Goal: Task Accomplishment & Management: Complete application form

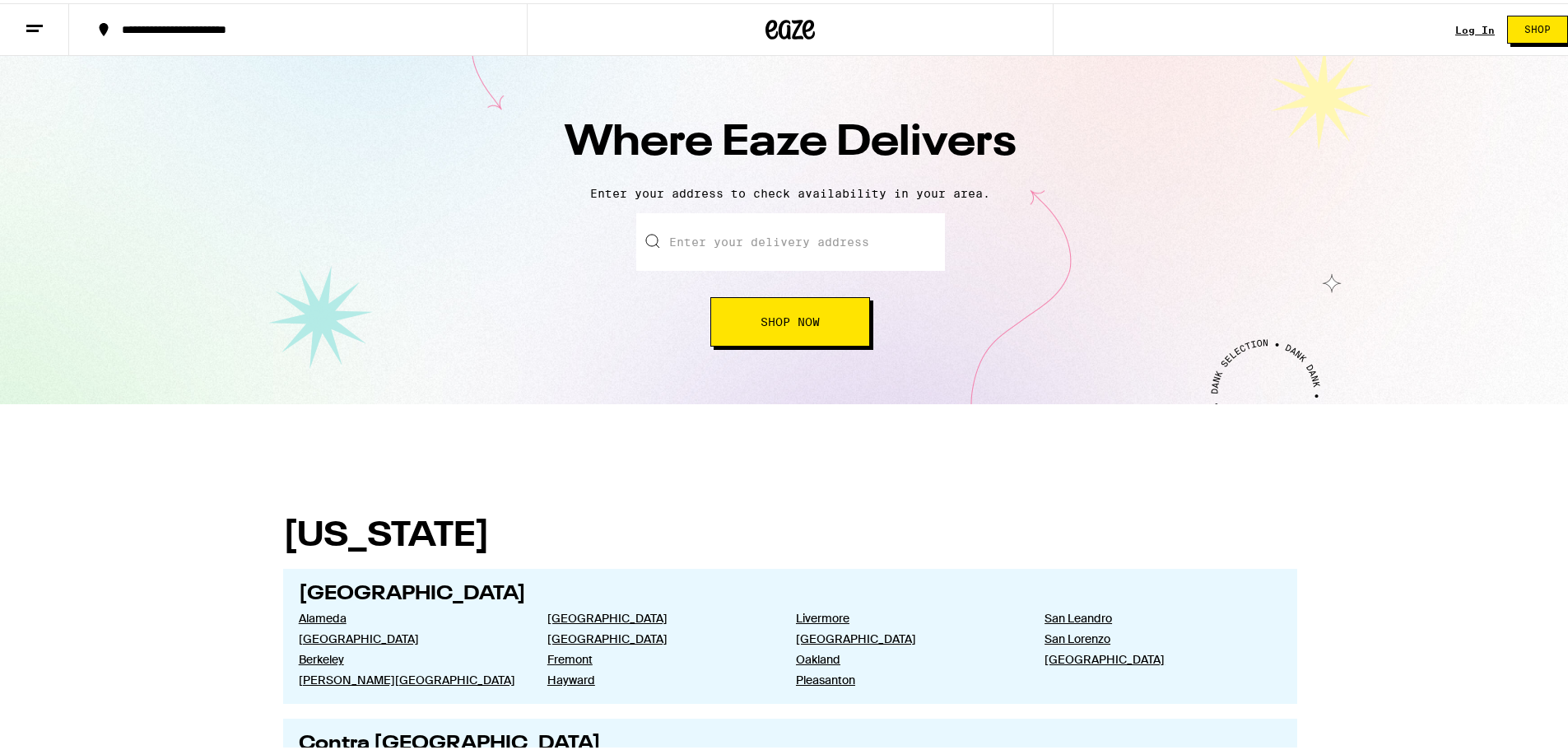
click at [721, 245] on input "text" at bounding box center [790, 239] width 309 height 58
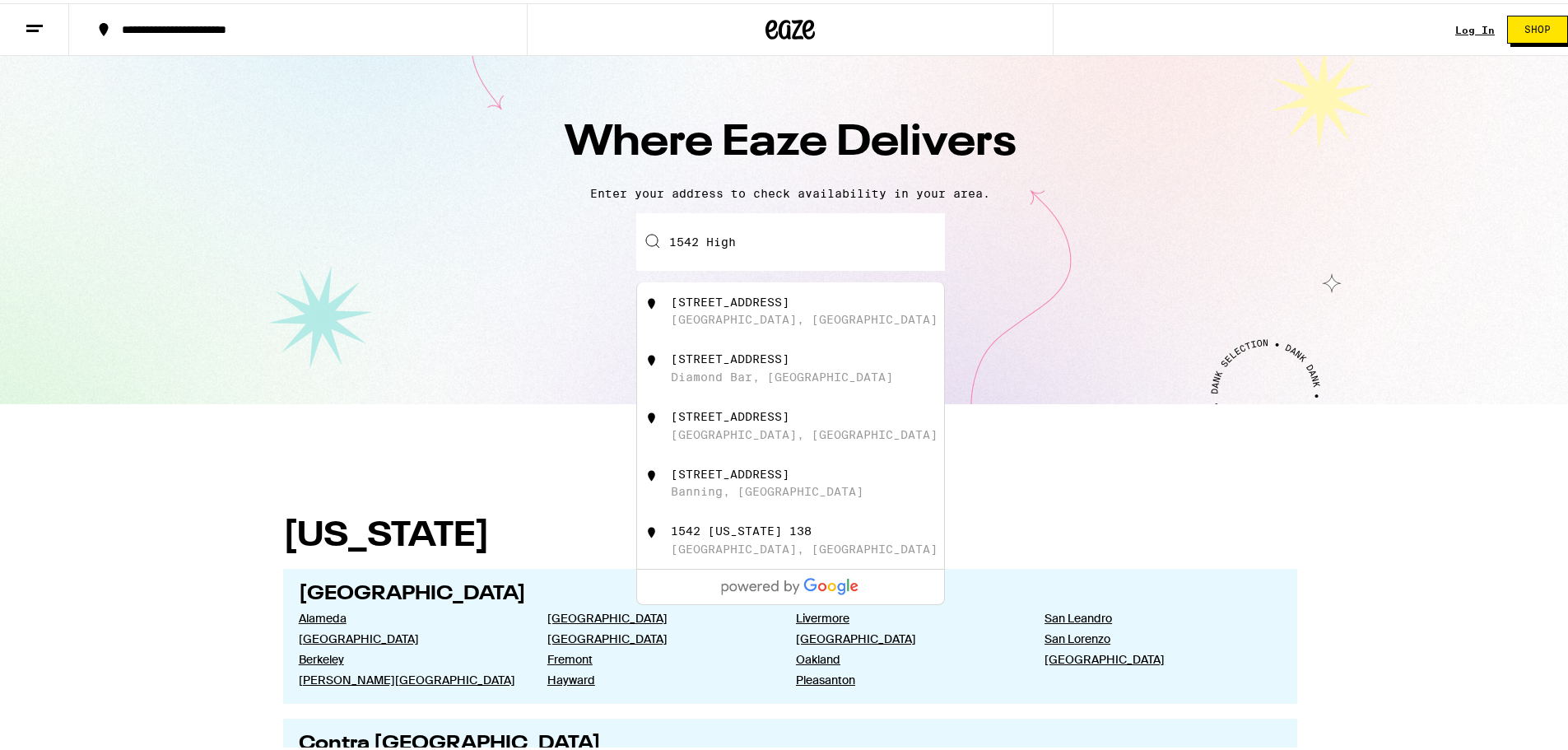
click at [717, 302] on div "[STREET_ADDRESS]" at bounding box center [730, 299] width 119 height 13
type input "[STREET_ADDRESS]"
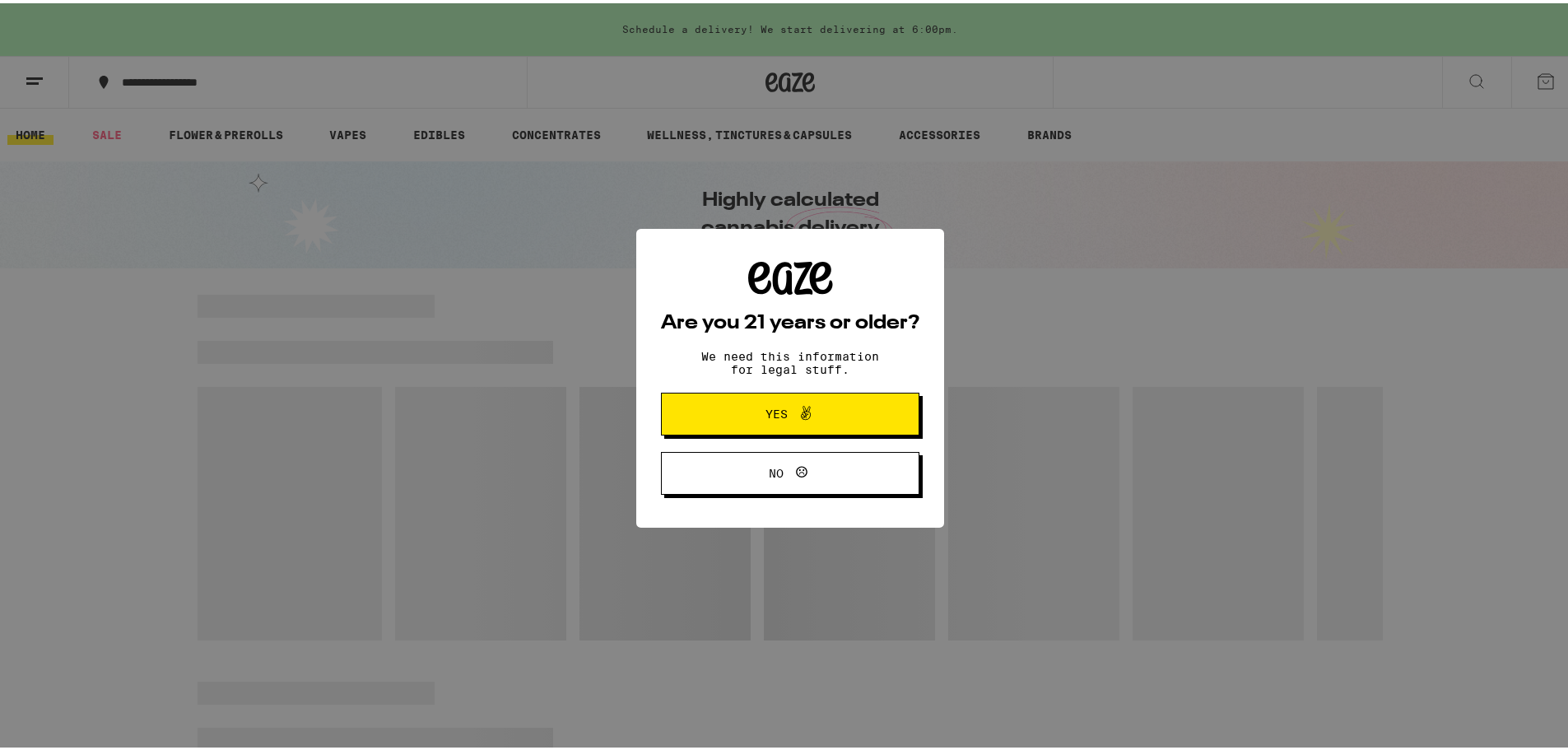
click at [836, 410] on span "Yes" at bounding box center [790, 410] width 125 height 21
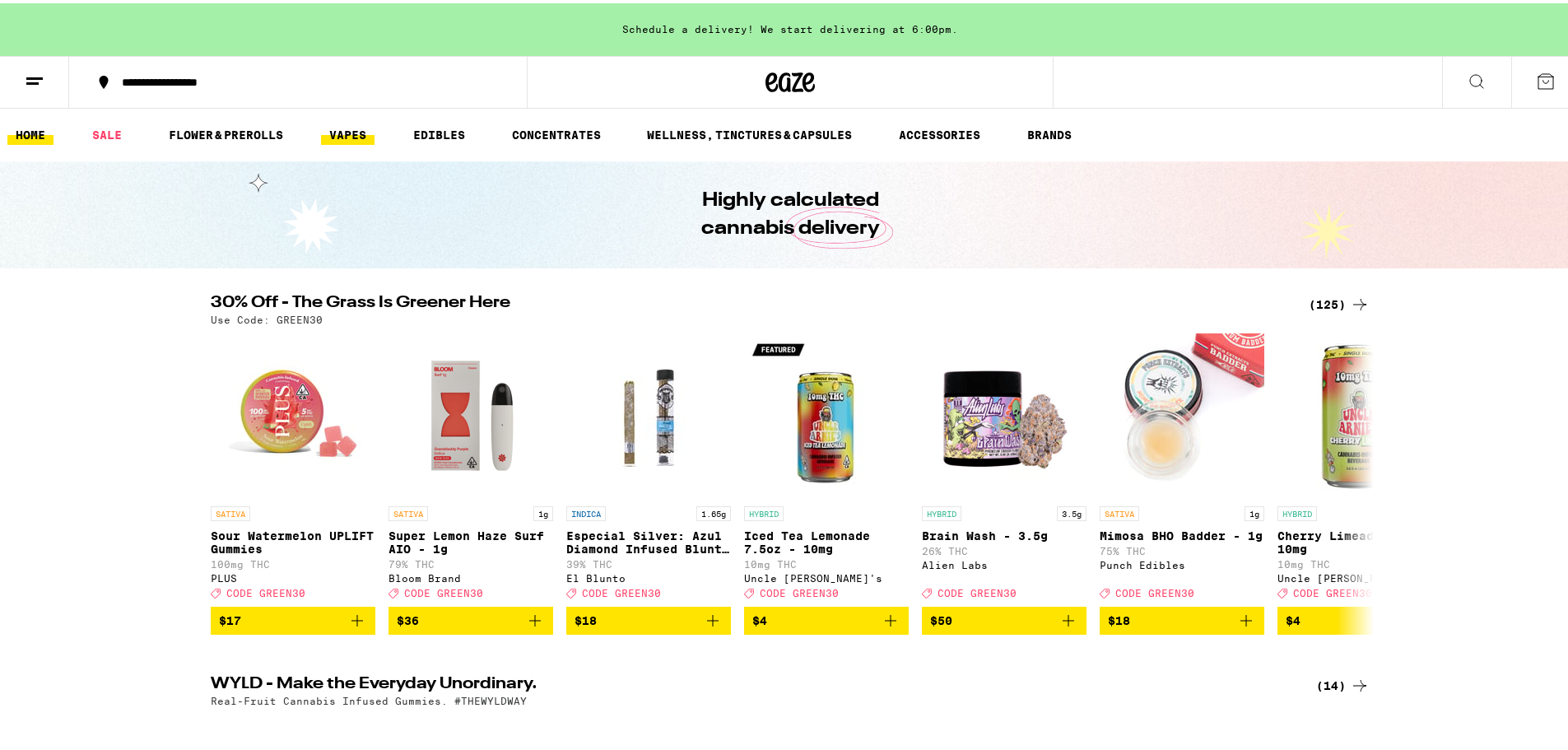
click at [337, 130] on link "VAPES" at bounding box center [348, 131] width 54 height 20
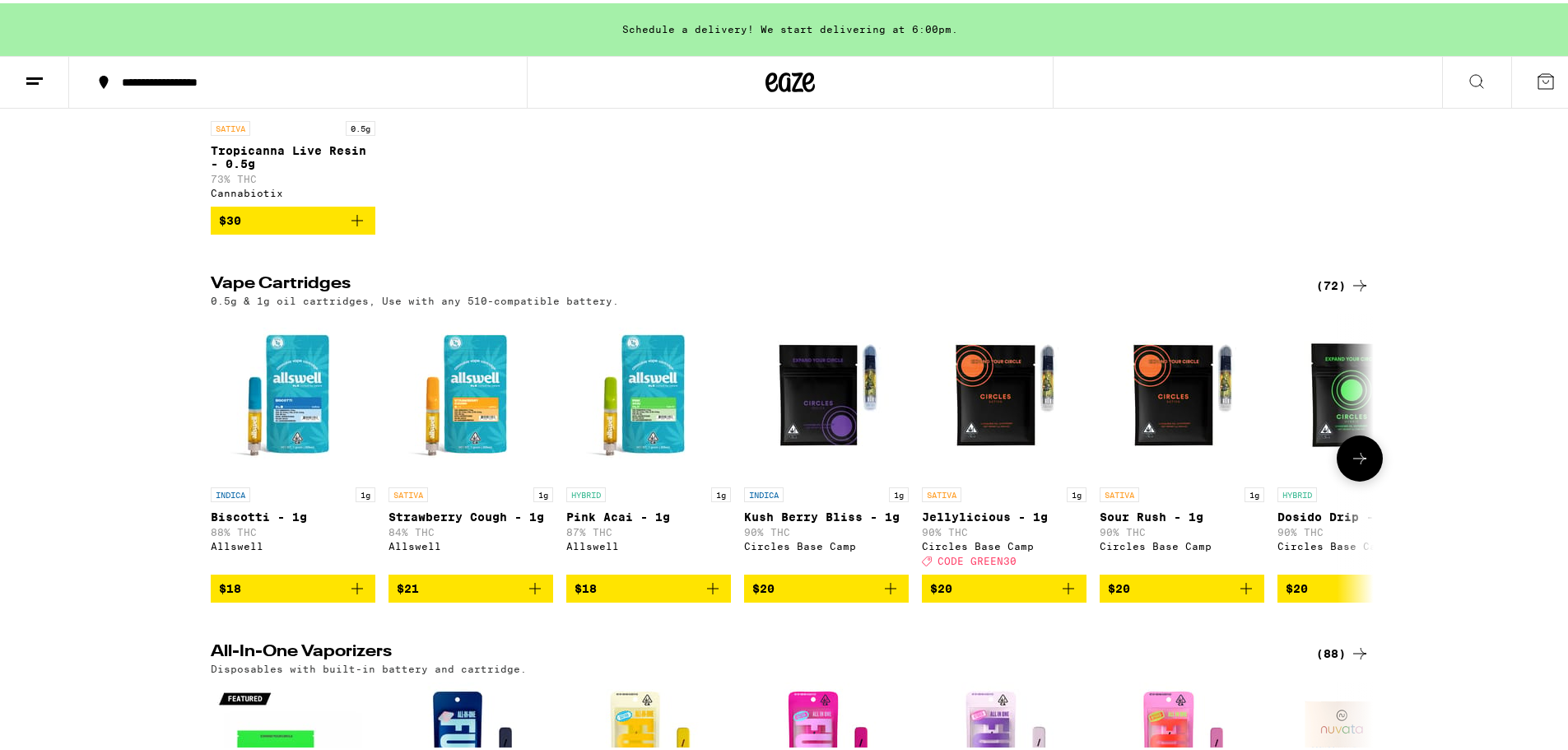
scroll to position [374, 0]
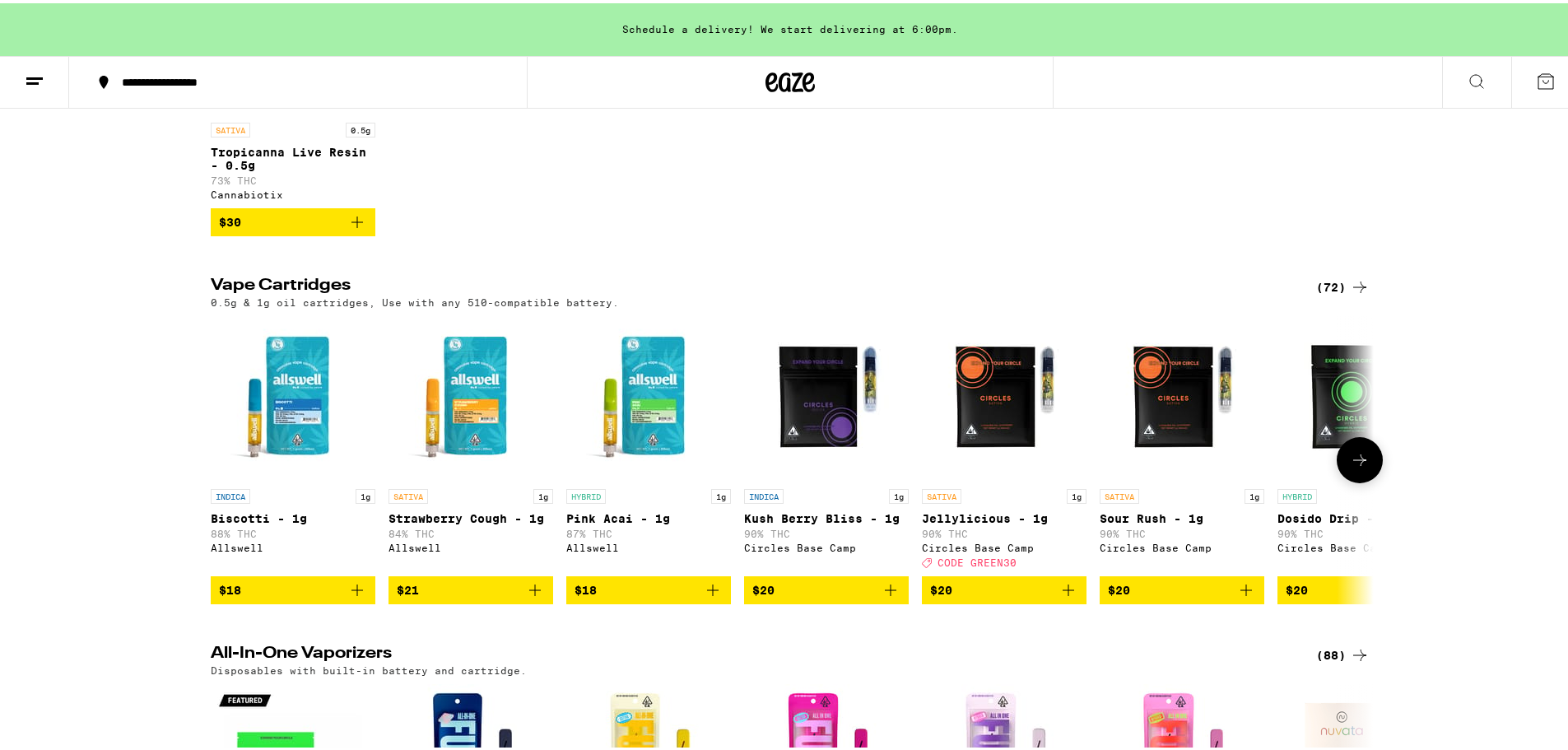
click at [1362, 467] on icon at bounding box center [1360, 457] width 20 height 20
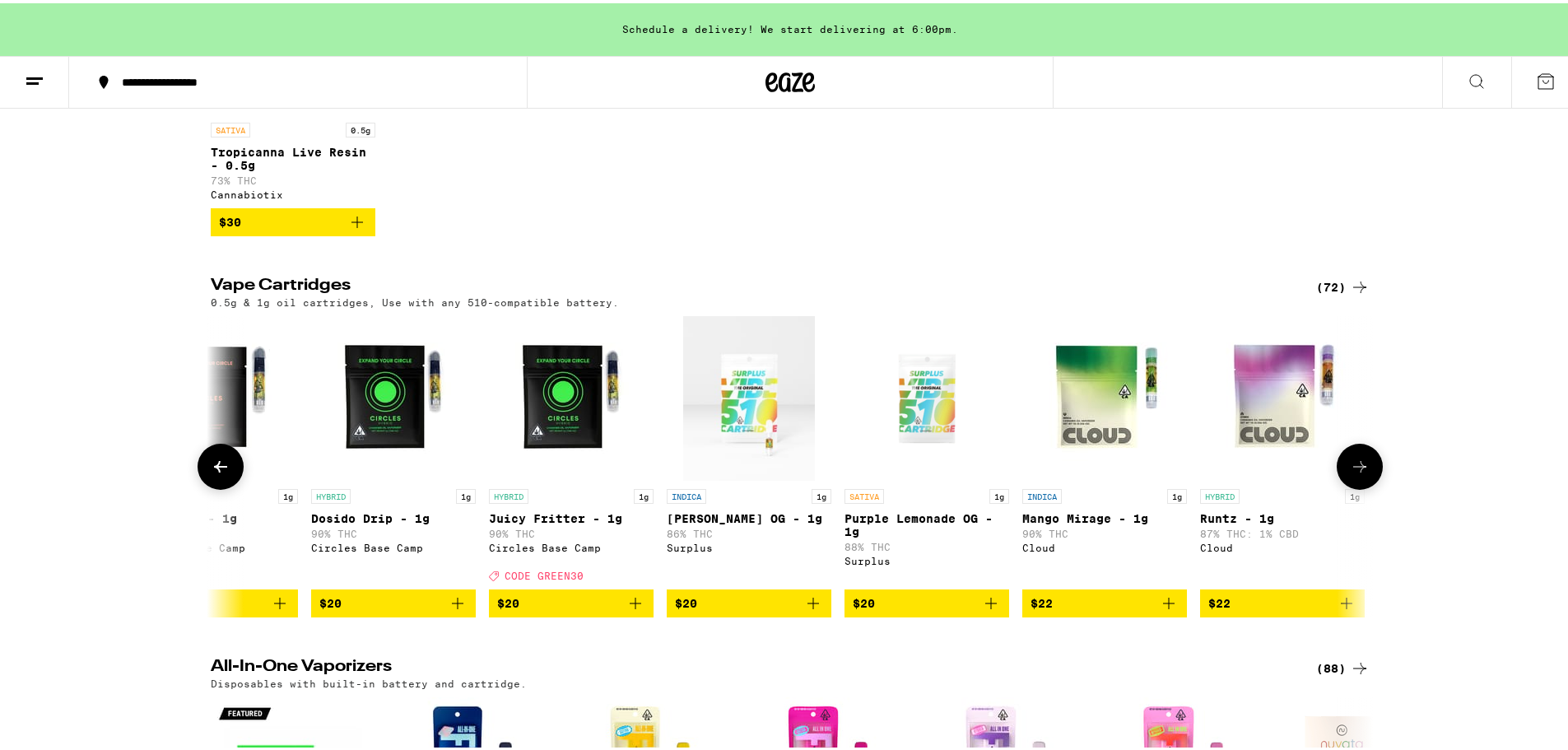
scroll to position [0, 979]
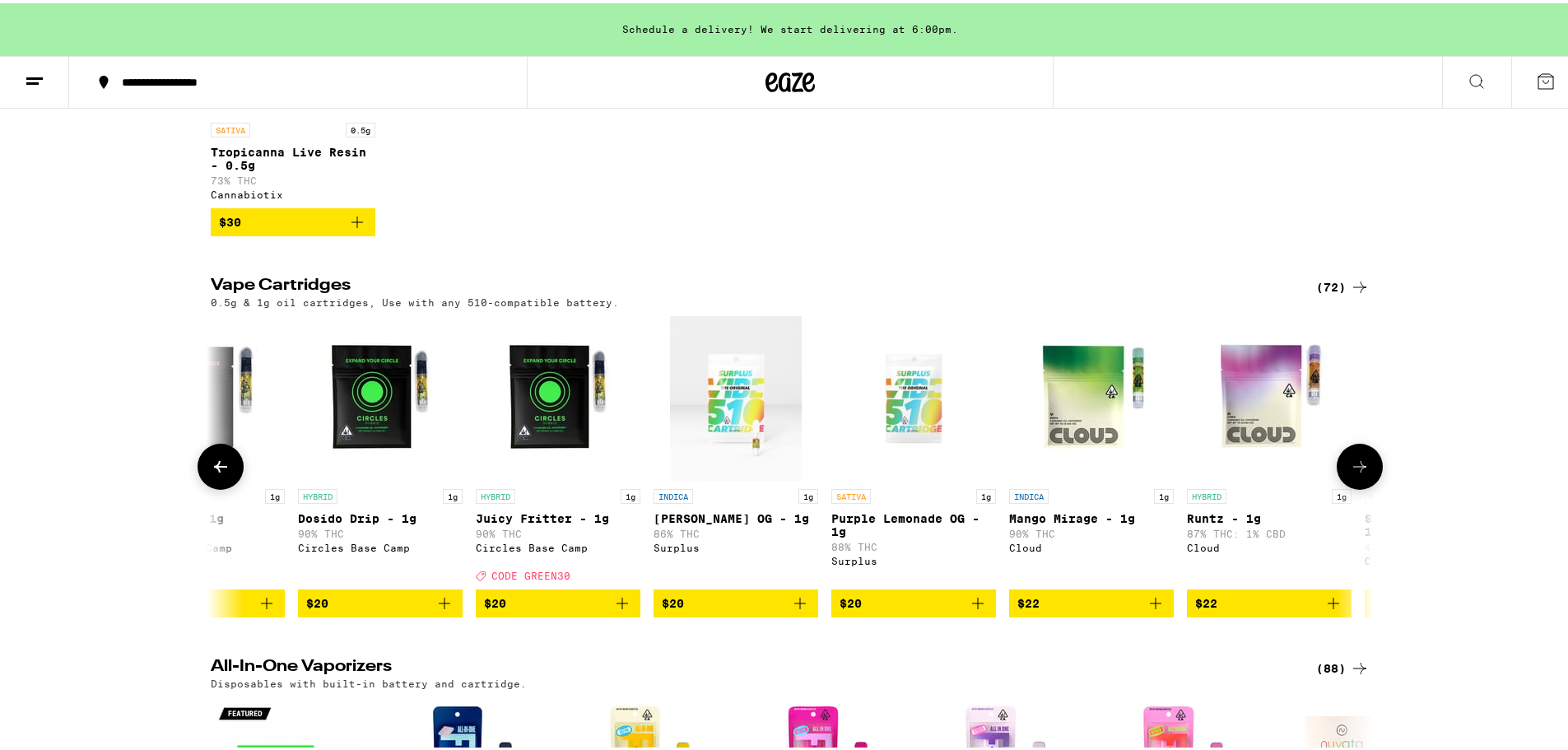
click at [1361, 472] on icon at bounding box center [1360, 463] width 20 height 20
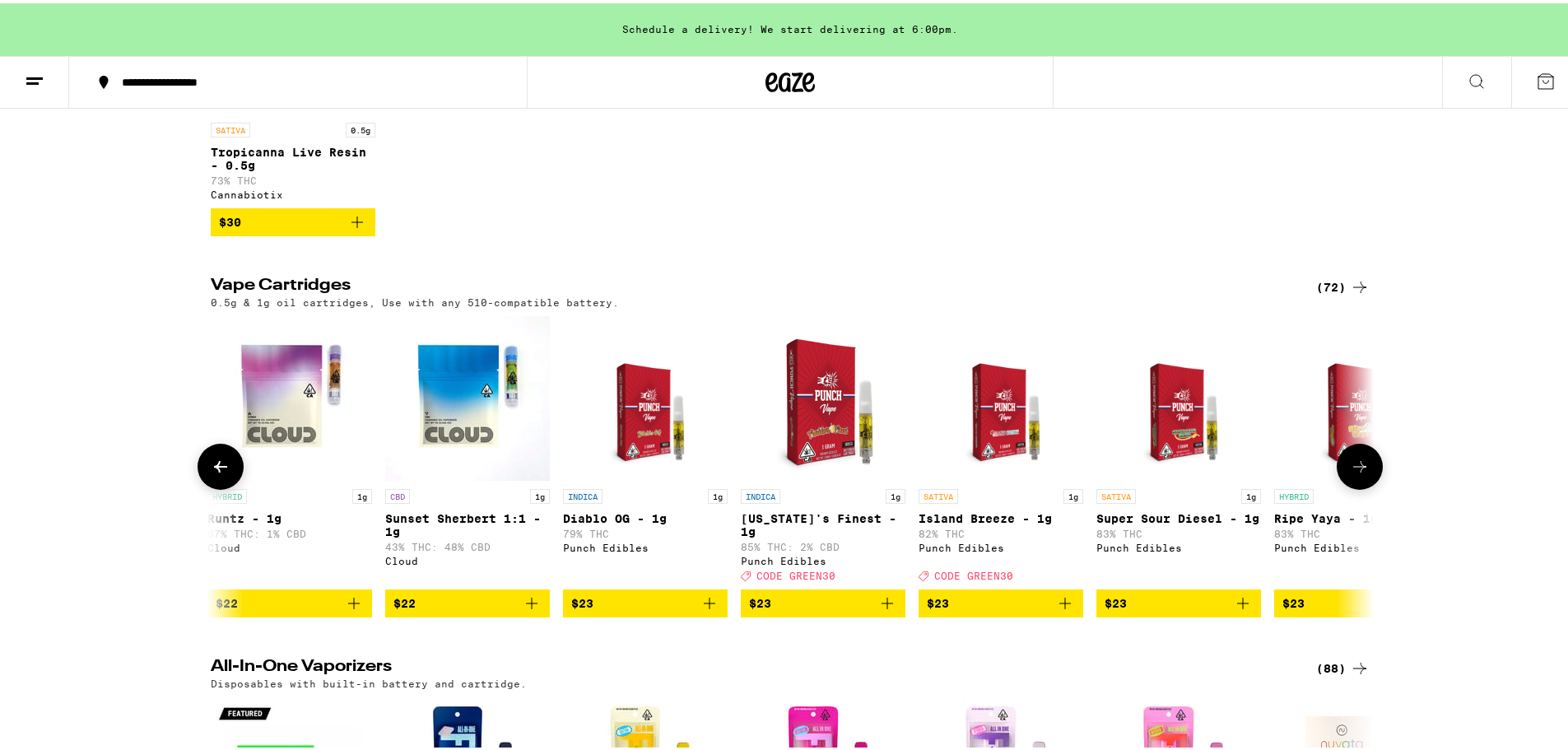
click at [1361, 472] on icon at bounding box center [1360, 463] width 20 height 20
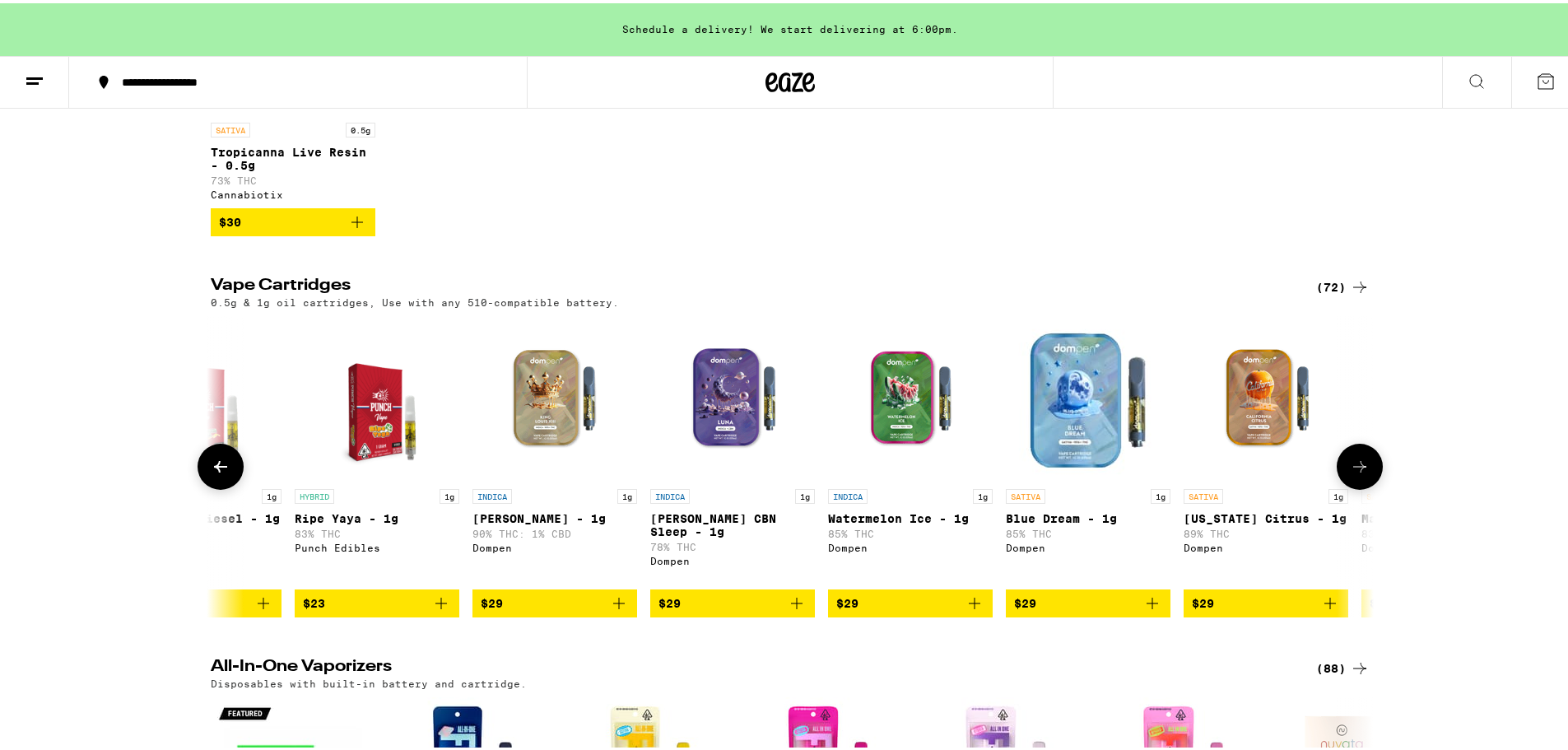
click at [1362, 472] on button at bounding box center [1360, 463] width 46 height 46
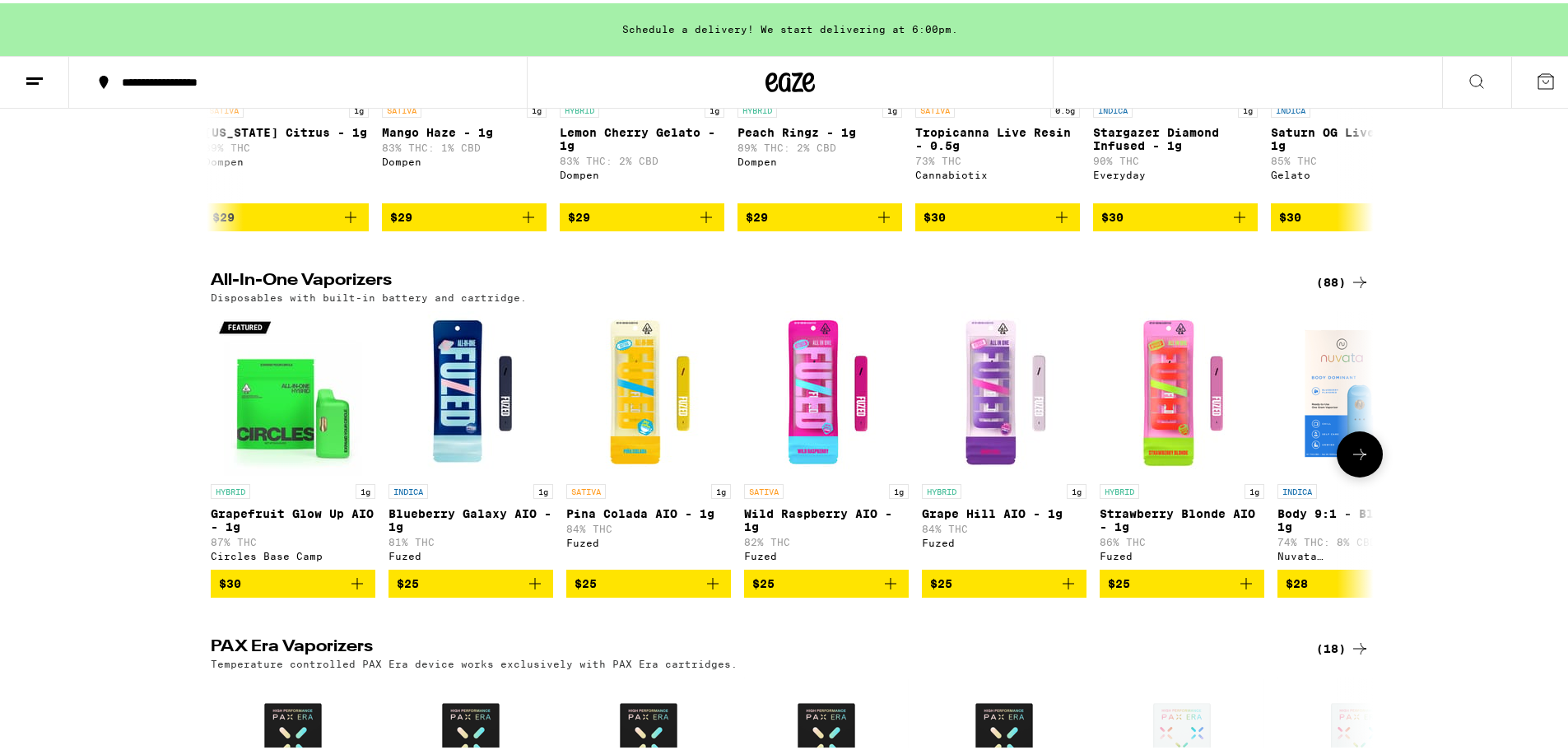
scroll to position [785, 0]
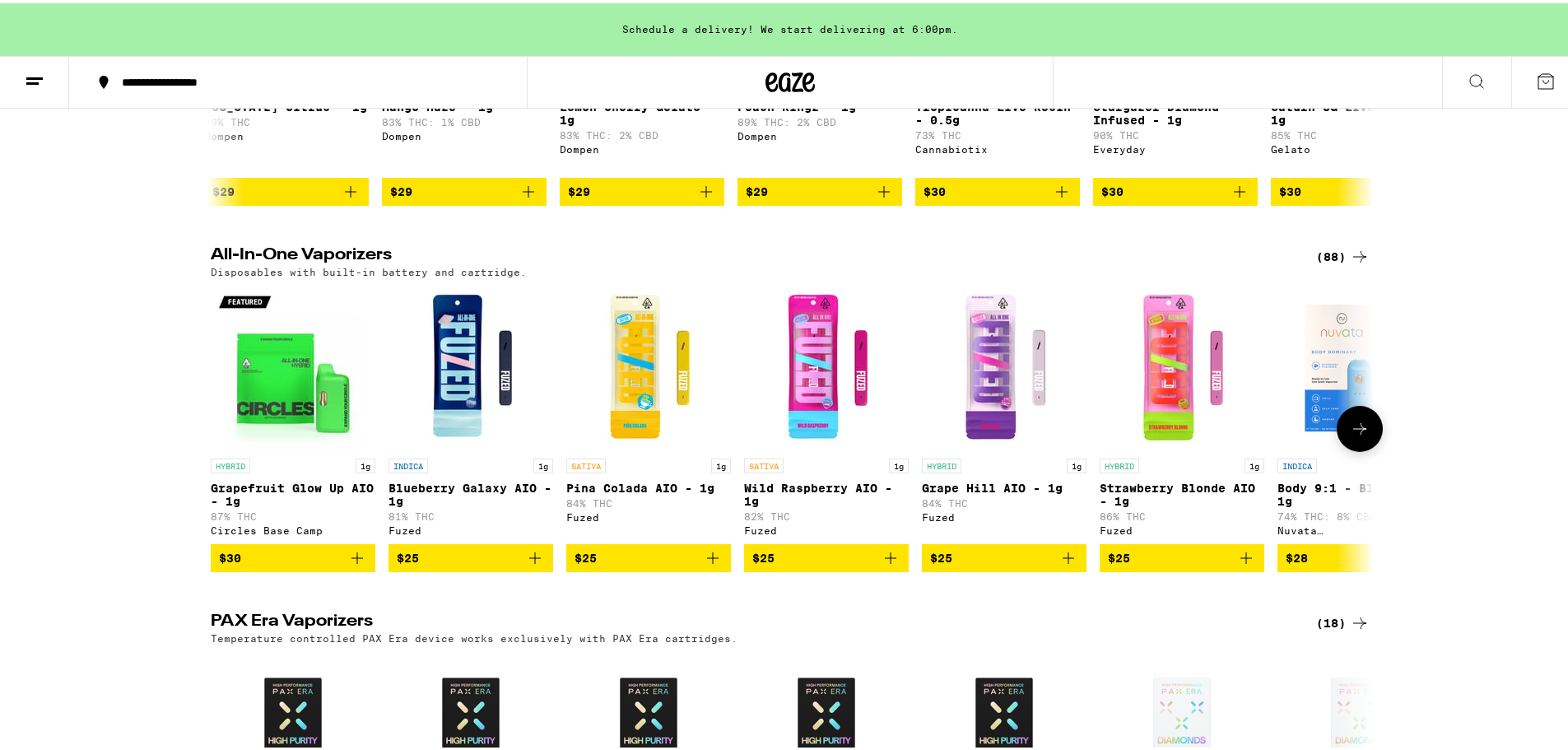
click at [1353, 435] on icon at bounding box center [1360, 425] width 20 height 20
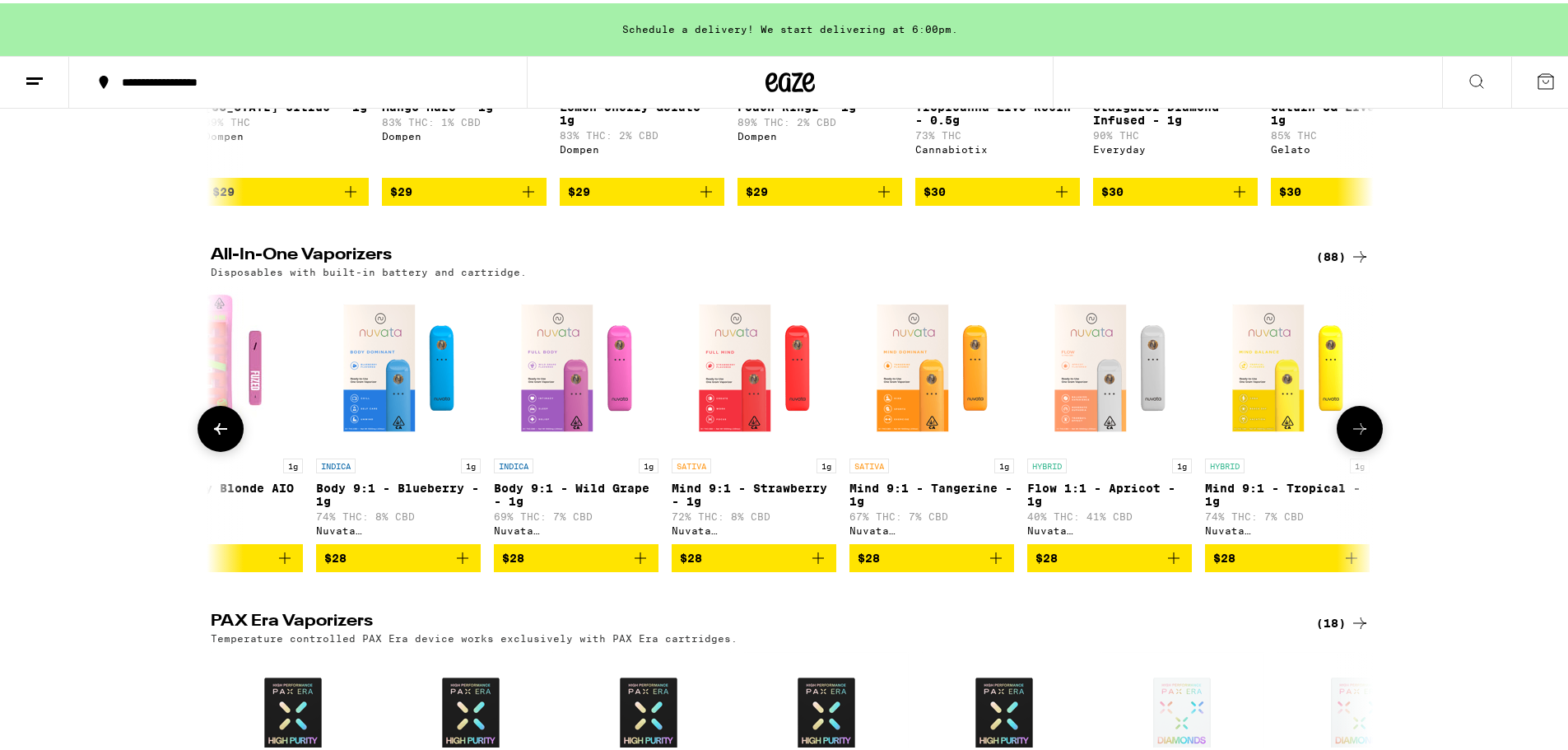
scroll to position [0, 979]
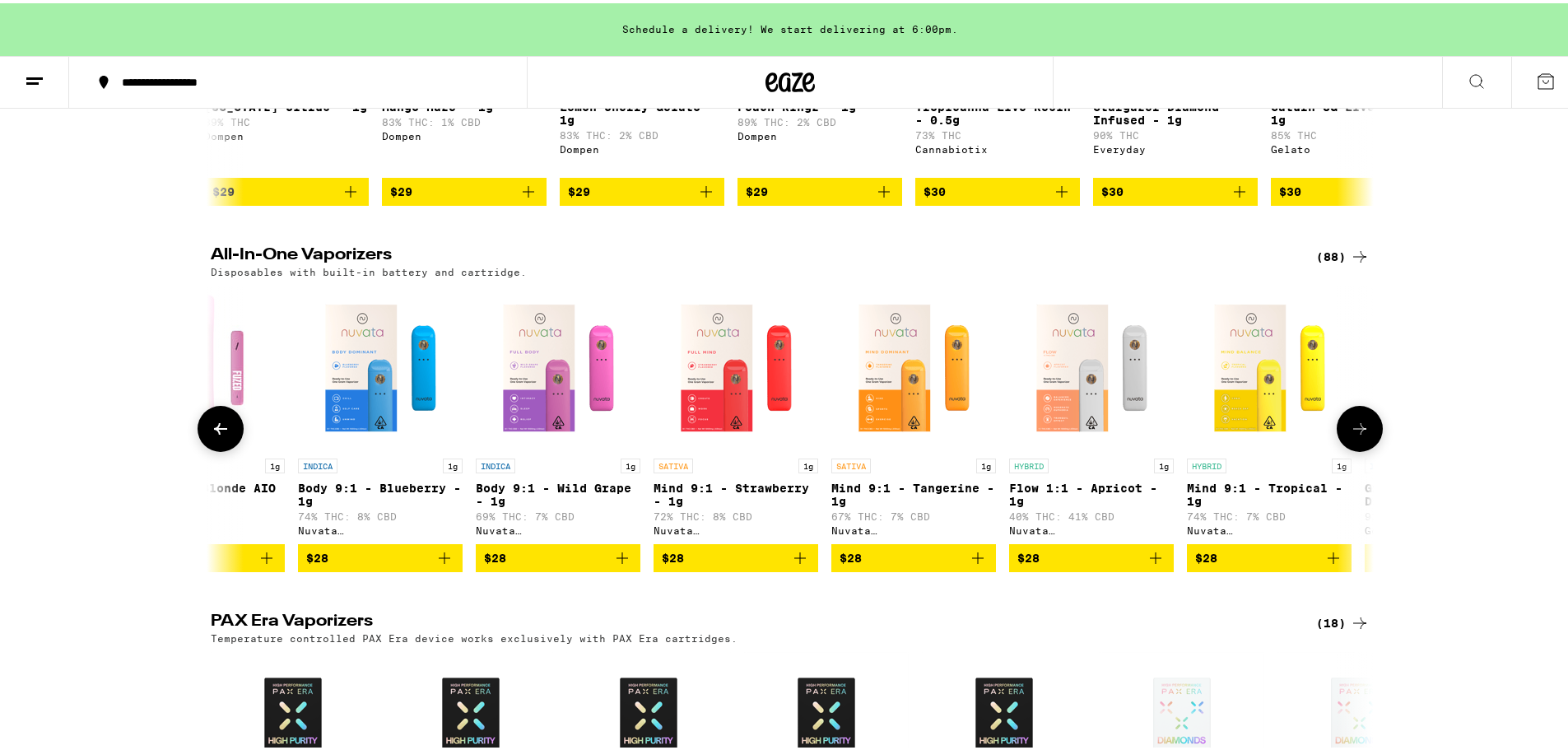
click at [227, 449] on button at bounding box center [221, 426] width 46 height 46
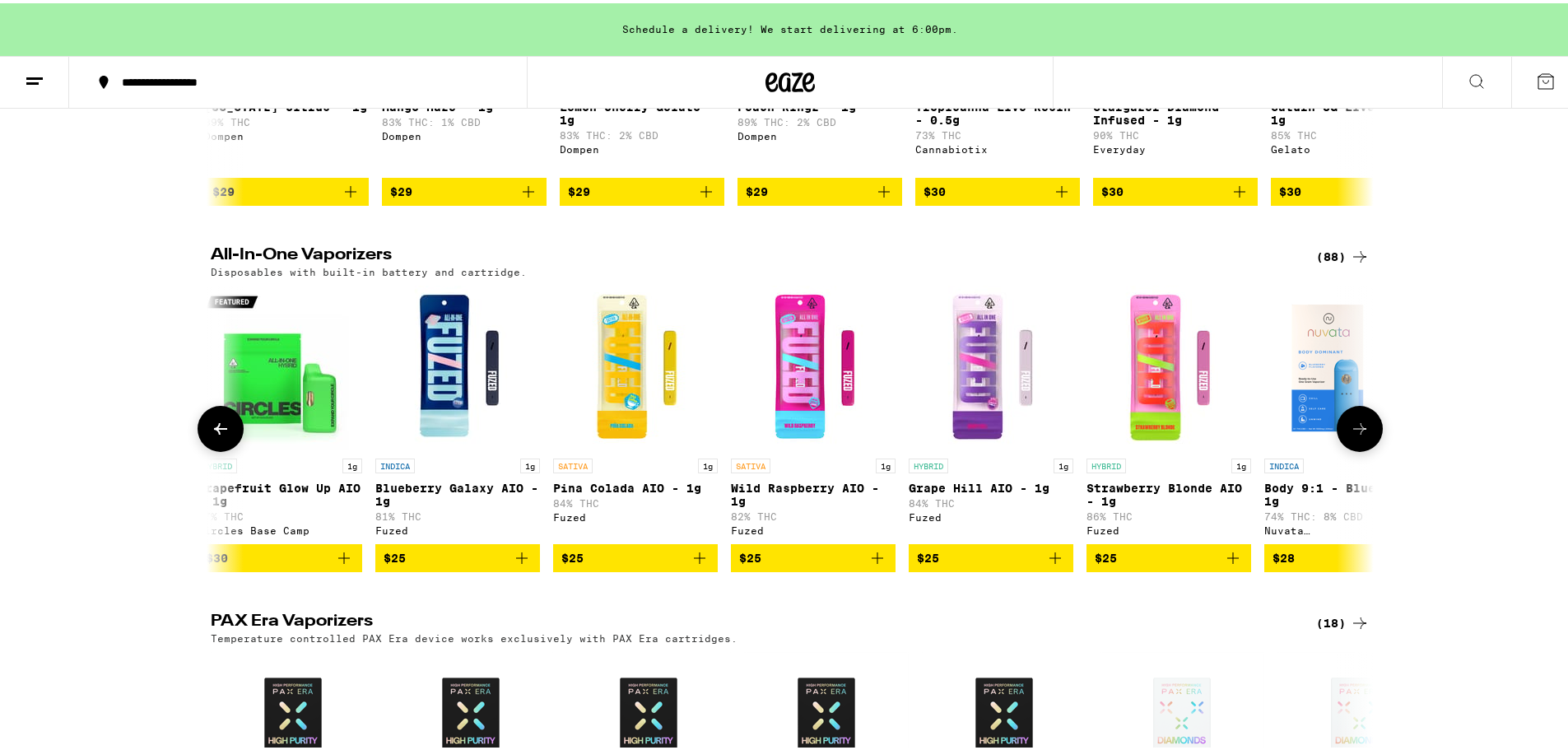
scroll to position [0, 0]
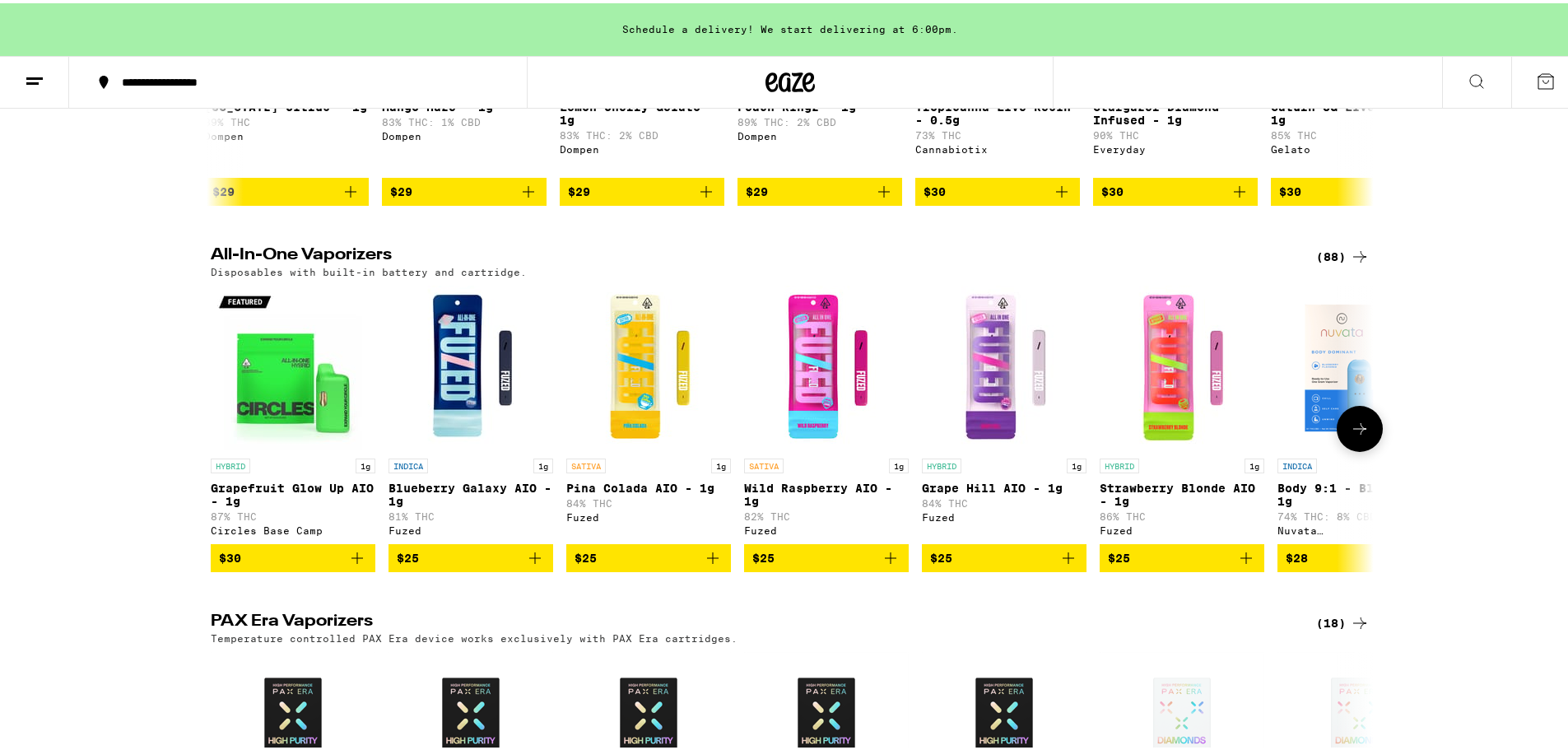
click at [1349, 444] on button at bounding box center [1360, 426] width 46 height 46
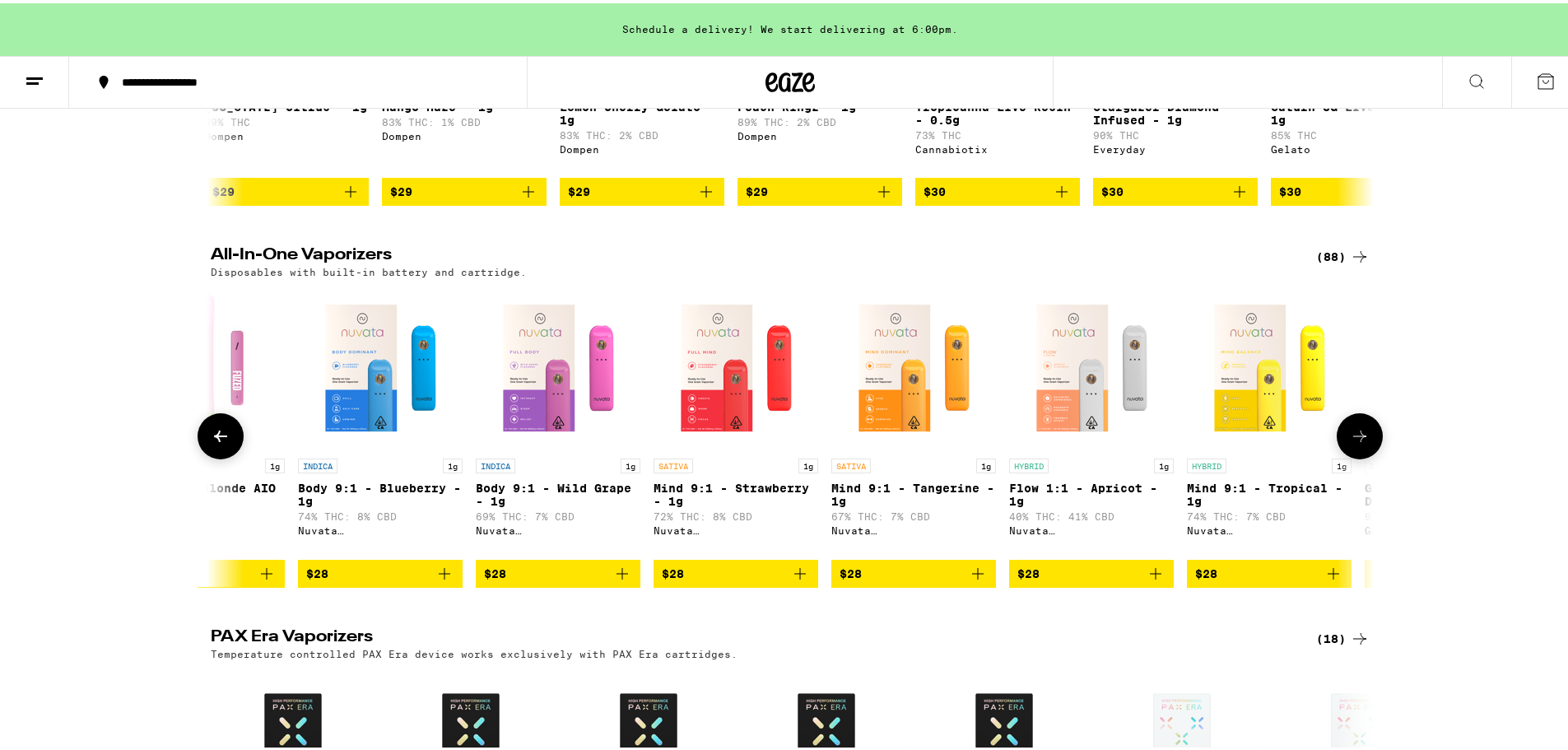
click at [1349, 444] on button at bounding box center [1360, 433] width 46 height 46
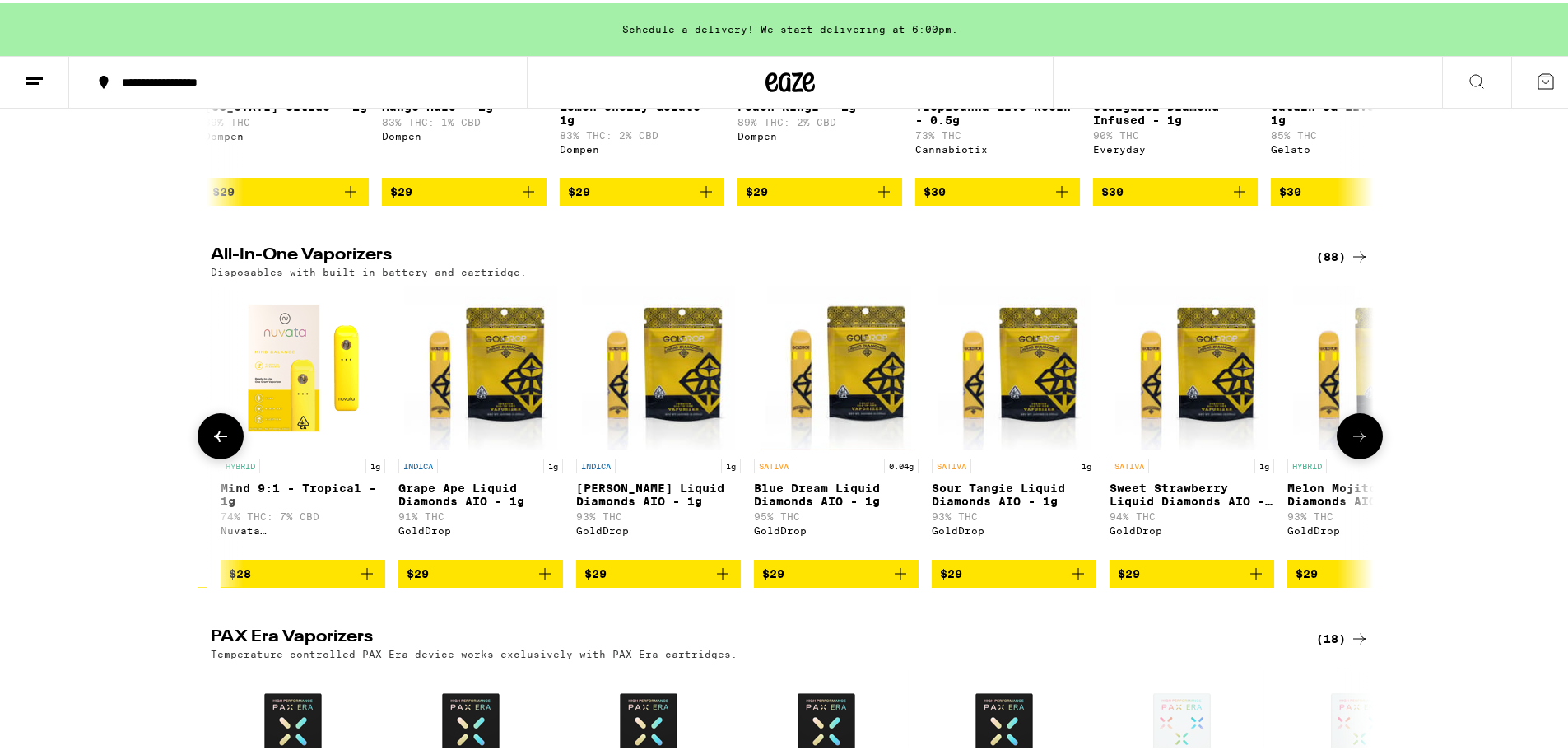
scroll to position [0, 1959]
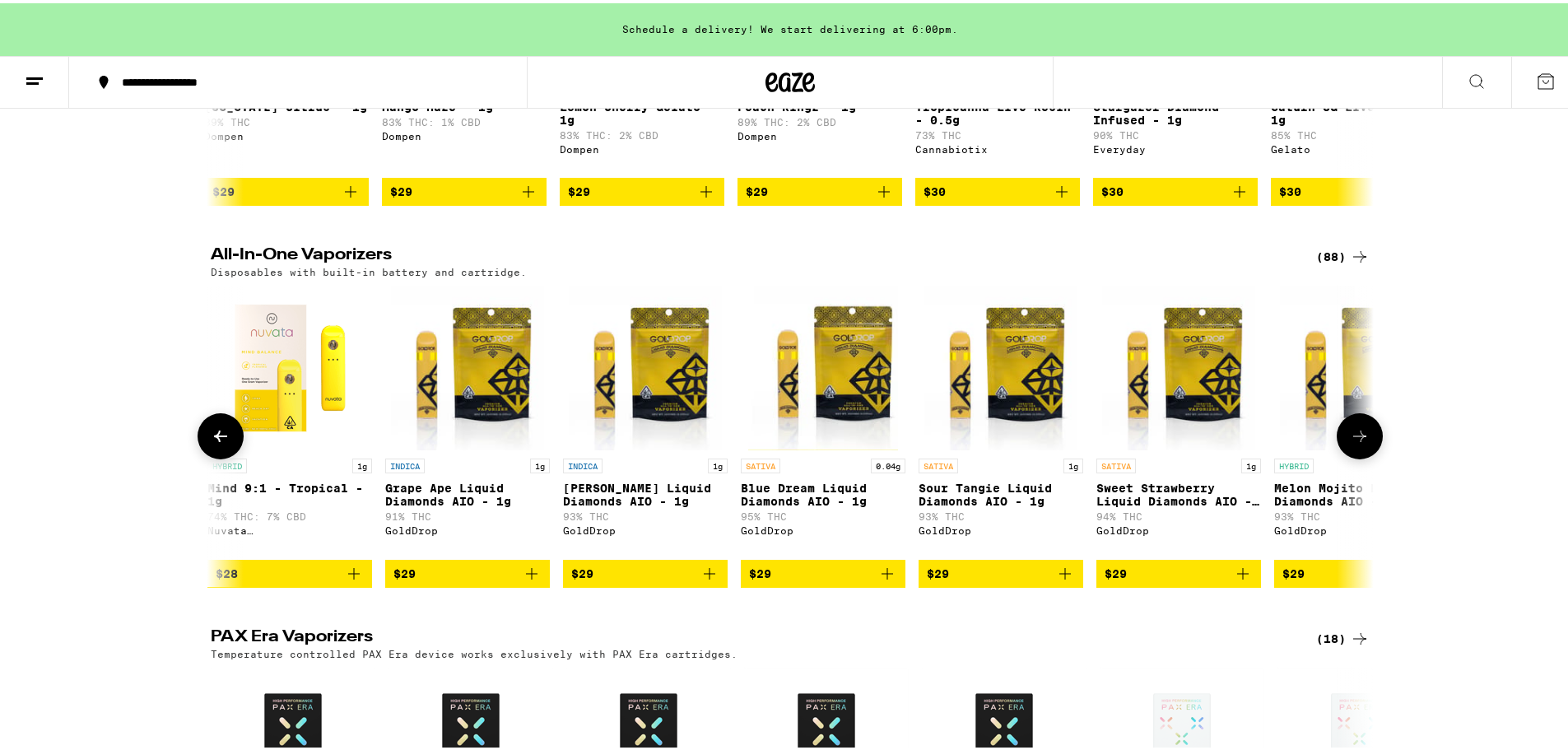
click at [1351, 448] on button at bounding box center [1360, 433] width 46 height 46
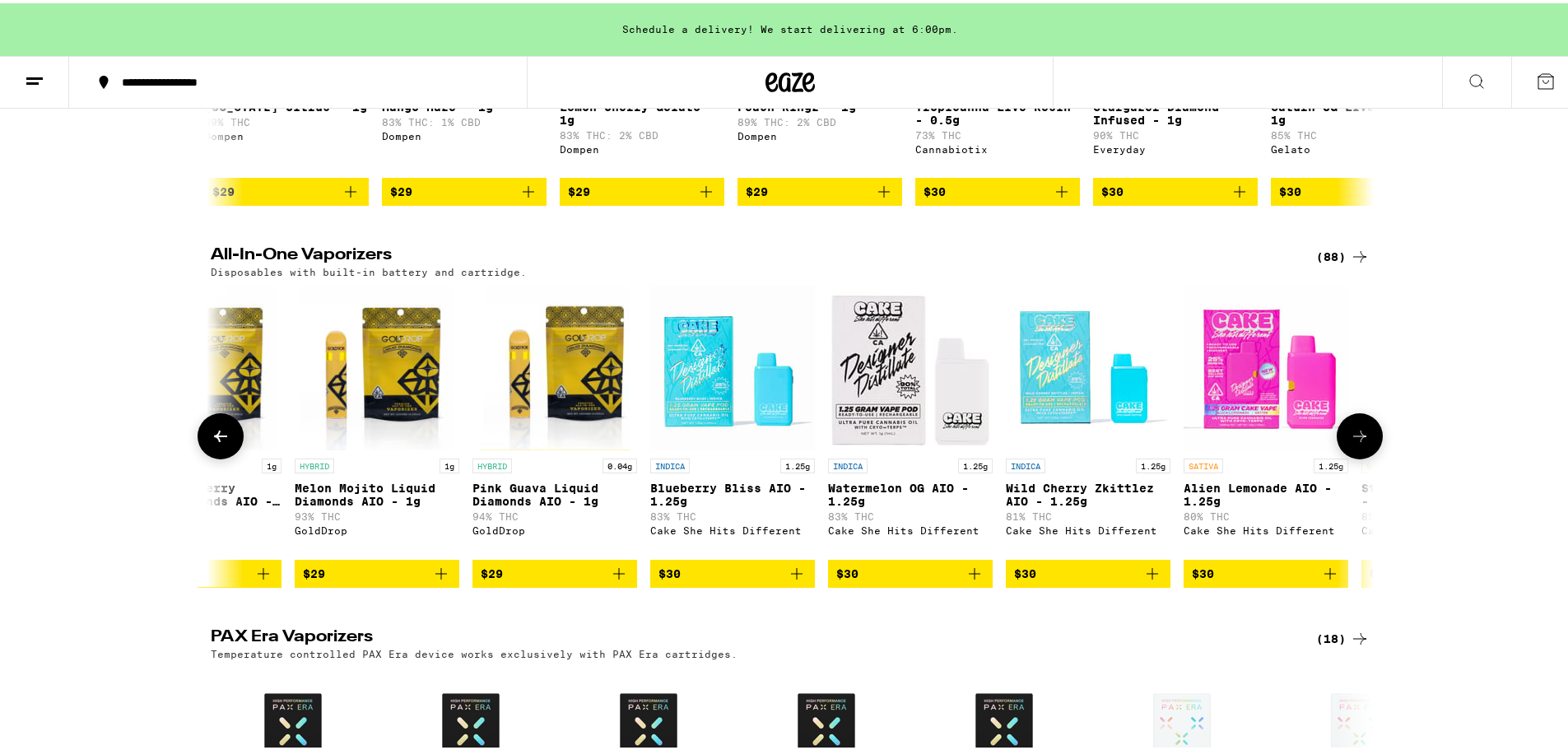
click at [1351, 448] on button at bounding box center [1360, 433] width 46 height 46
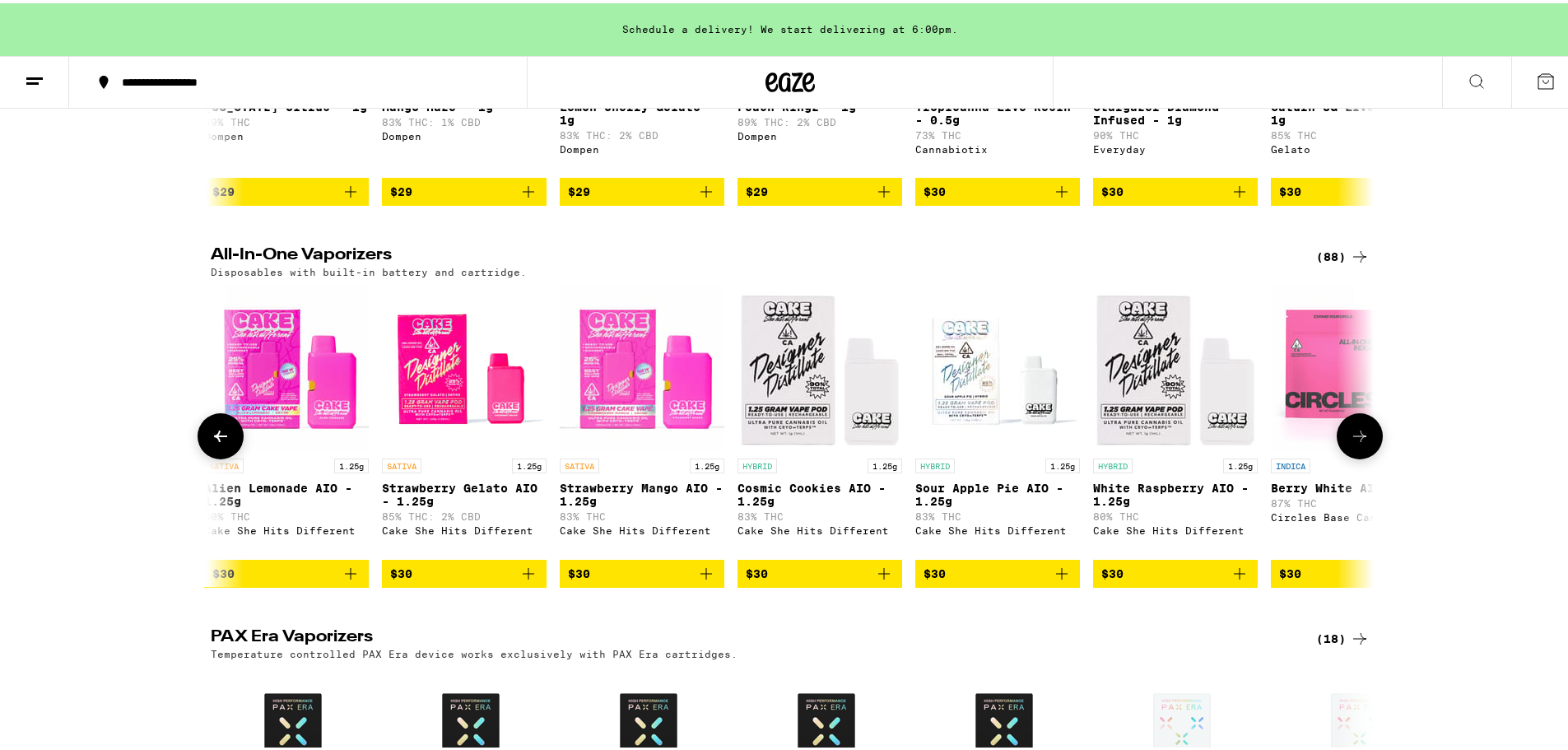
click at [1351, 448] on button at bounding box center [1360, 433] width 46 height 46
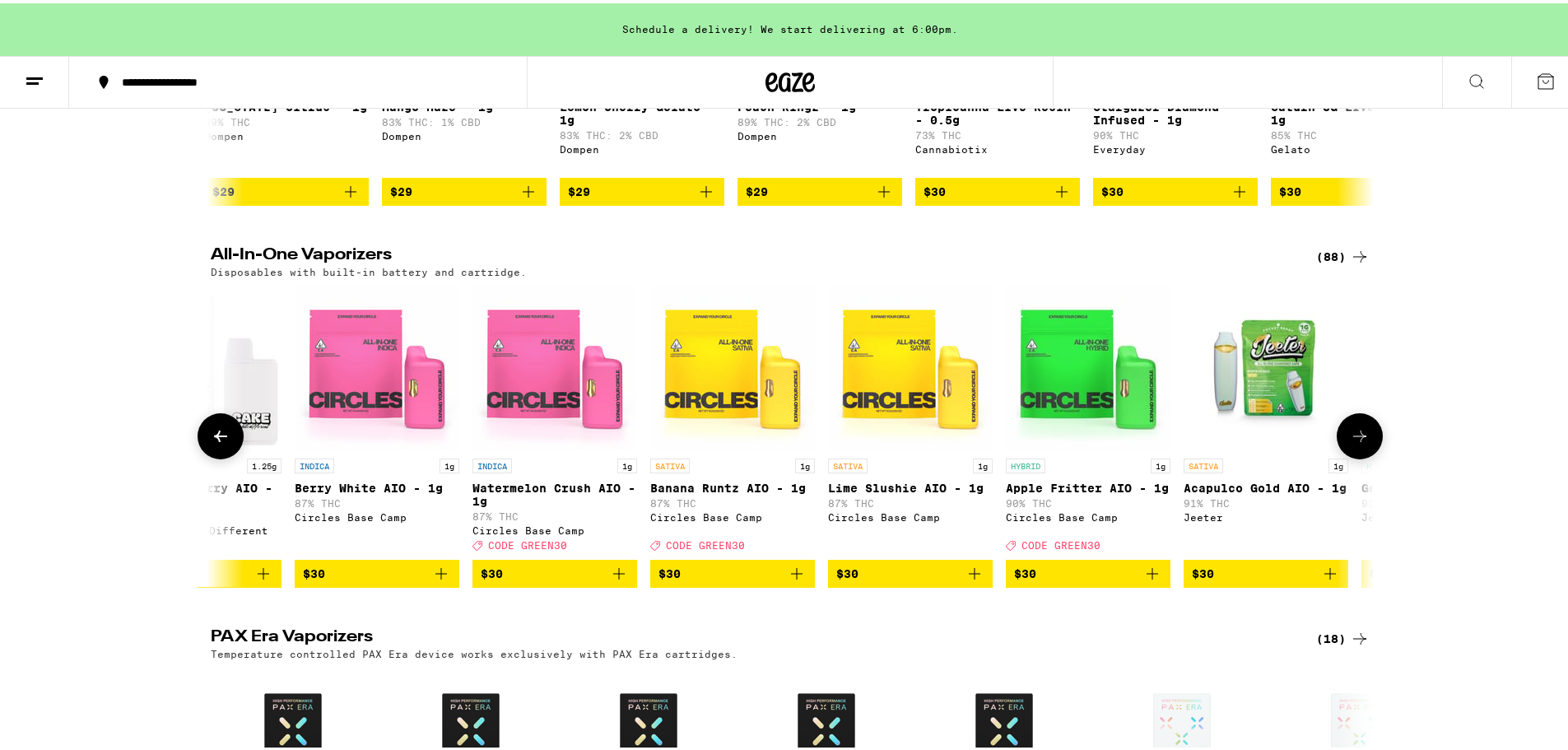
scroll to position [0, 4898]
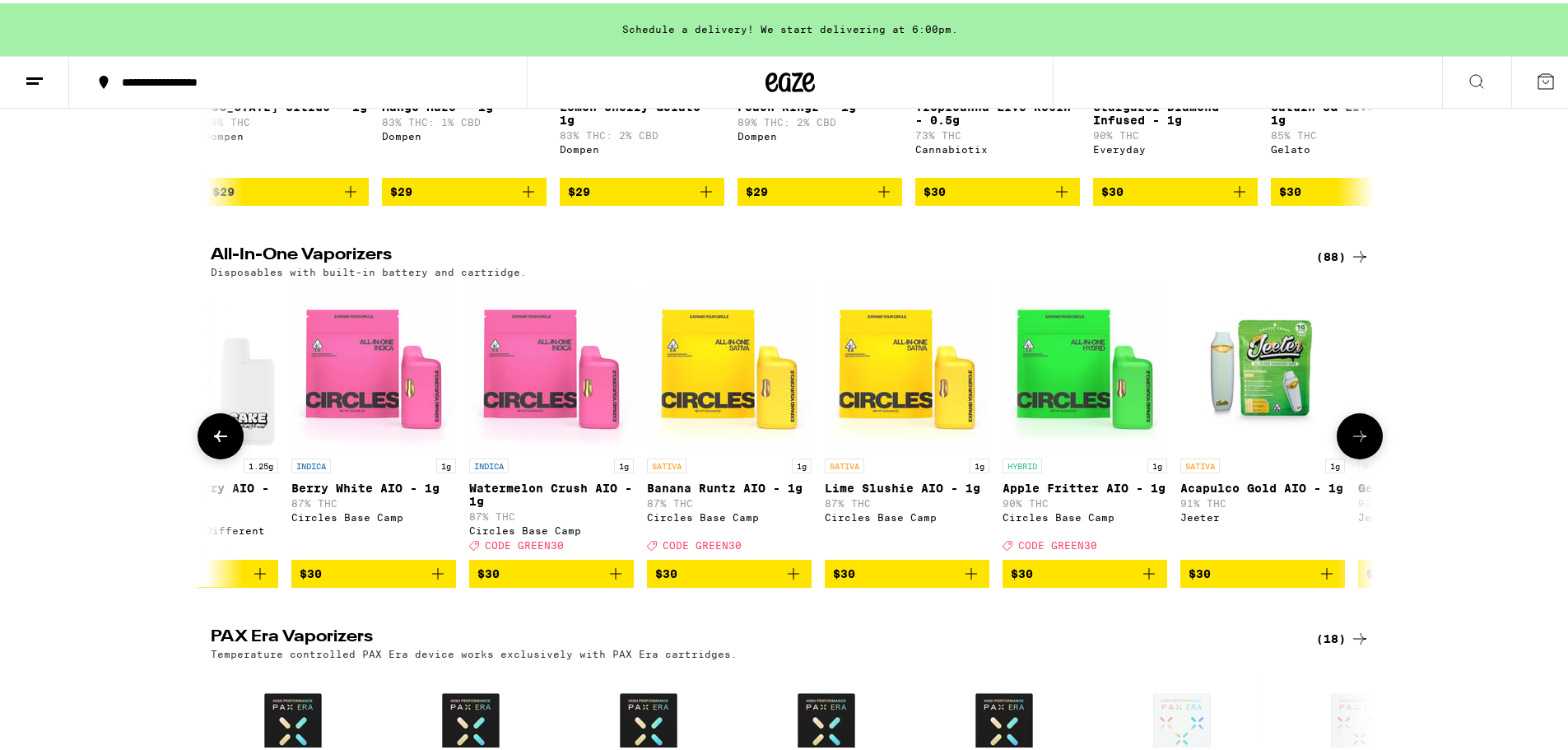
click at [214, 438] on icon at bounding box center [221, 433] width 13 height 12
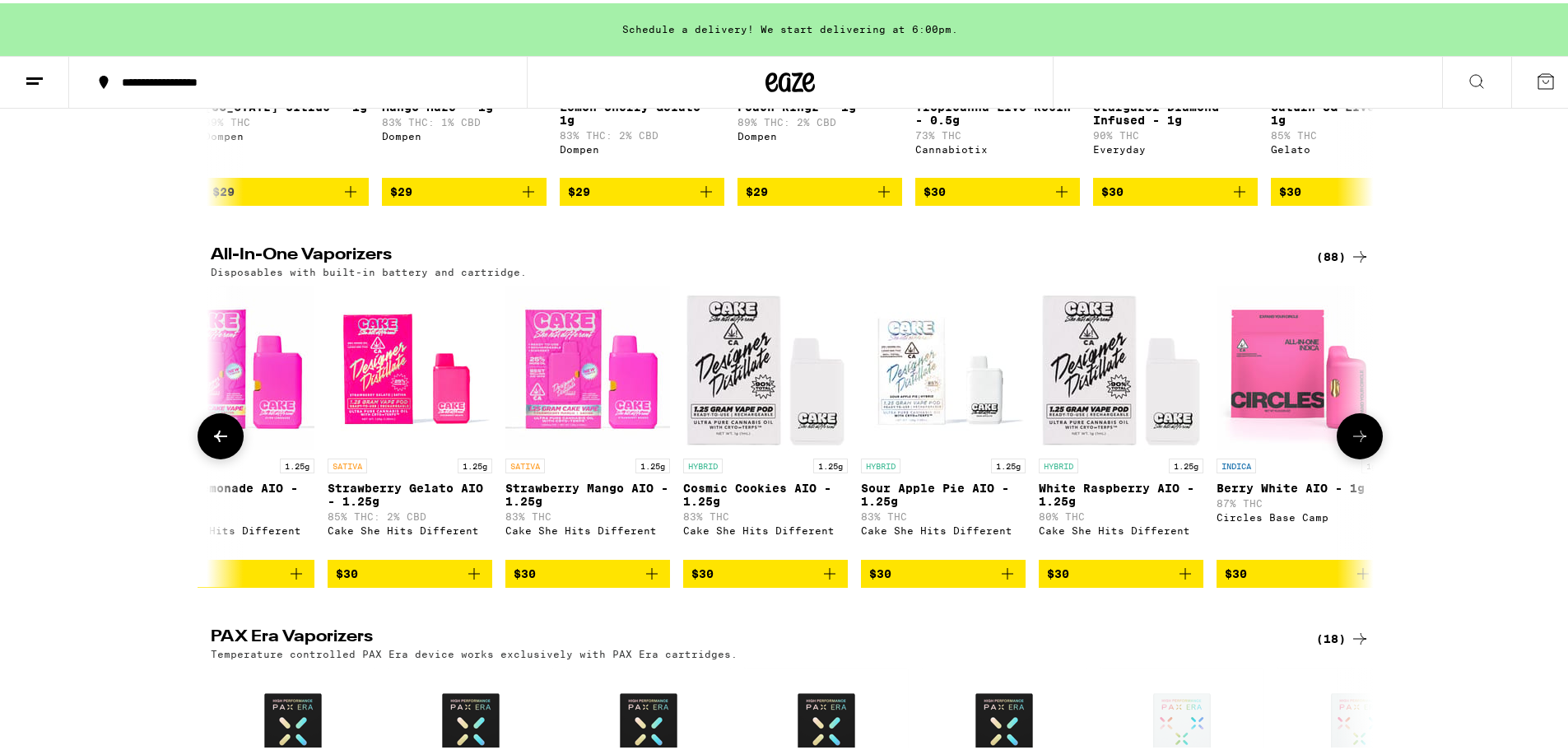
click at [214, 438] on icon at bounding box center [221, 433] width 13 height 12
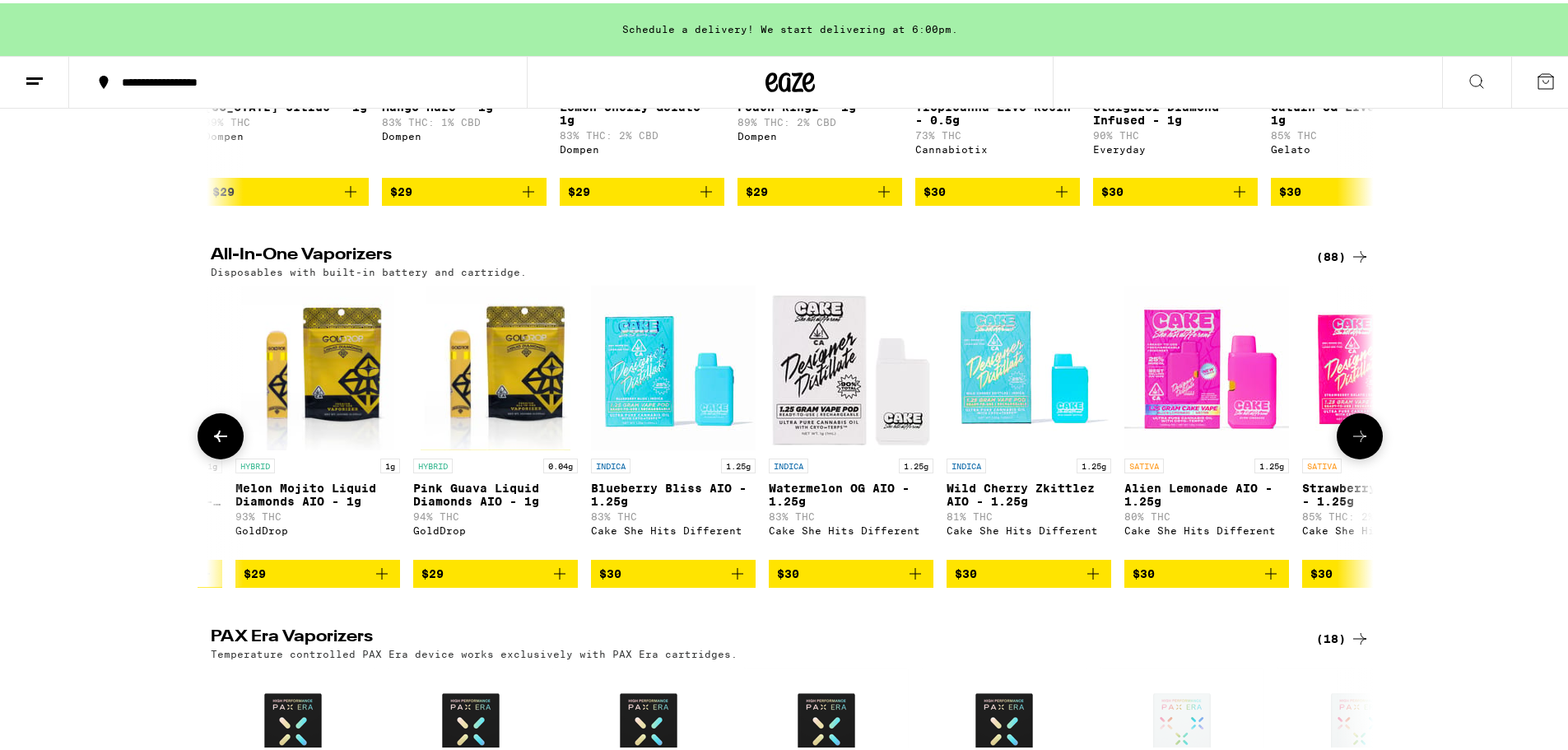
click at [214, 438] on icon at bounding box center [221, 433] width 13 height 12
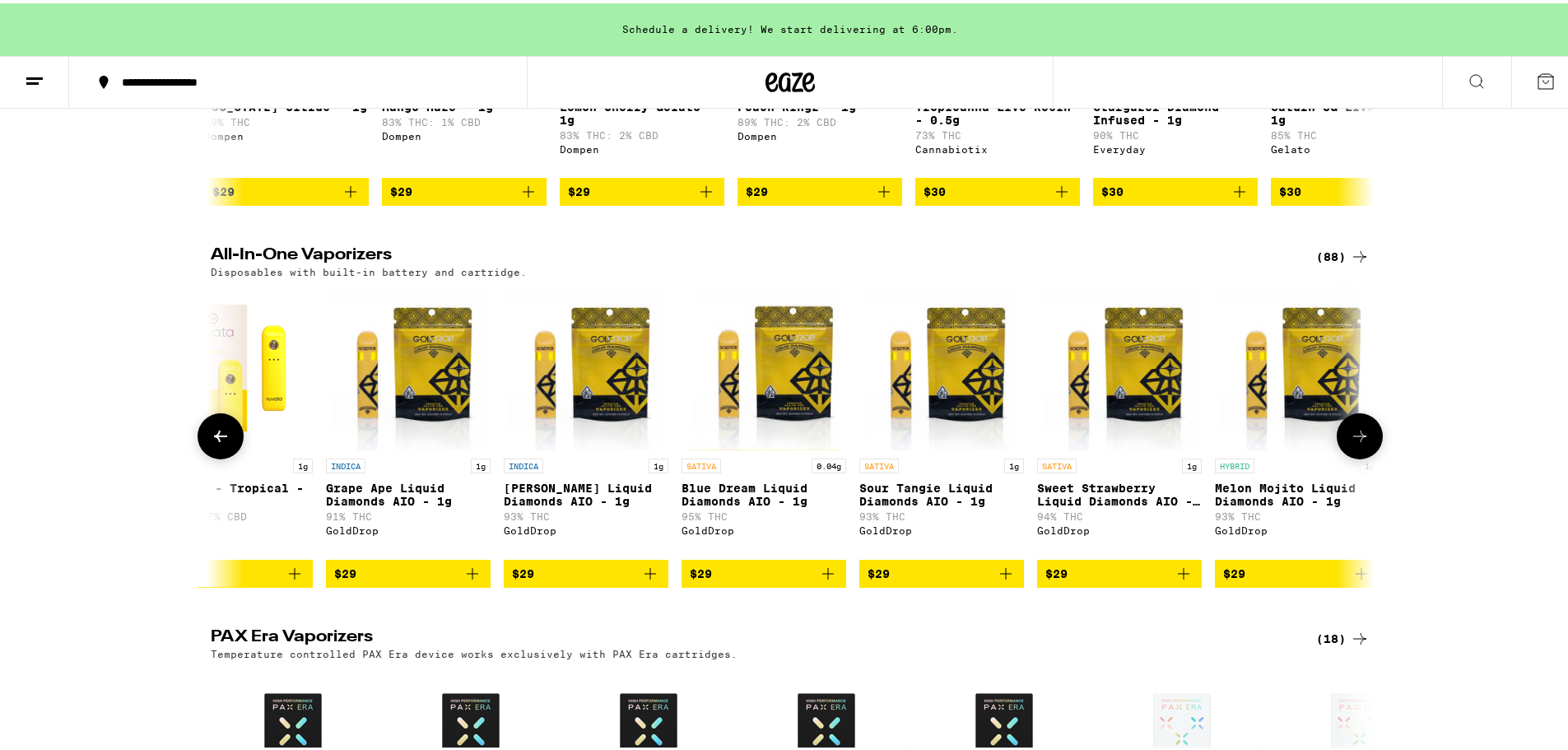
click at [214, 438] on icon at bounding box center [221, 433] width 13 height 12
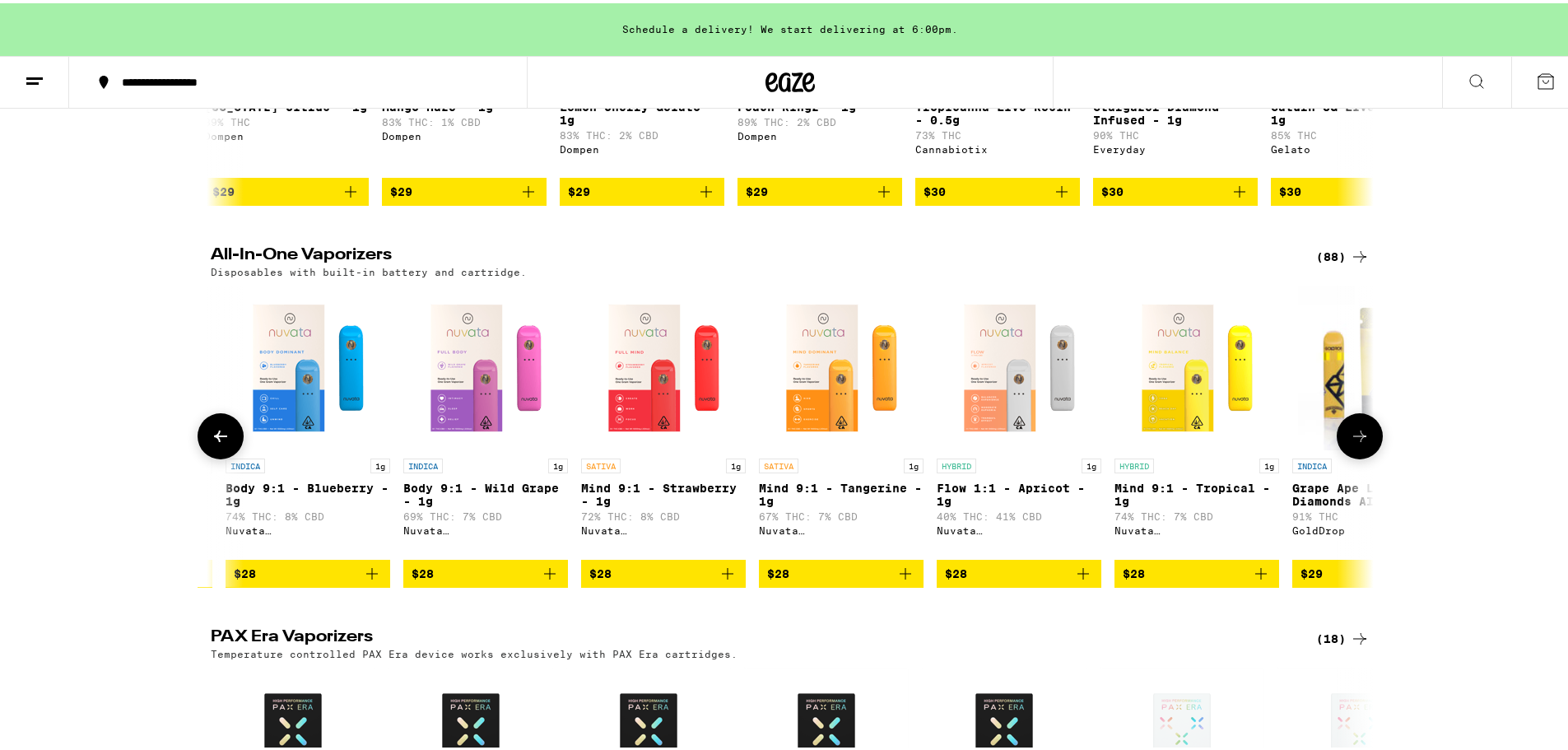
scroll to position [0, 1039]
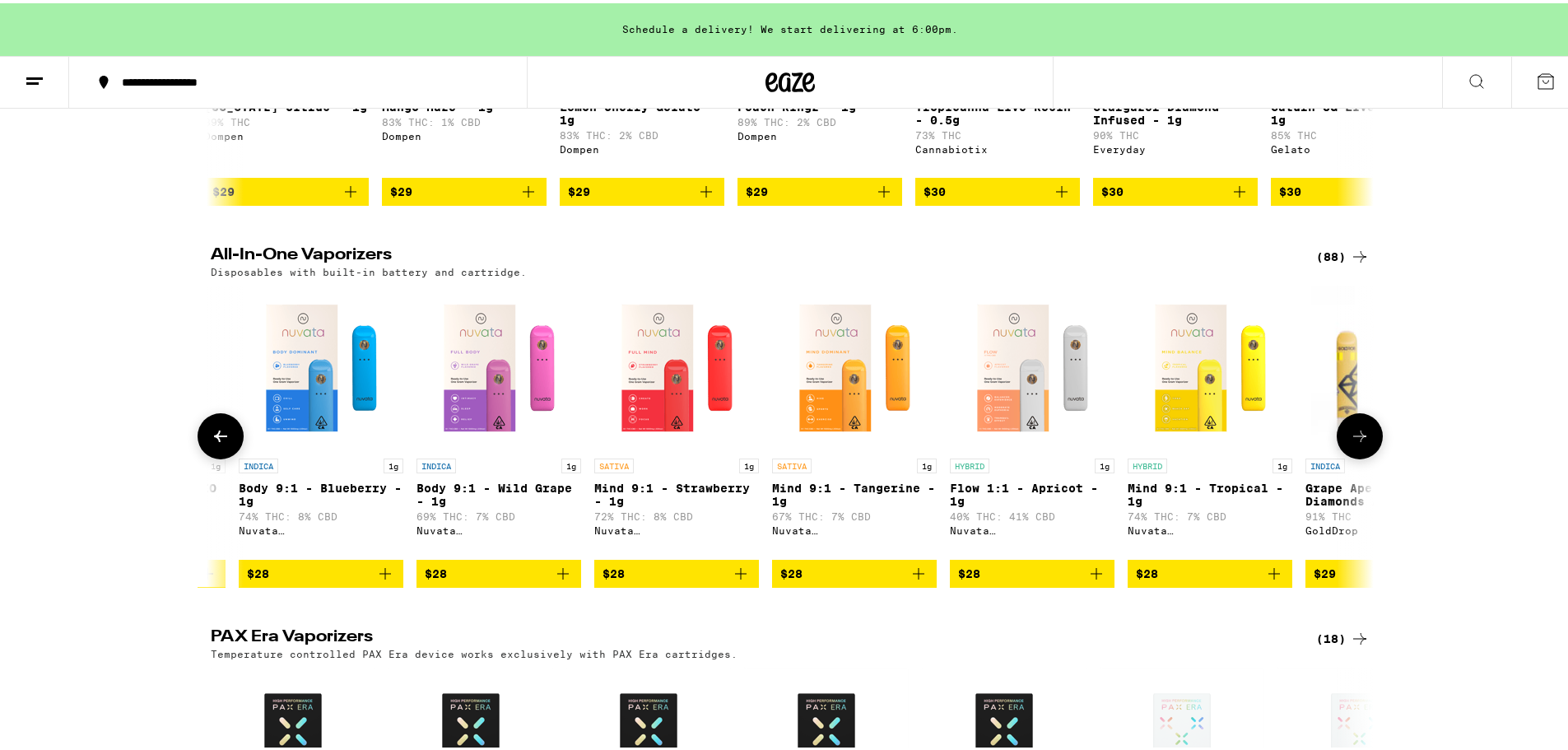
click at [214, 438] on icon at bounding box center [221, 433] width 13 height 12
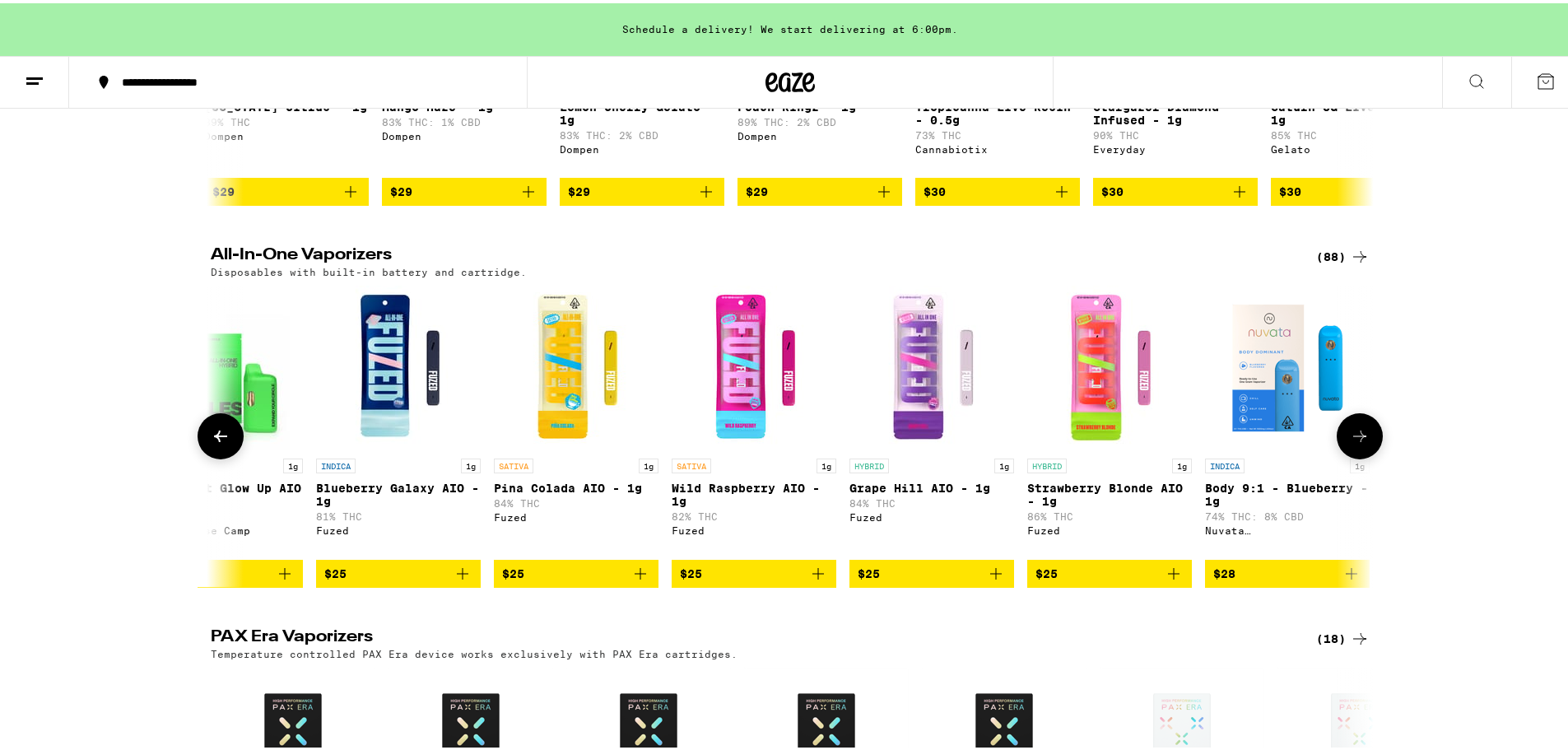
scroll to position [0, 59]
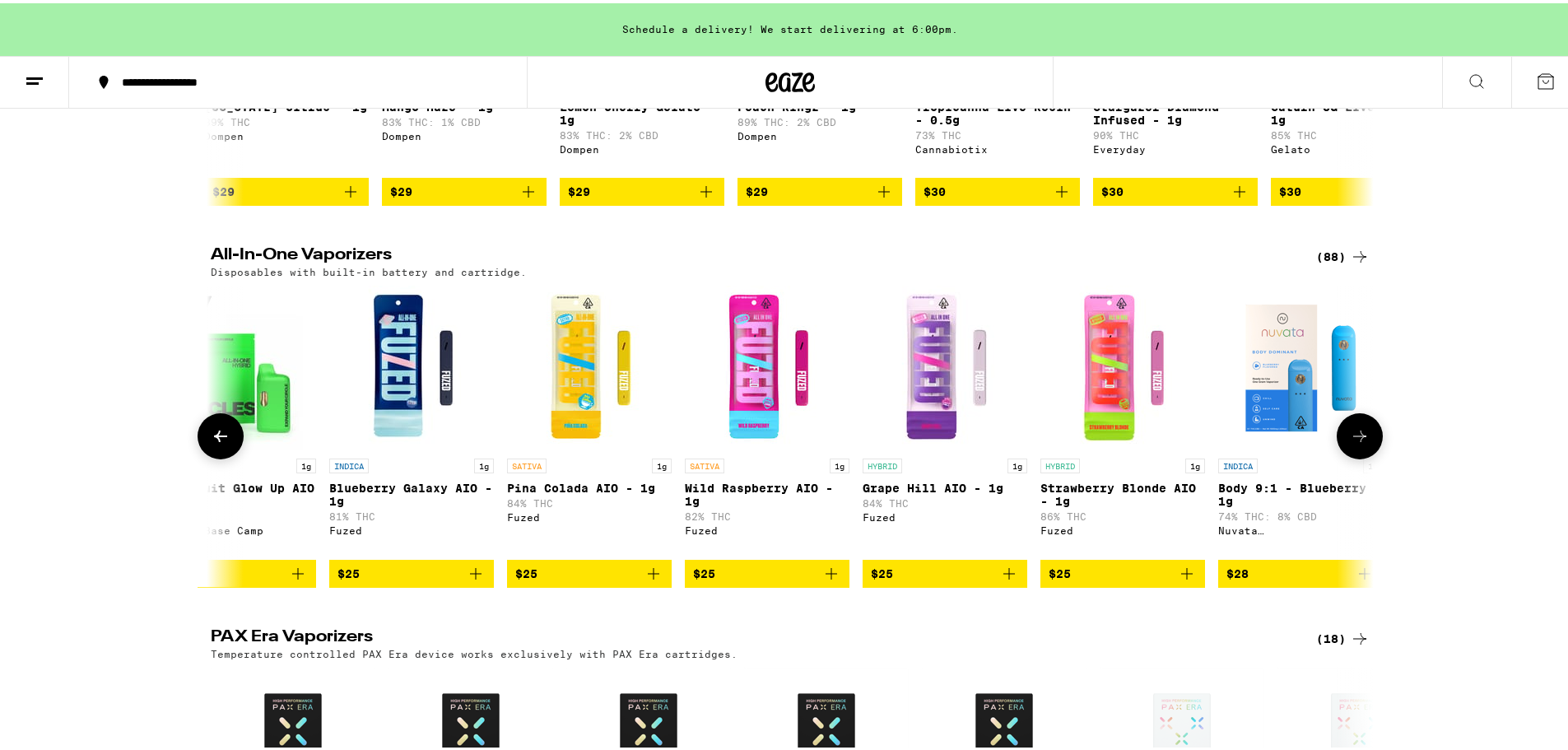
click at [211, 443] on icon at bounding box center [221, 433] width 20 height 20
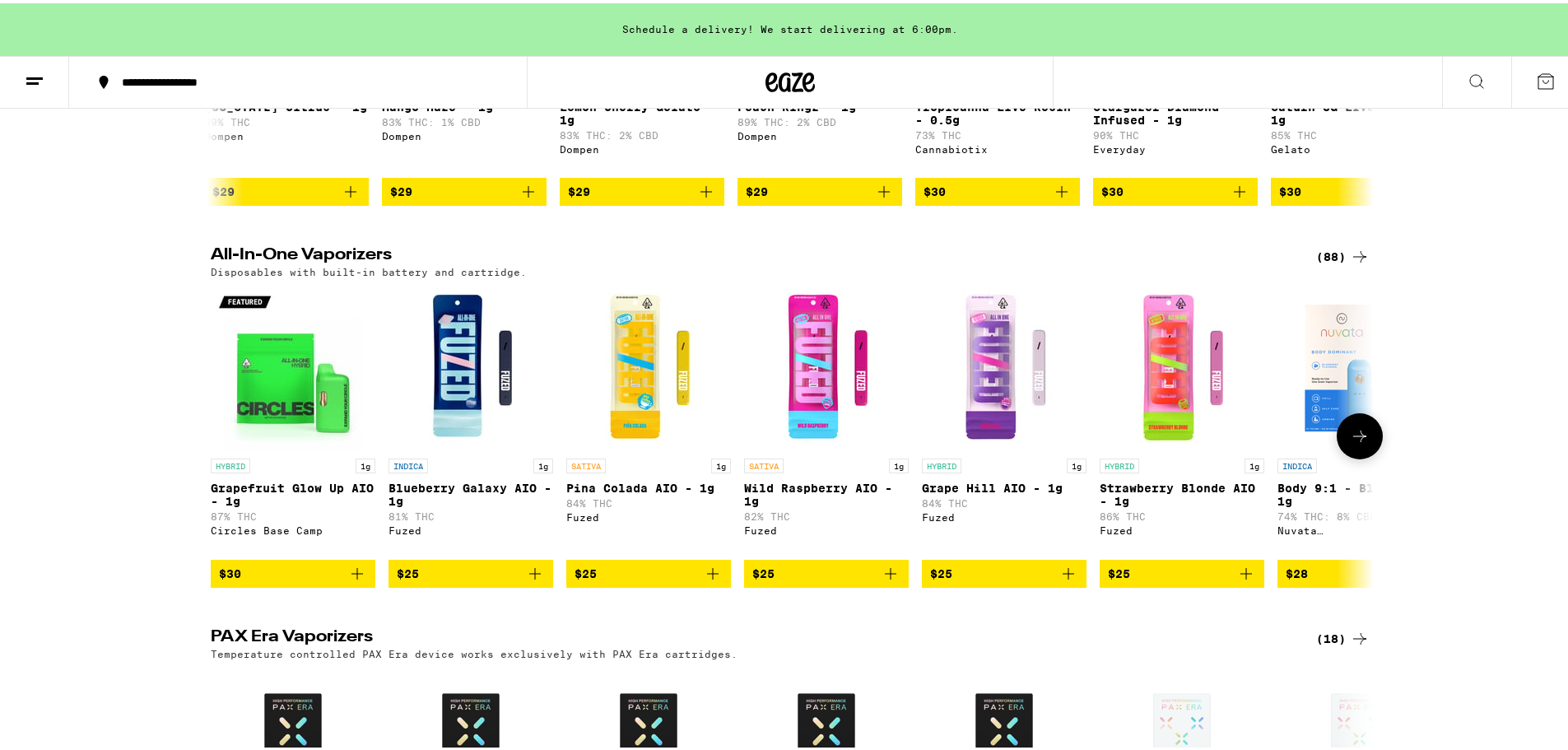
click at [1351, 443] on icon at bounding box center [1360, 433] width 20 height 20
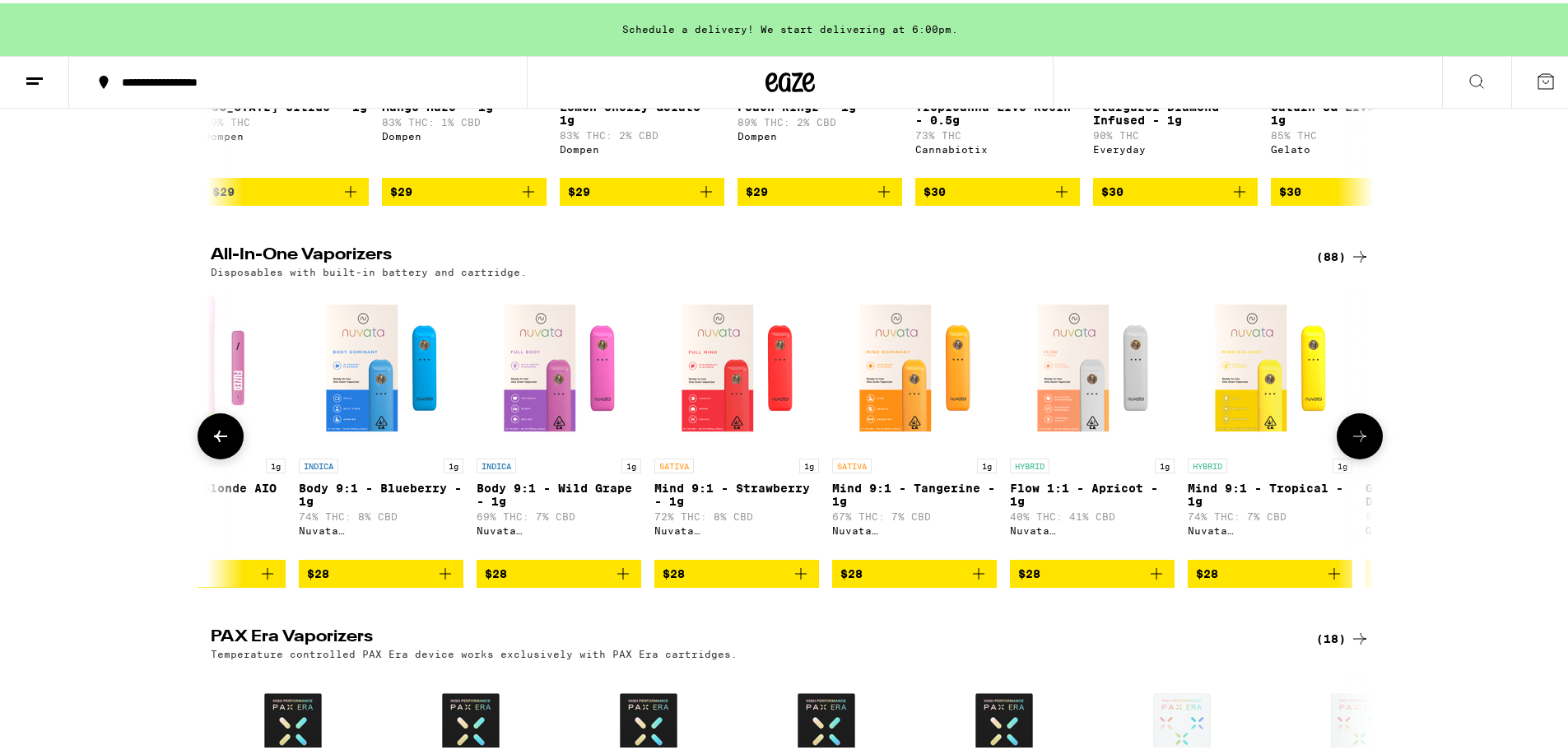
scroll to position [0, 979]
click at [1350, 443] on icon at bounding box center [1360, 433] width 20 height 20
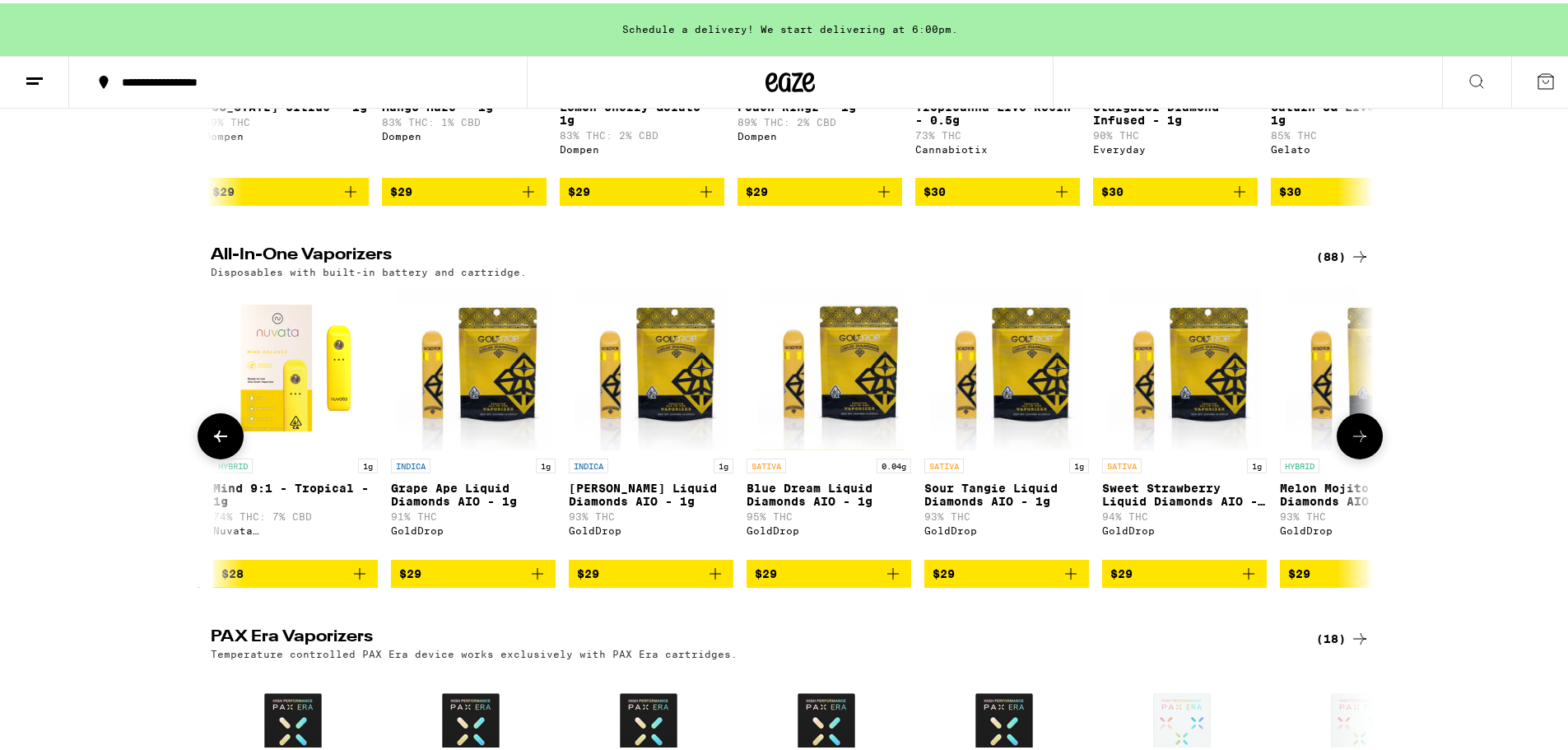
scroll to position [0, 1959]
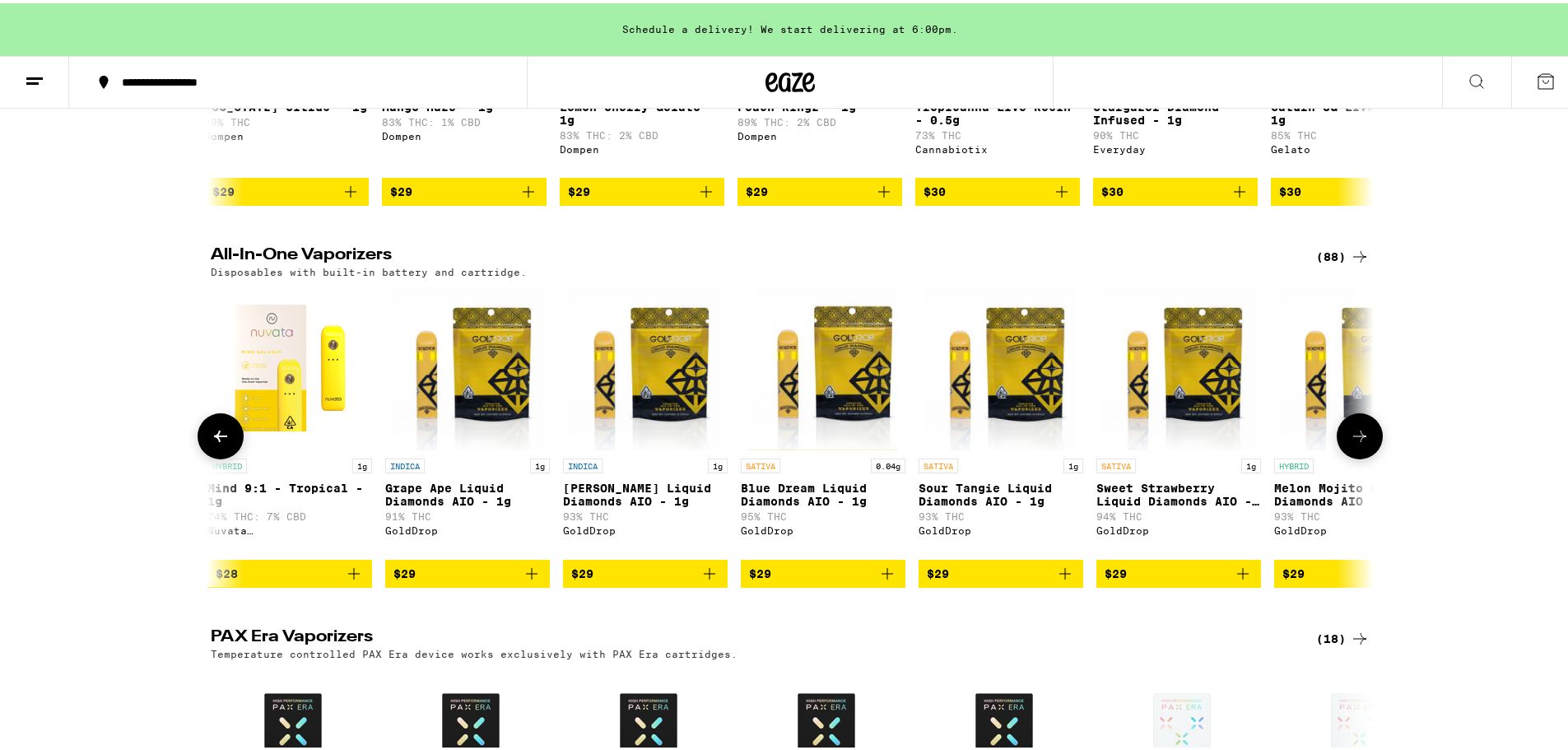
click at [211, 452] on button at bounding box center [221, 433] width 46 height 46
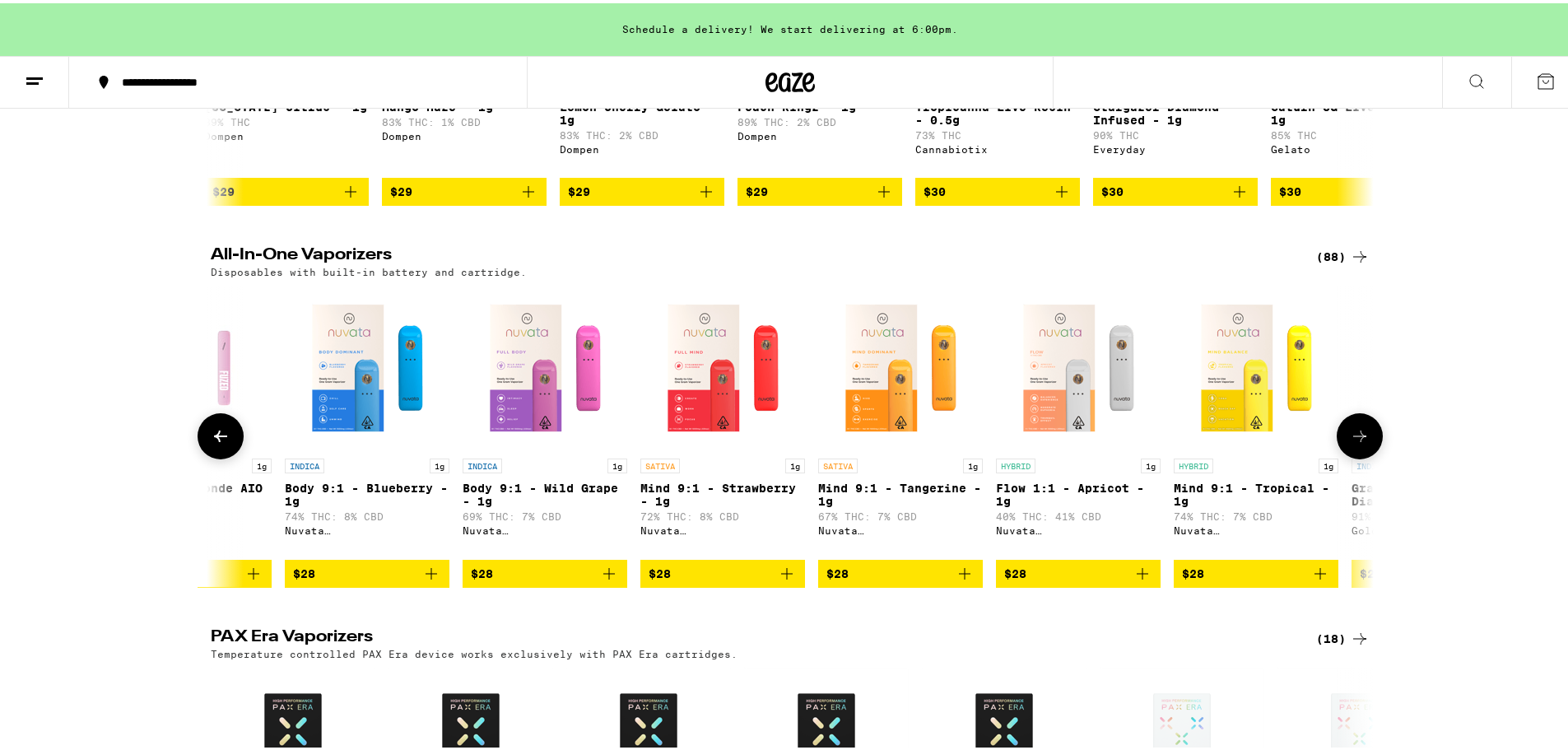
scroll to position [0, 979]
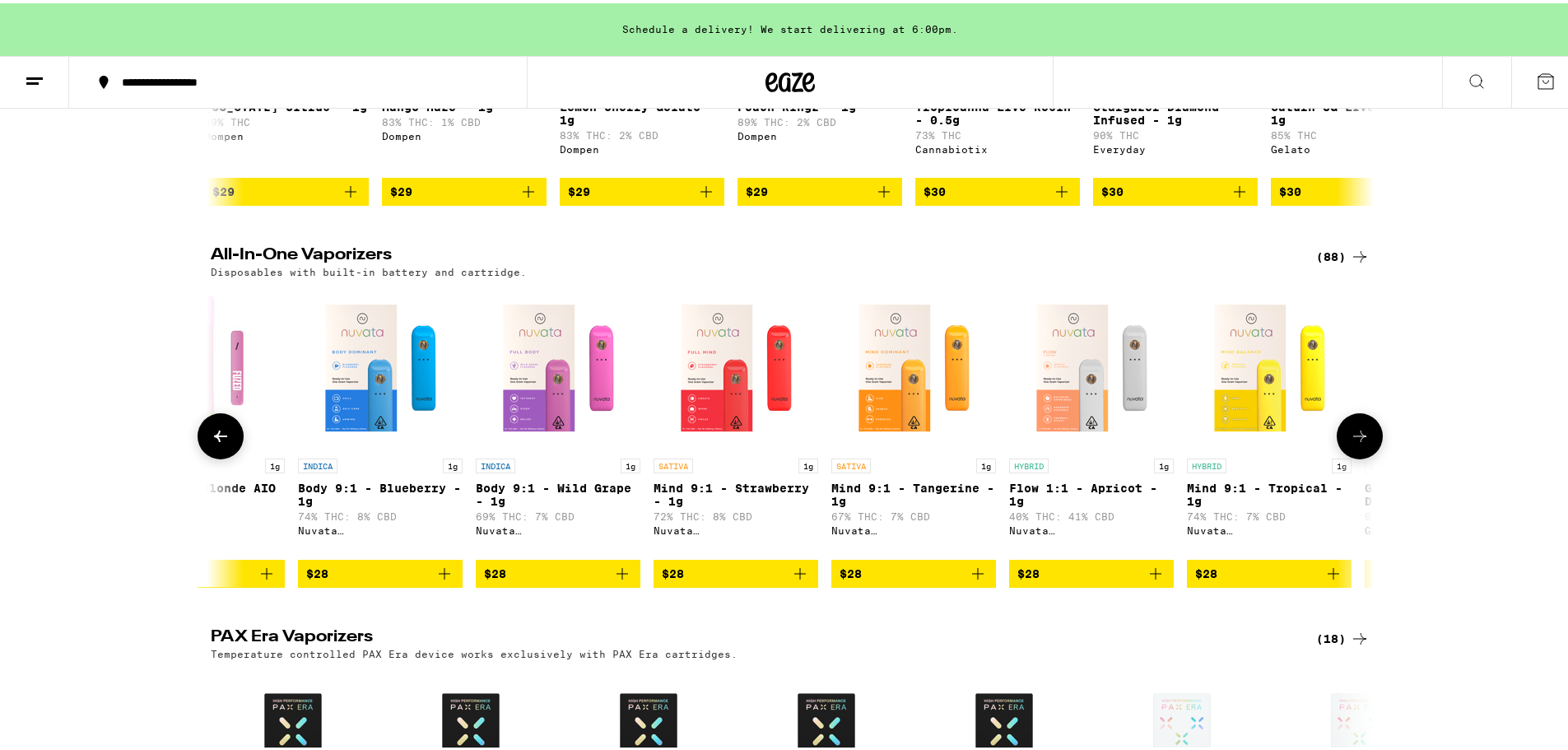
click at [211, 452] on button at bounding box center [221, 433] width 46 height 46
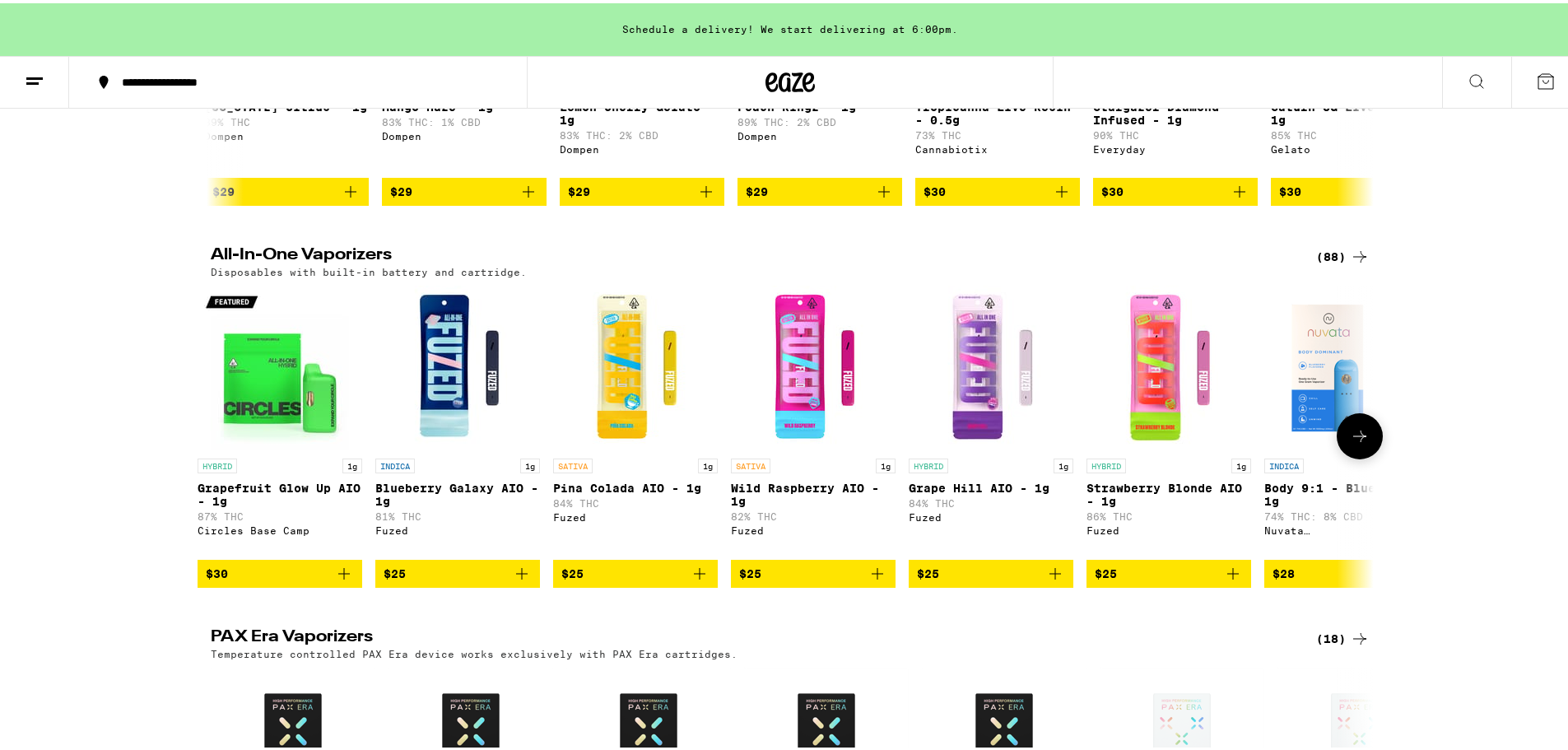
scroll to position [0, 0]
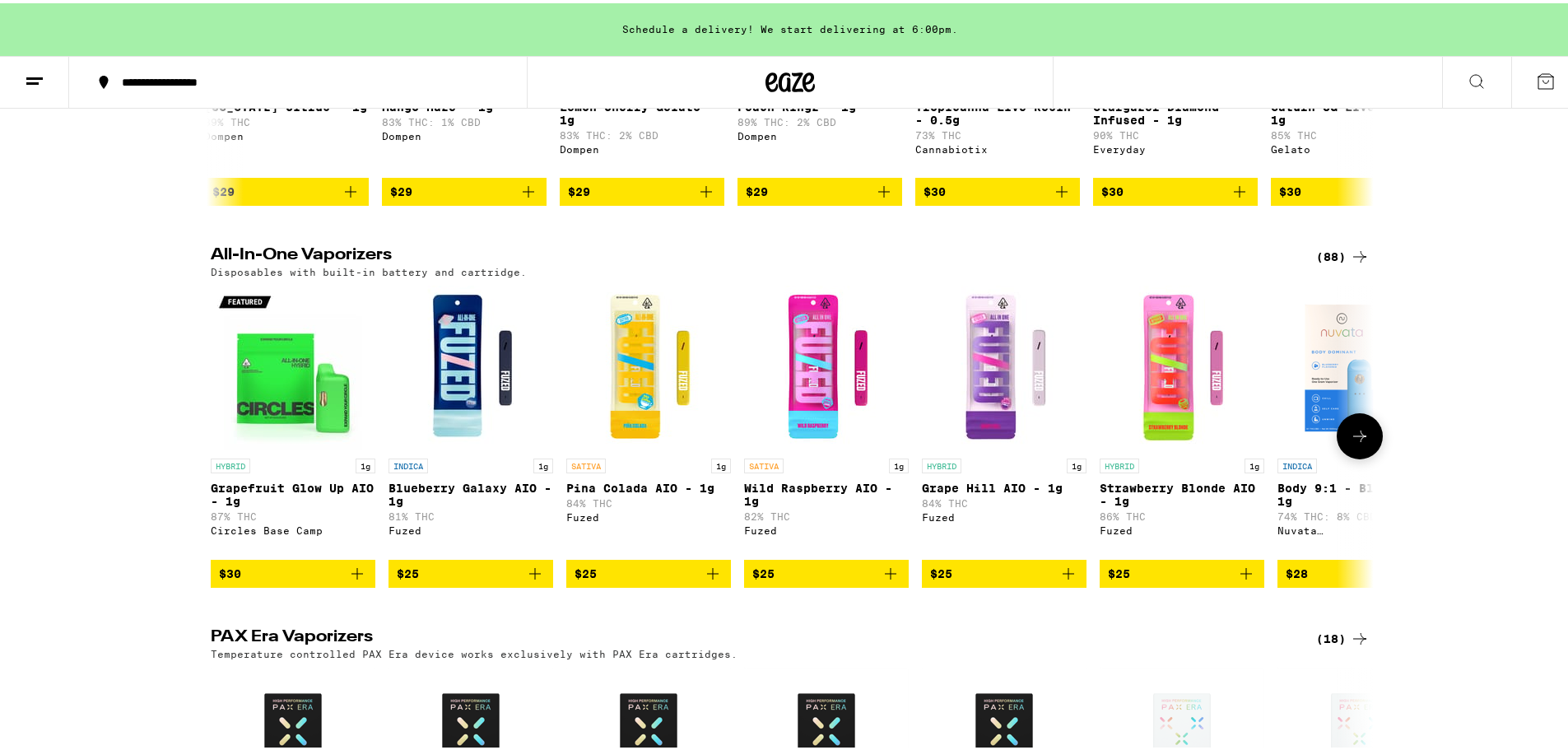
click at [1358, 443] on icon at bounding box center [1360, 433] width 20 height 20
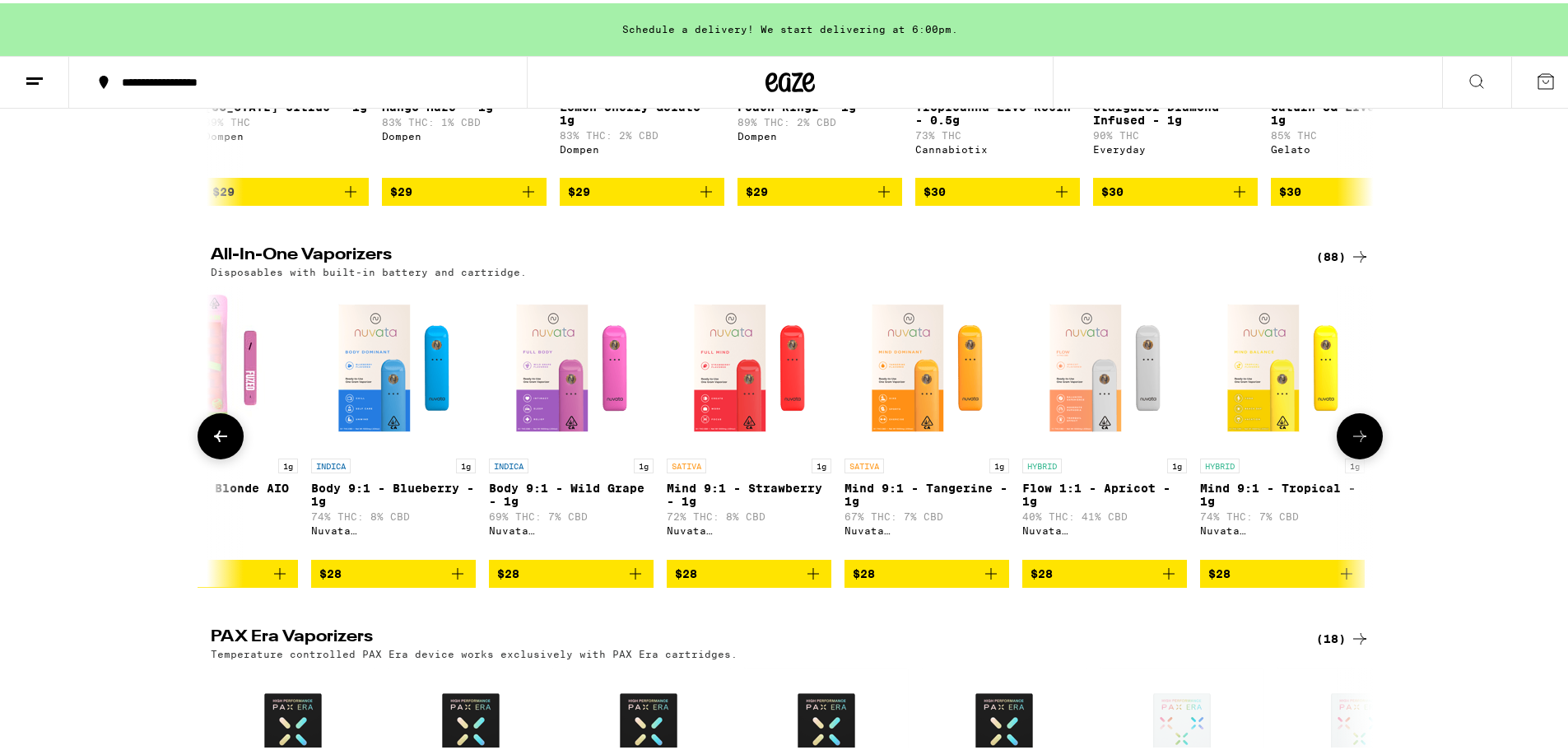
click at [1358, 443] on icon at bounding box center [1360, 433] width 20 height 20
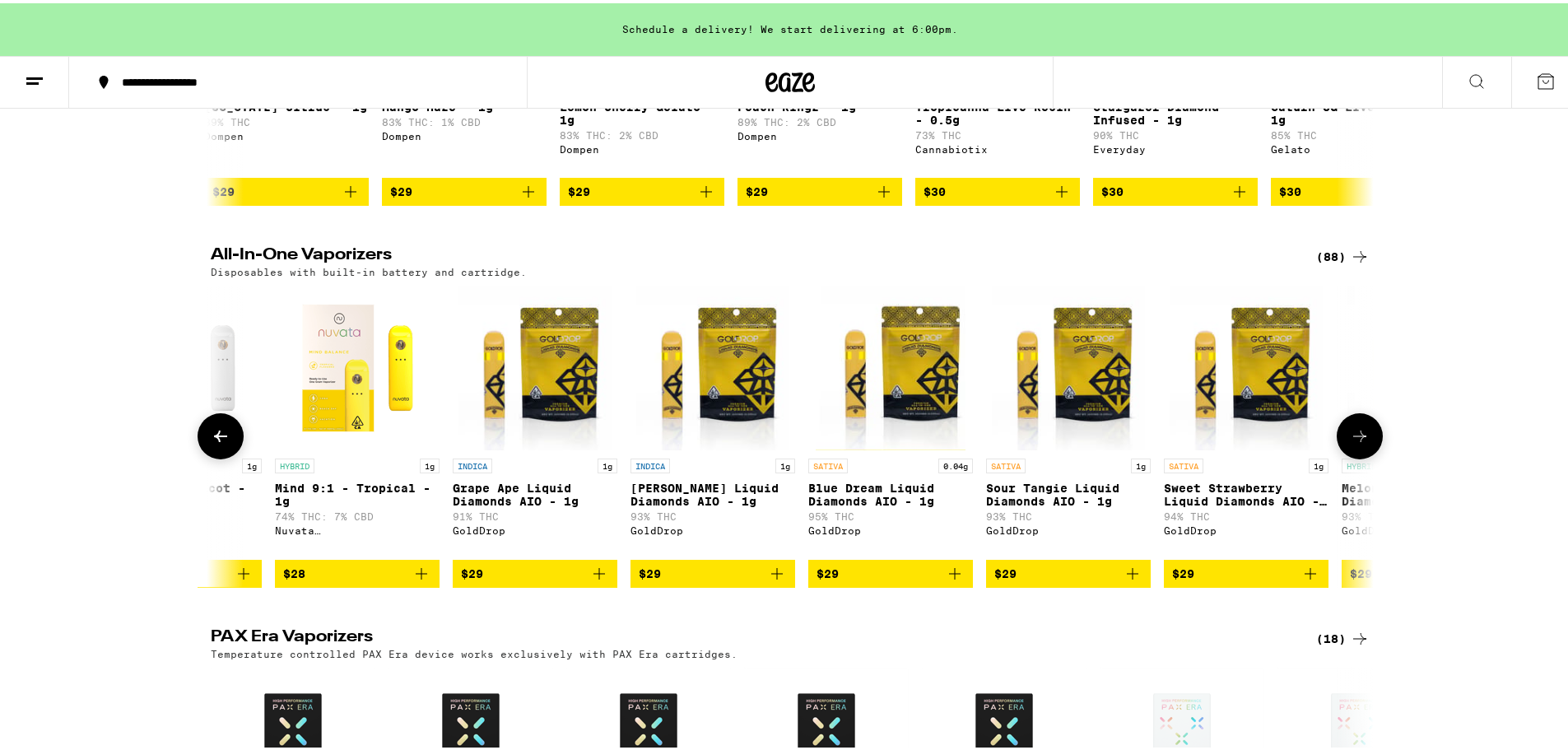
scroll to position [0, 1950]
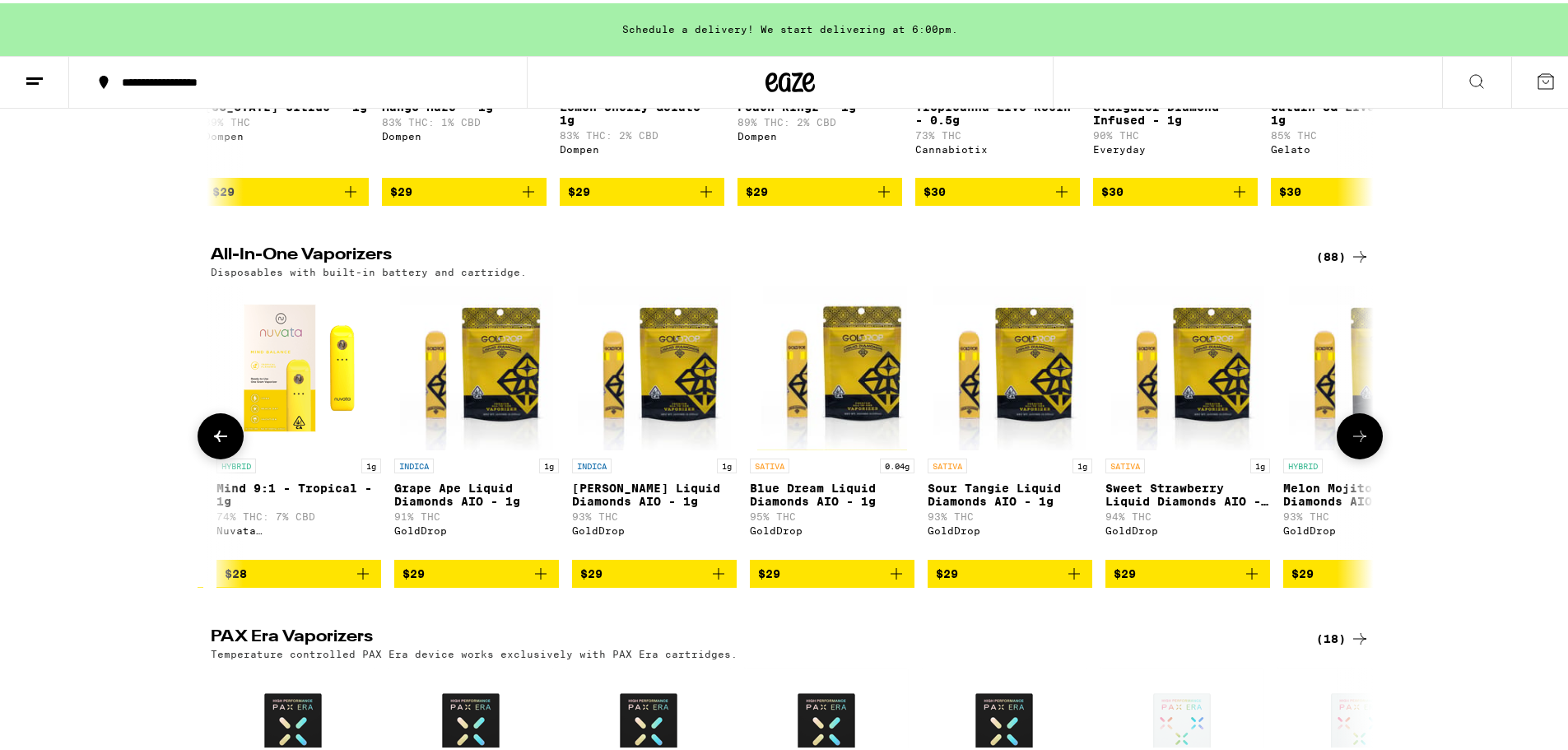
click at [1358, 443] on icon at bounding box center [1360, 433] width 20 height 20
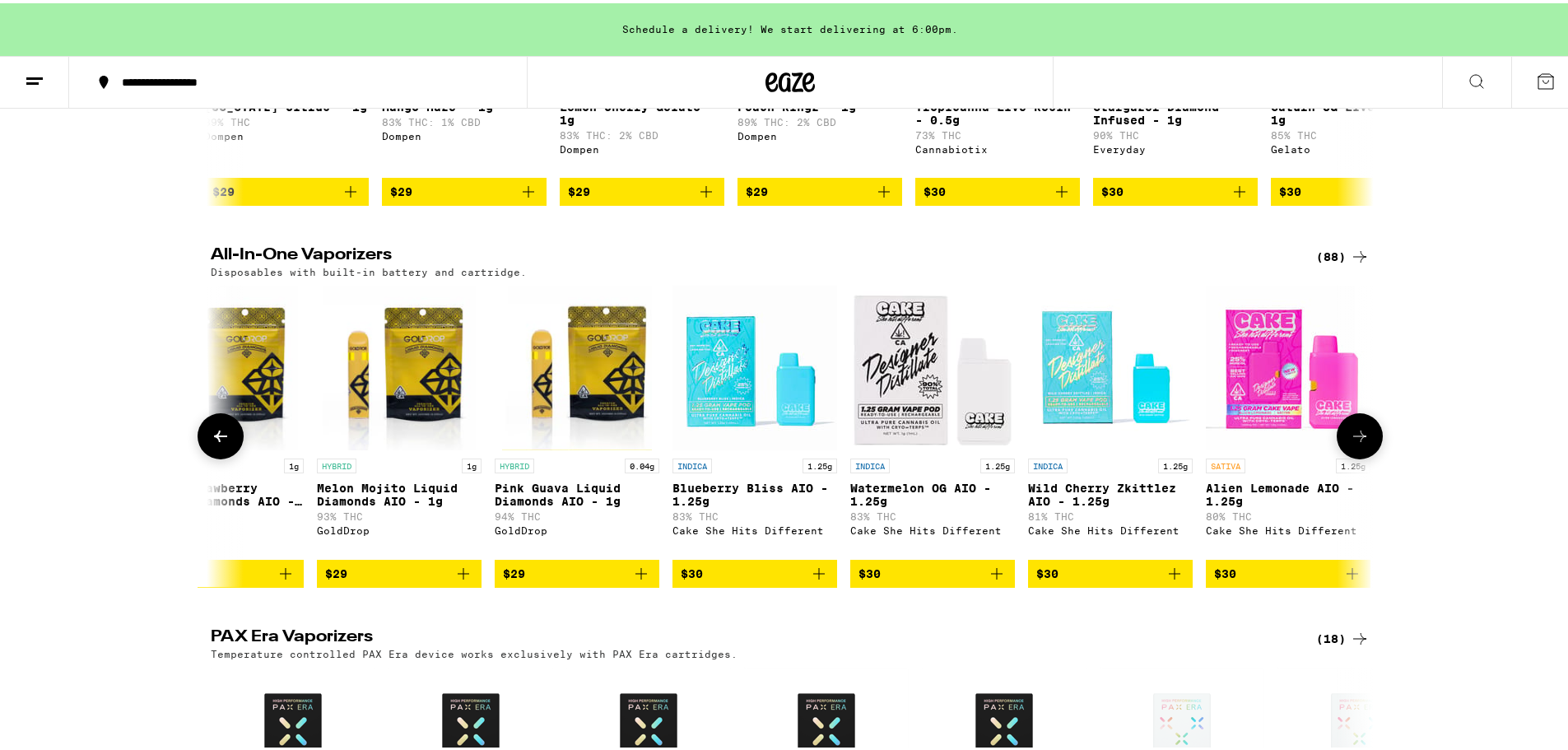
scroll to position [0, 2930]
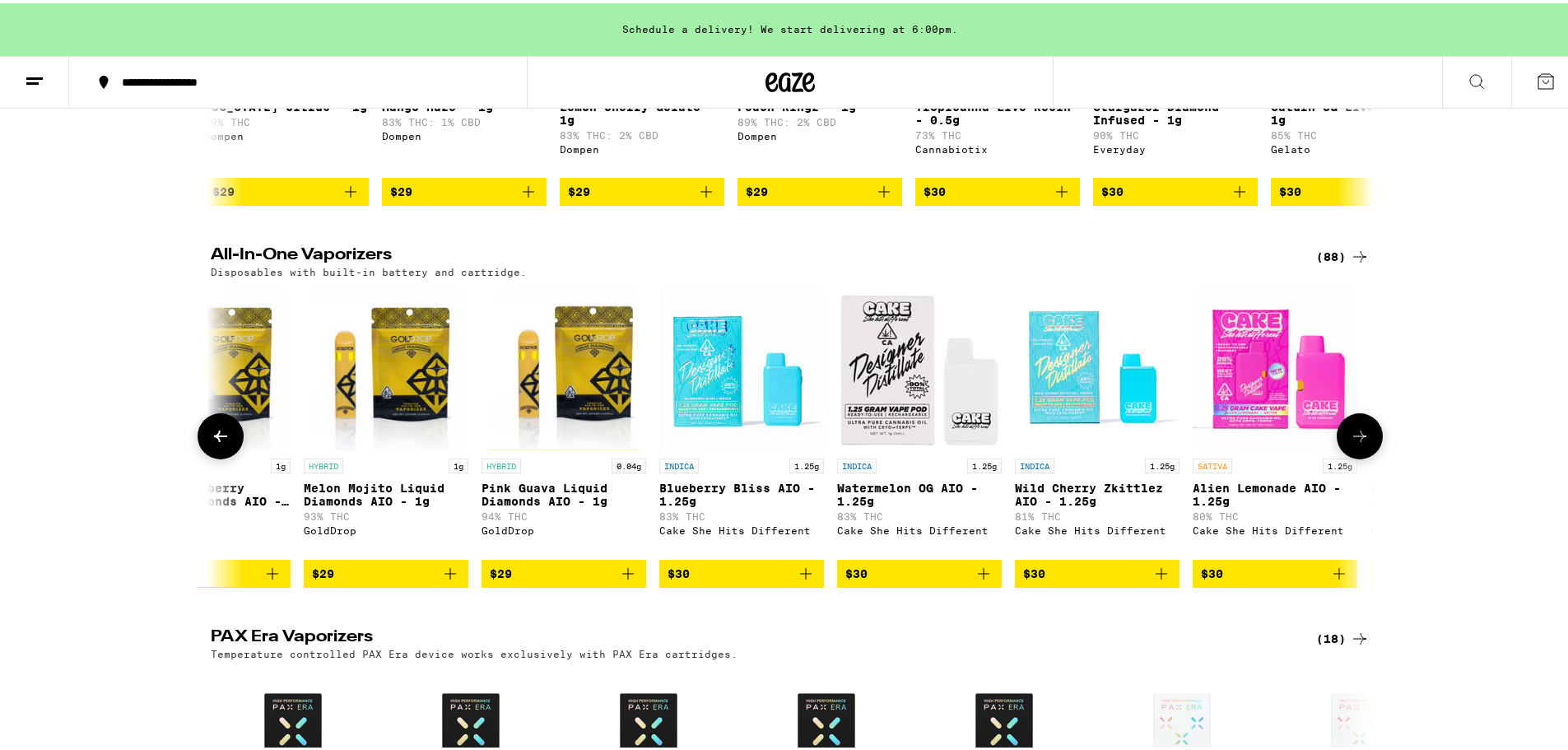
click at [582, 580] on span "$29" at bounding box center [564, 570] width 148 height 20
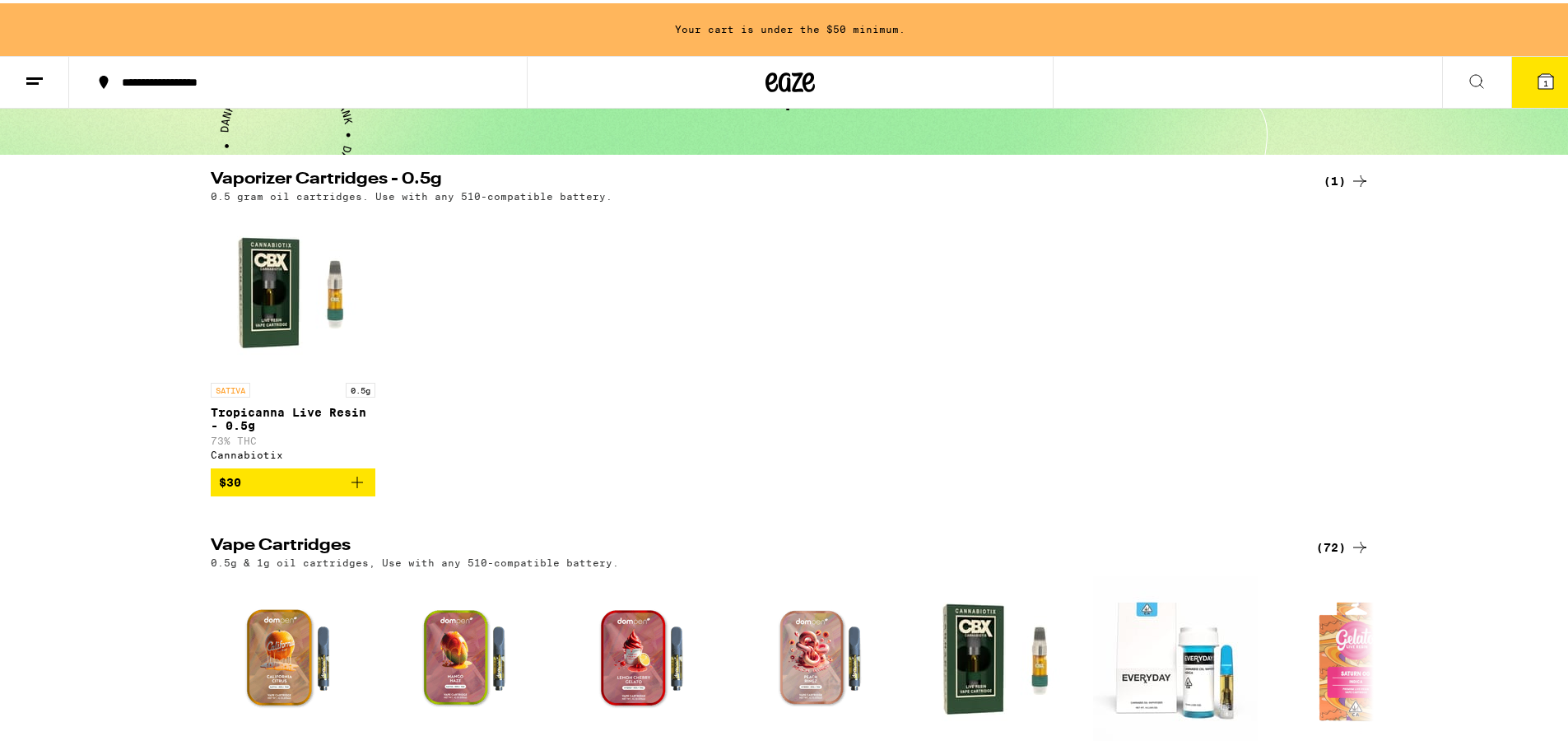
scroll to position [0, 0]
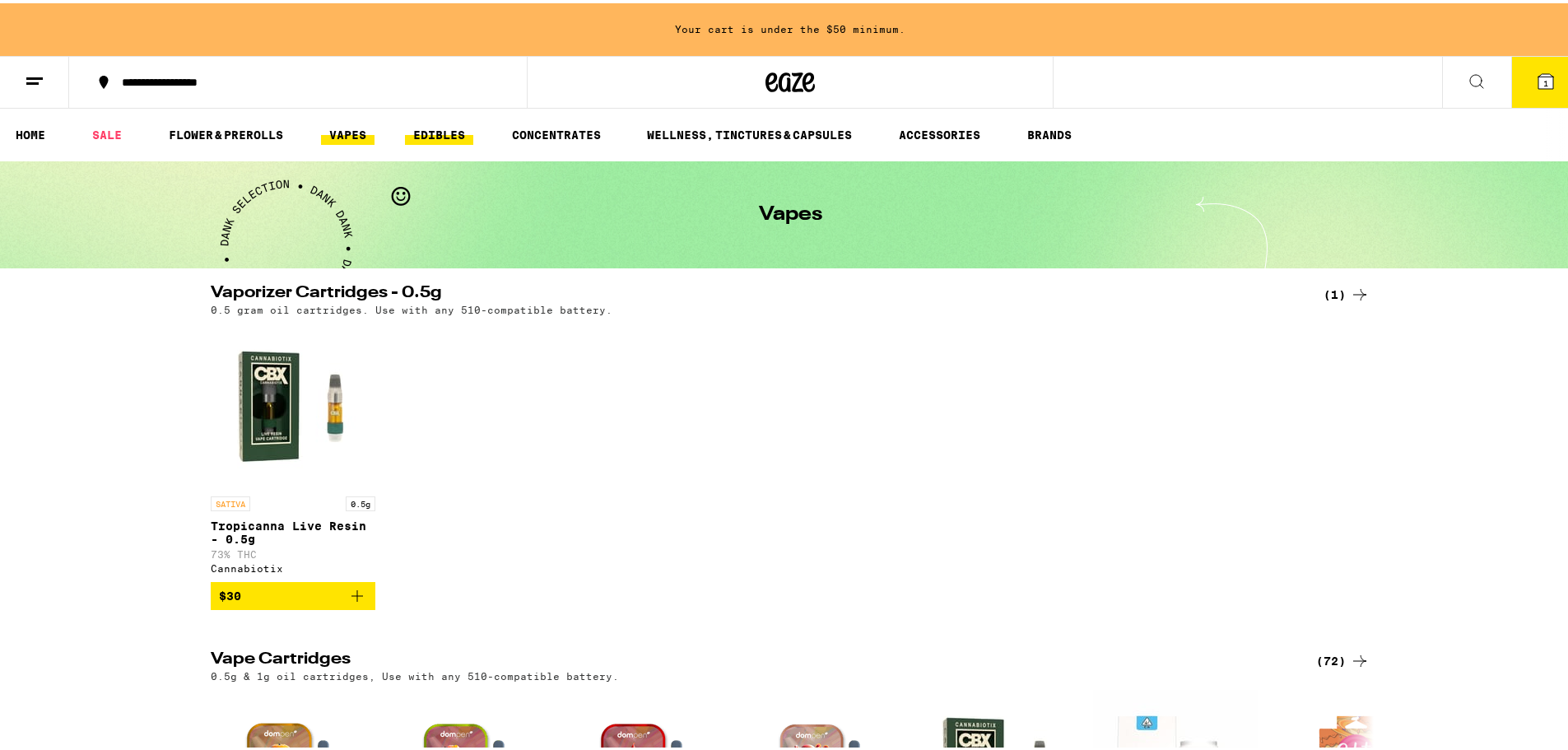
click at [433, 135] on link "EDIBLES" at bounding box center [438, 131] width 68 height 20
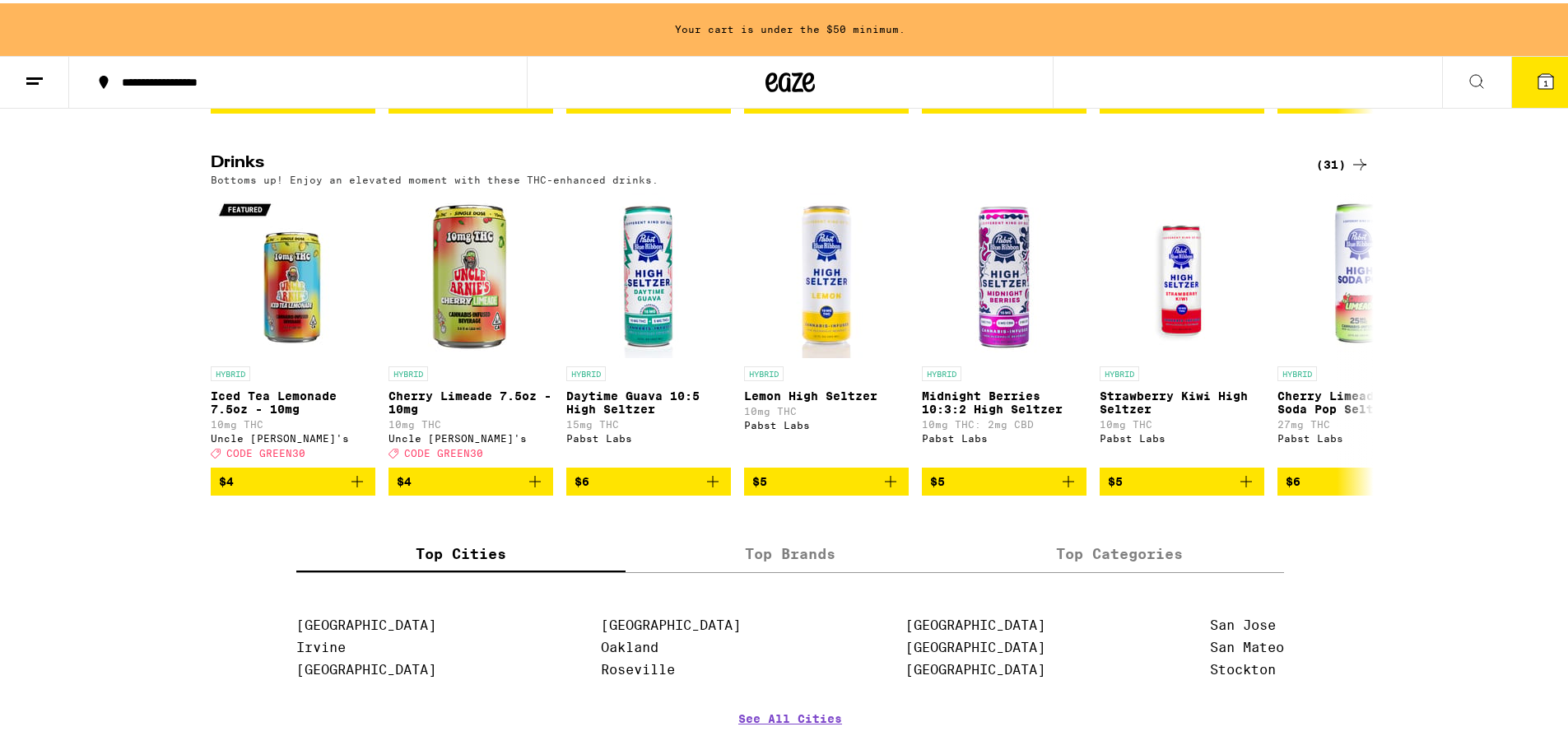
scroll to position [740, 0]
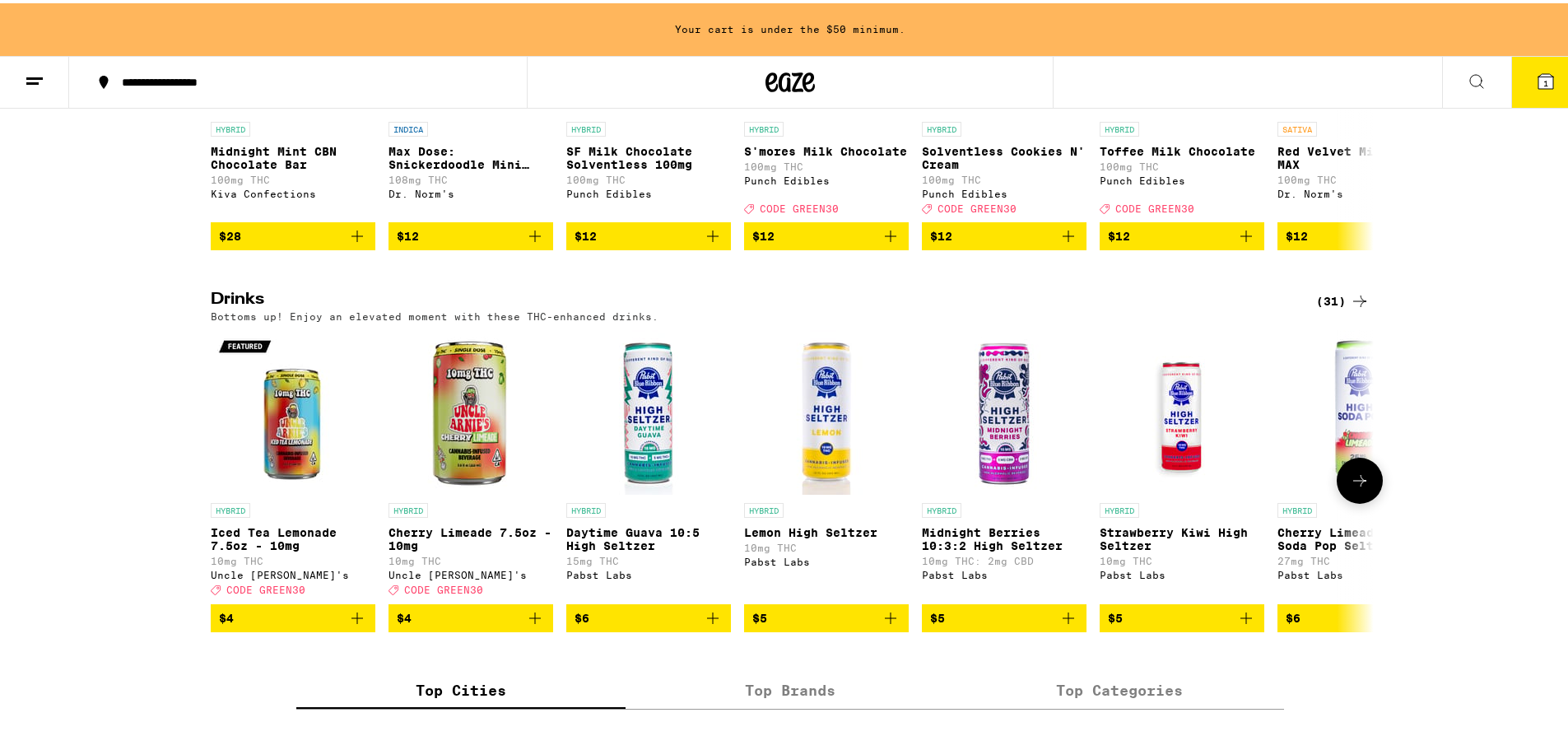
click at [1350, 487] on icon at bounding box center [1360, 478] width 20 height 20
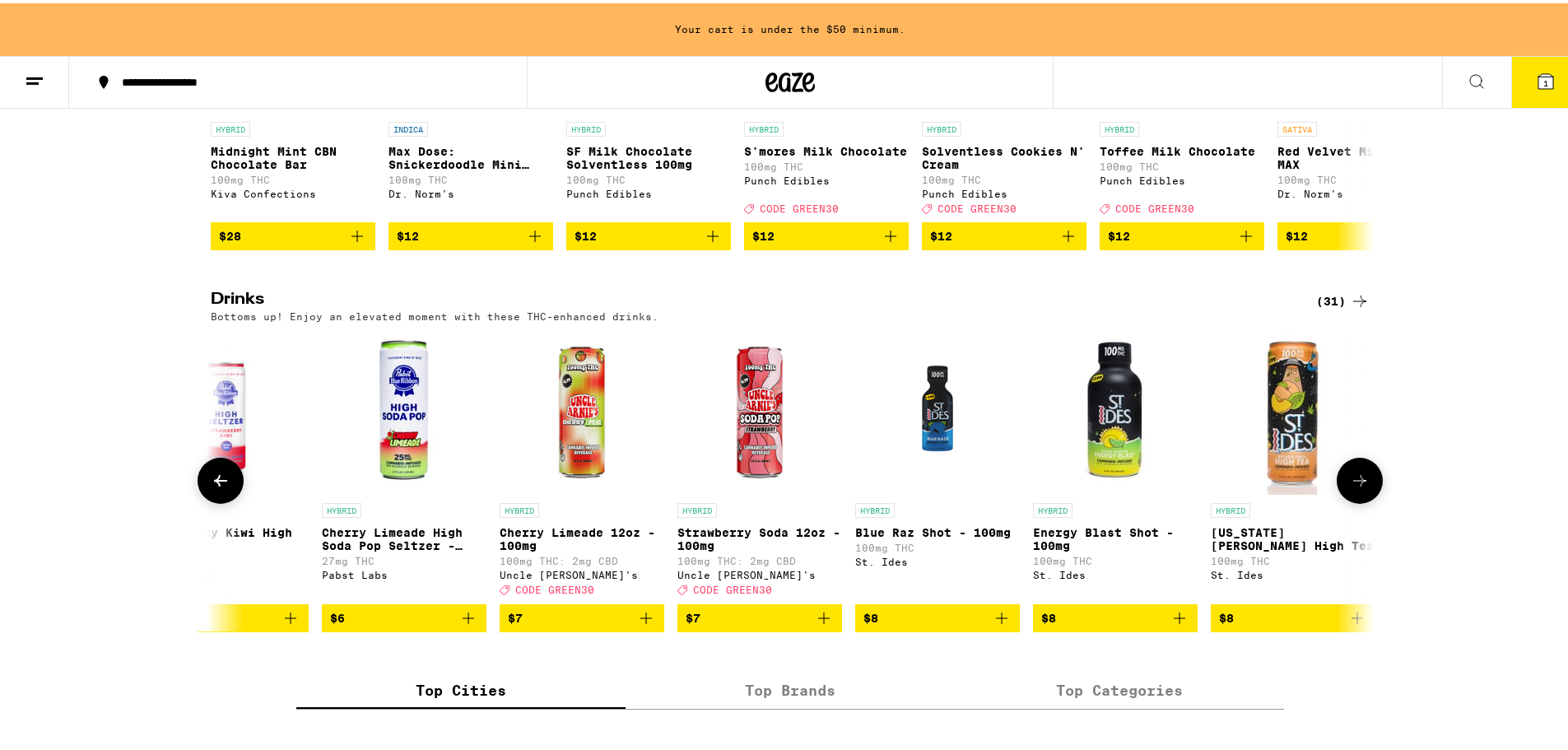
scroll to position [0, 979]
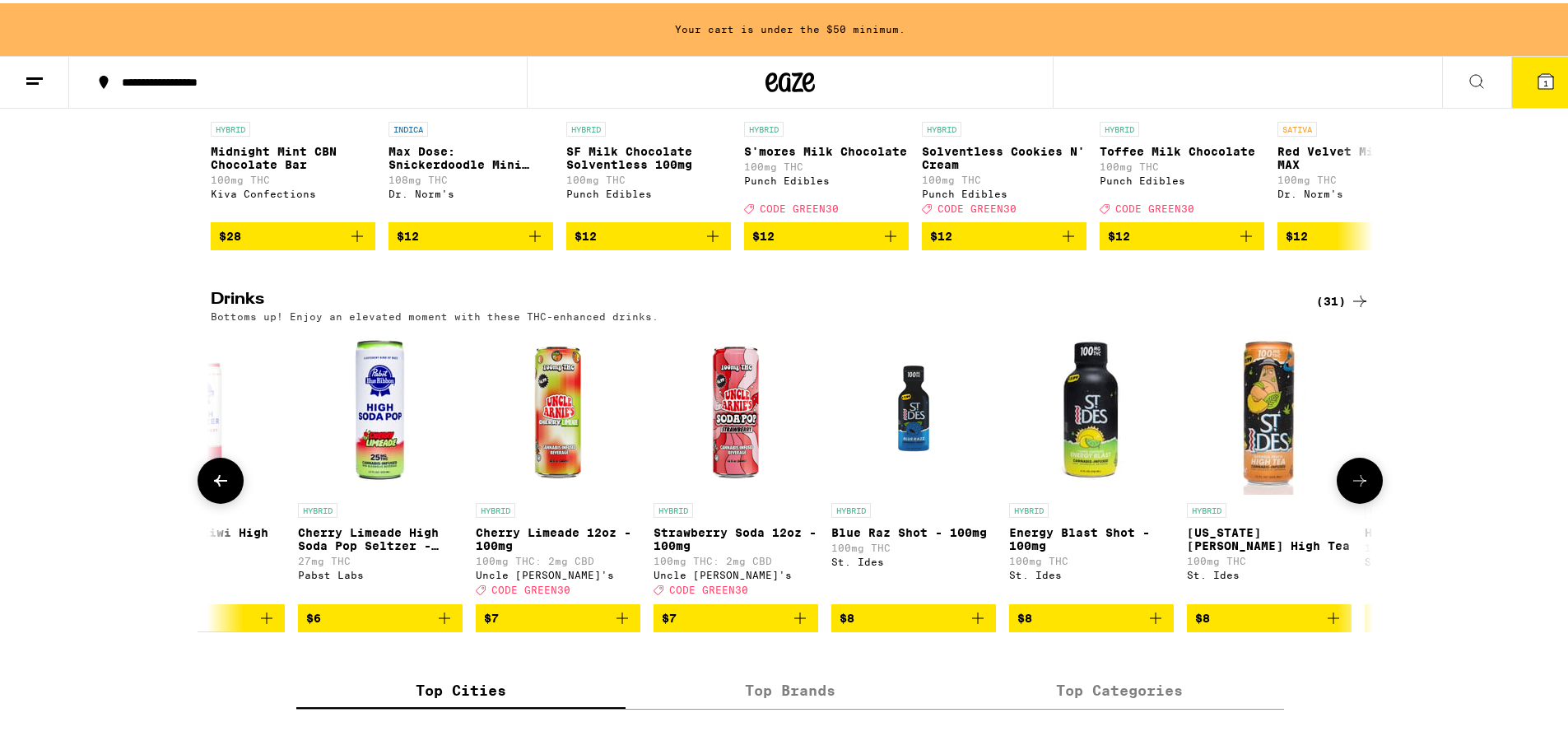
click at [1350, 487] on icon at bounding box center [1360, 478] width 20 height 20
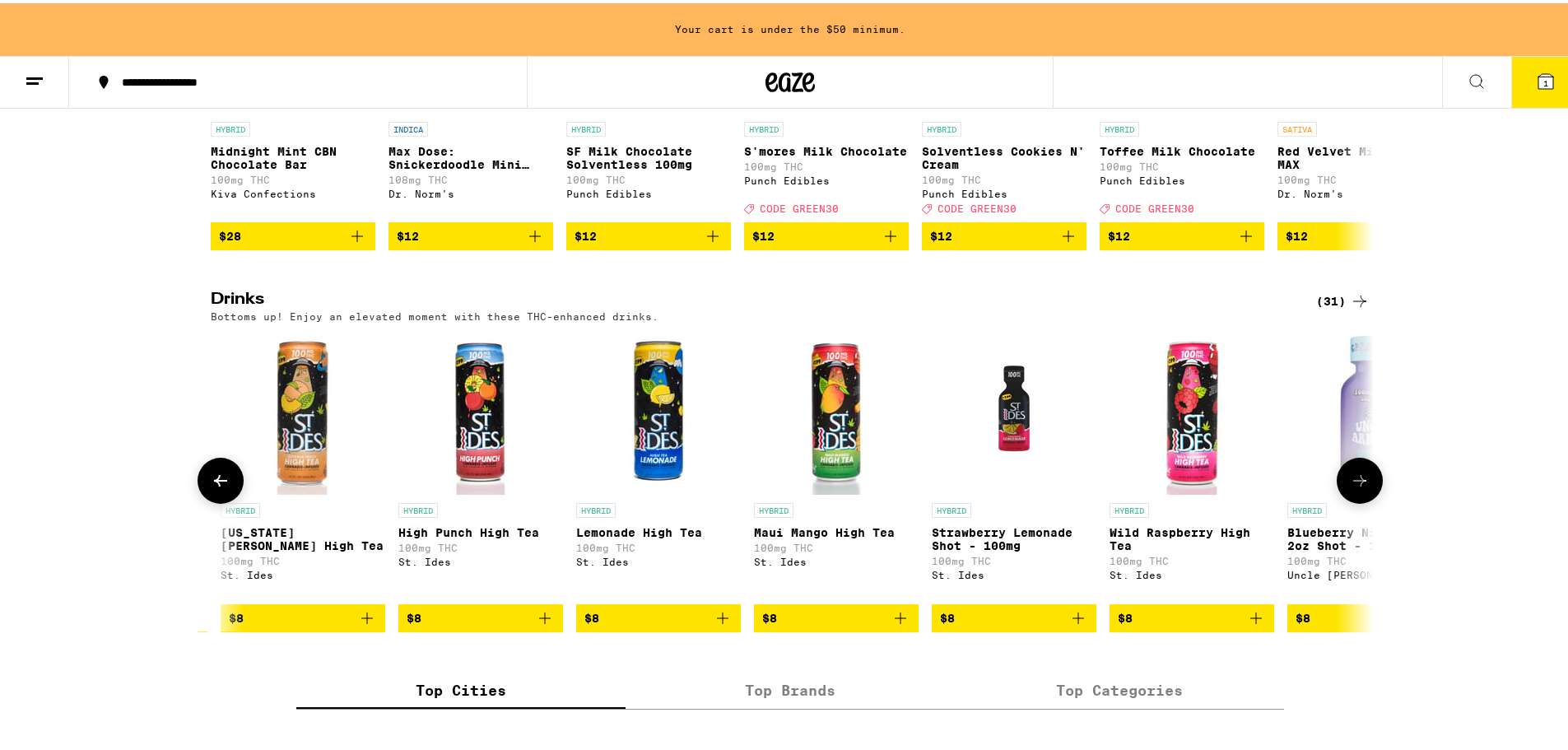
scroll to position [0, 1959]
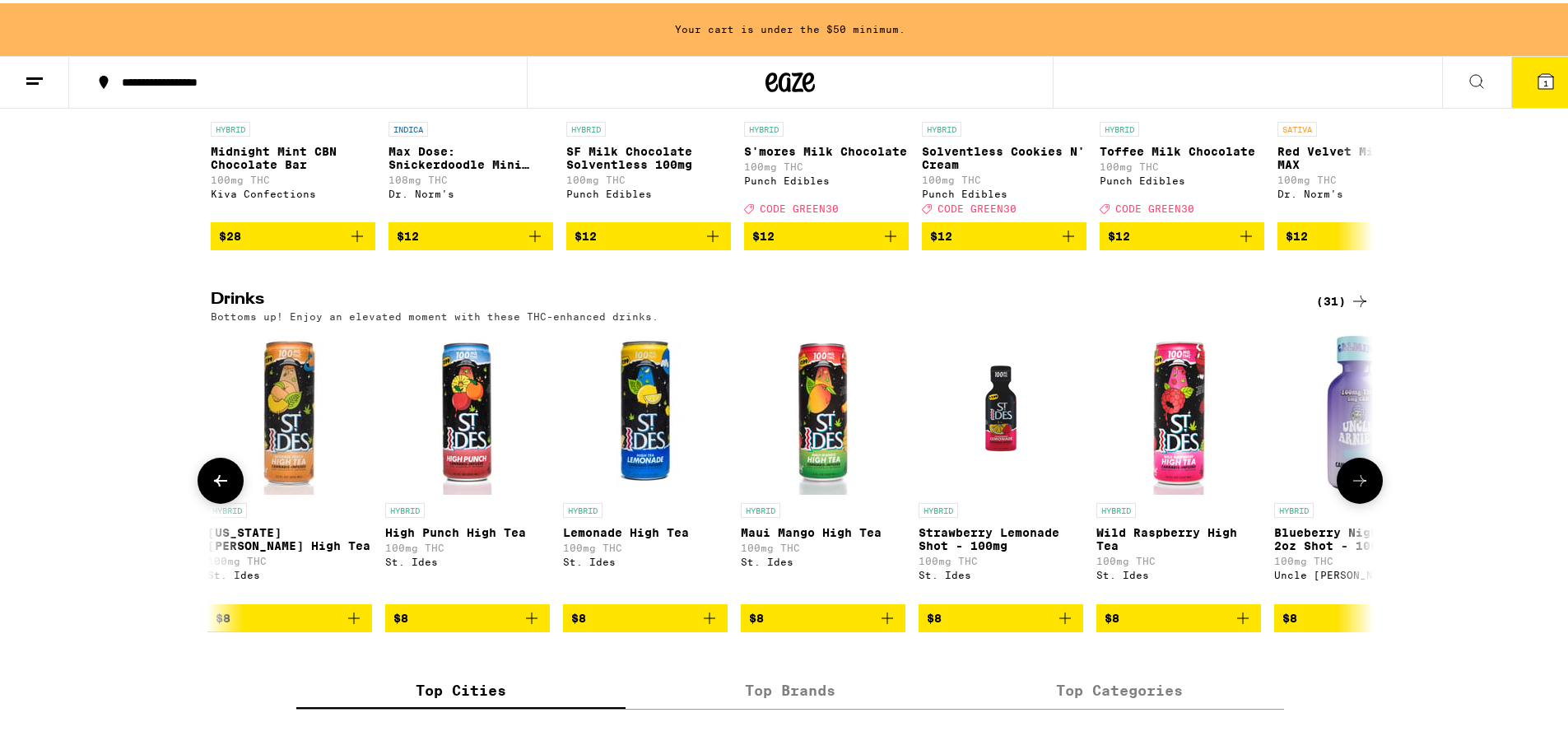
click at [1350, 487] on icon at bounding box center [1360, 478] width 20 height 20
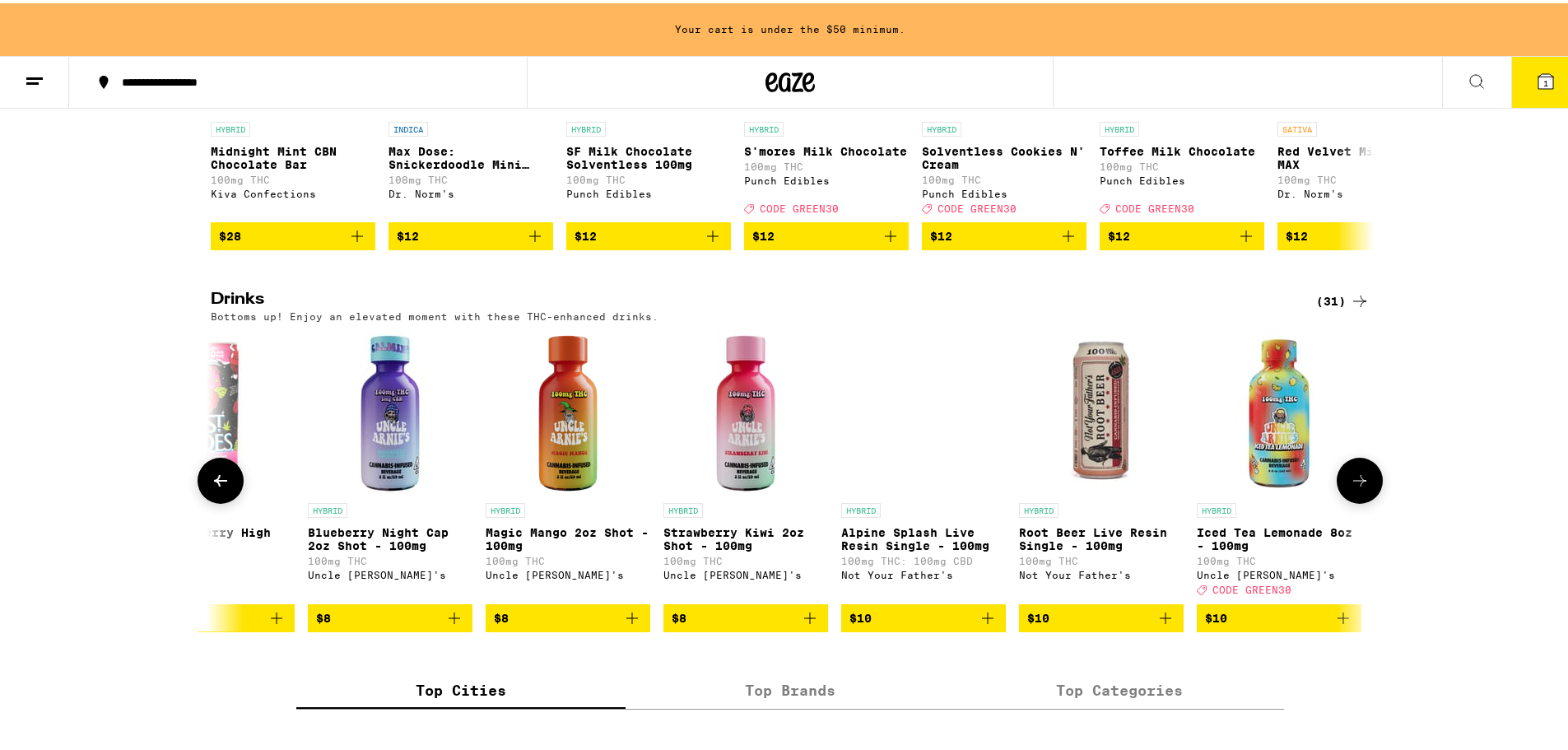
scroll to position [0, 2938]
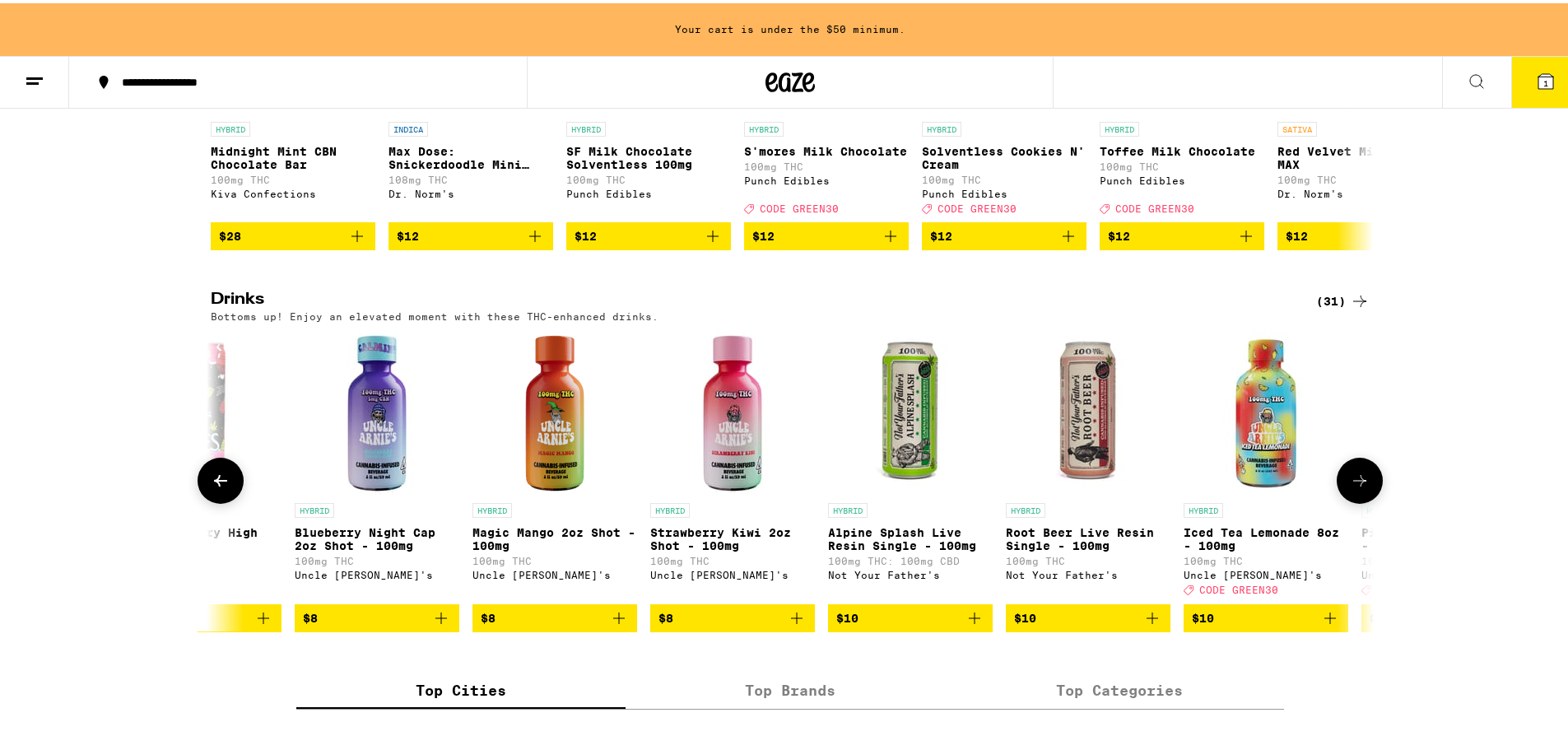
click at [1350, 487] on icon at bounding box center [1360, 478] width 20 height 20
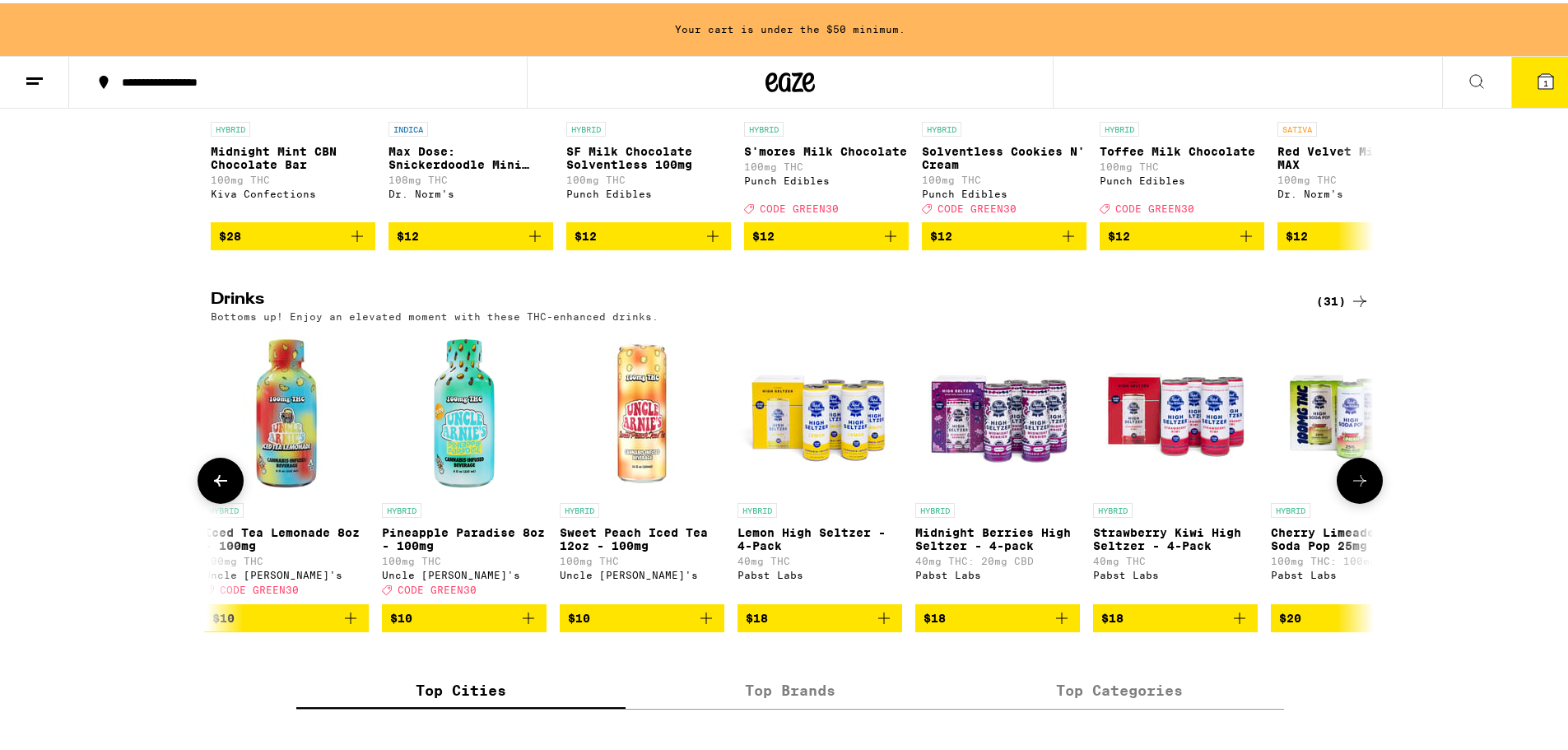
click at [1350, 487] on icon at bounding box center [1360, 478] width 20 height 20
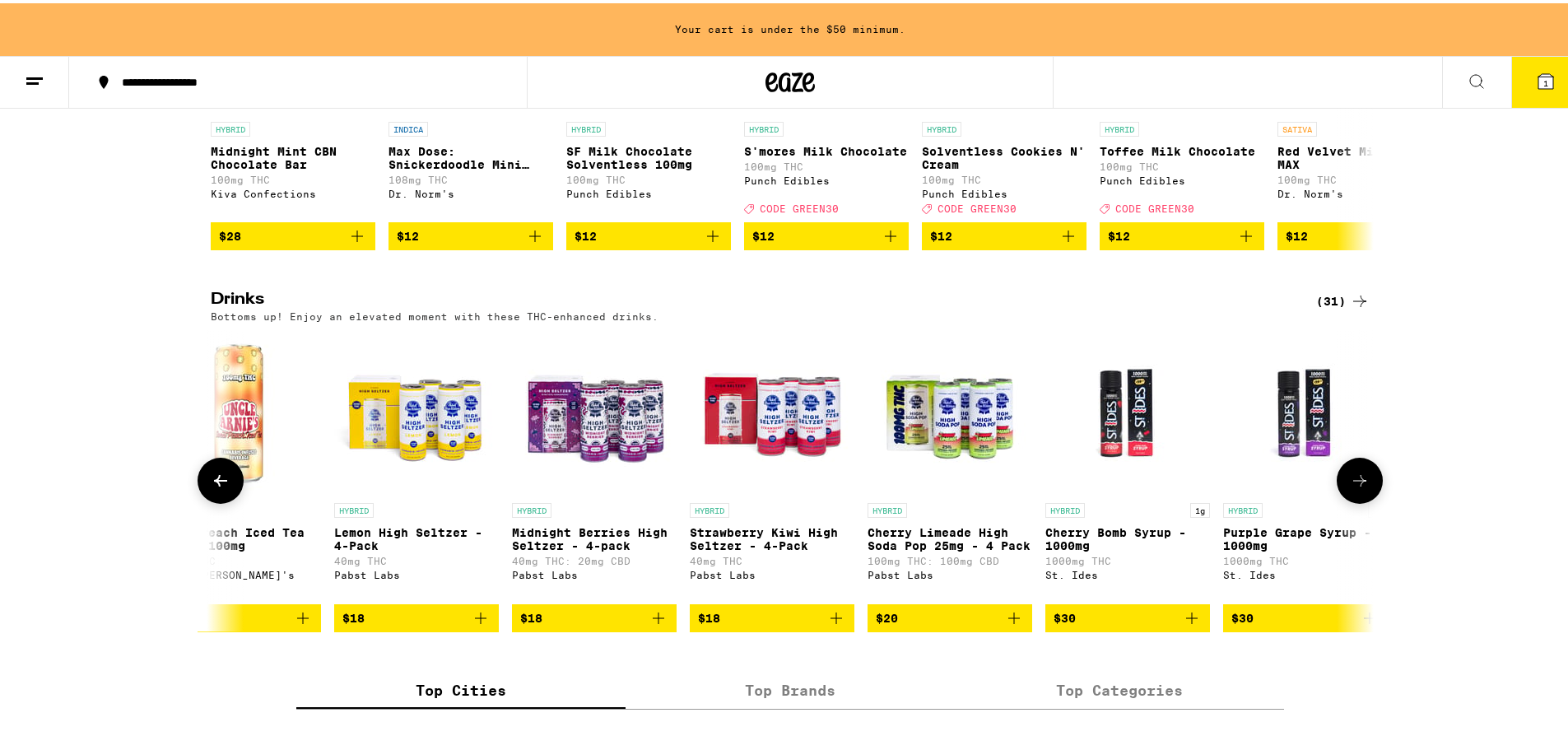
scroll to position [0, 4353]
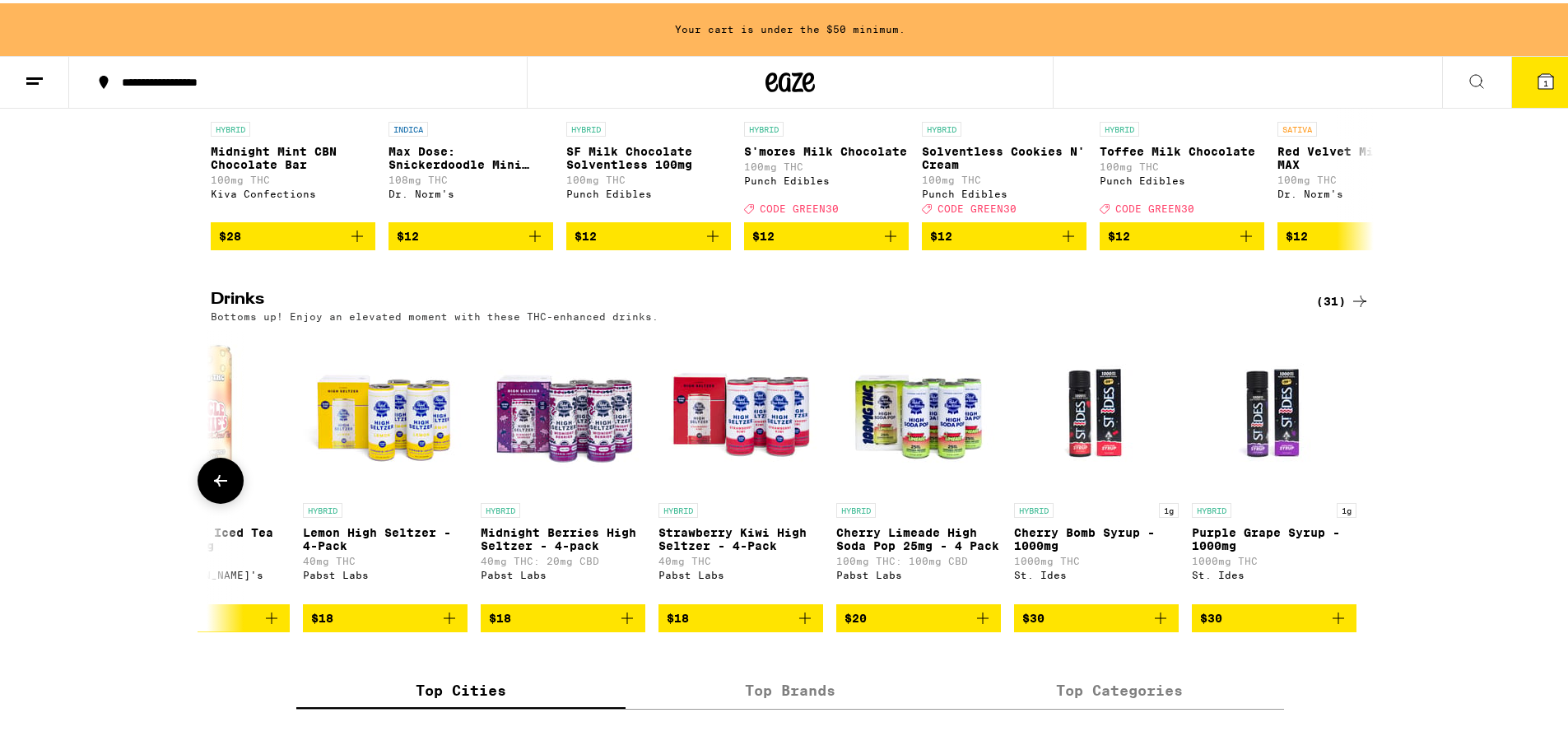
click at [1109, 460] on img "Open page for Cherry Bomb Syrup - 1000mg from St. Ides" at bounding box center [1096, 410] width 165 height 165
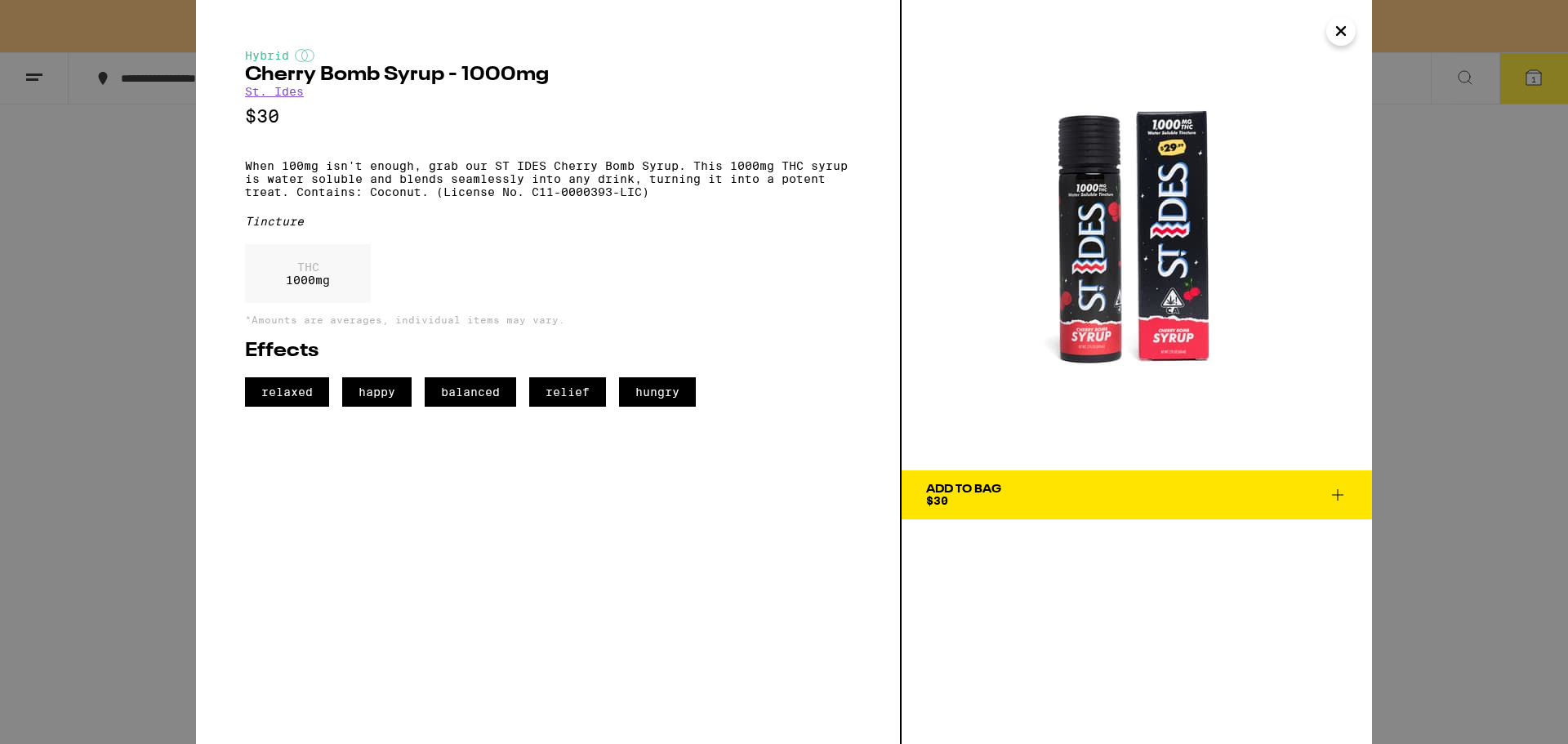
click at [1176, 296] on img at bounding box center [1137, 235] width 470 height 470
click at [1165, 168] on img at bounding box center [1137, 235] width 470 height 470
click at [1342, 36] on icon "Close" at bounding box center [1341, 31] width 20 height 25
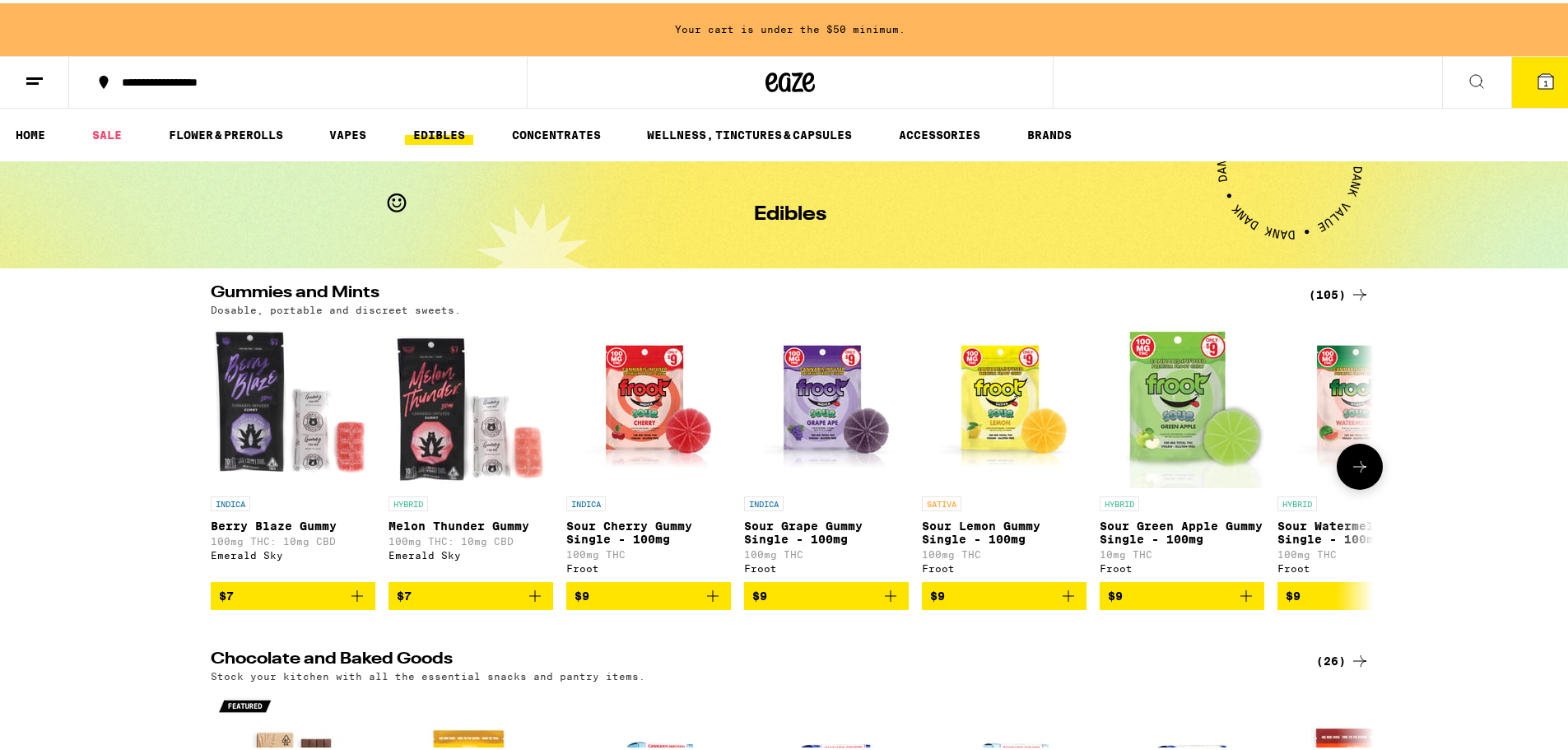
click at [1358, 473] on icon at bounding box center [1360, 463] width 20 height 20
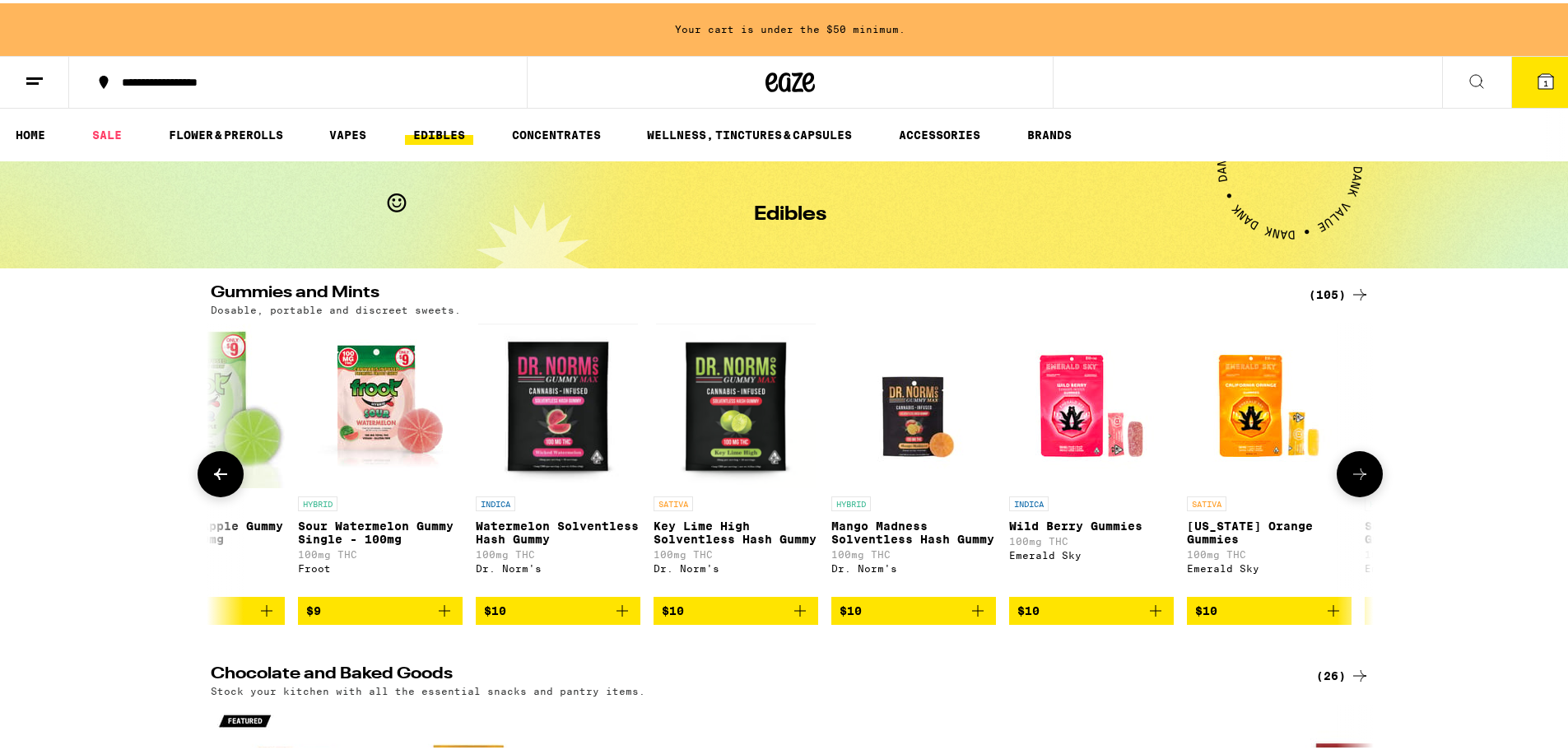
click at [1356, 472] on icon at bounding box center [1360, 471] width 20 height 20
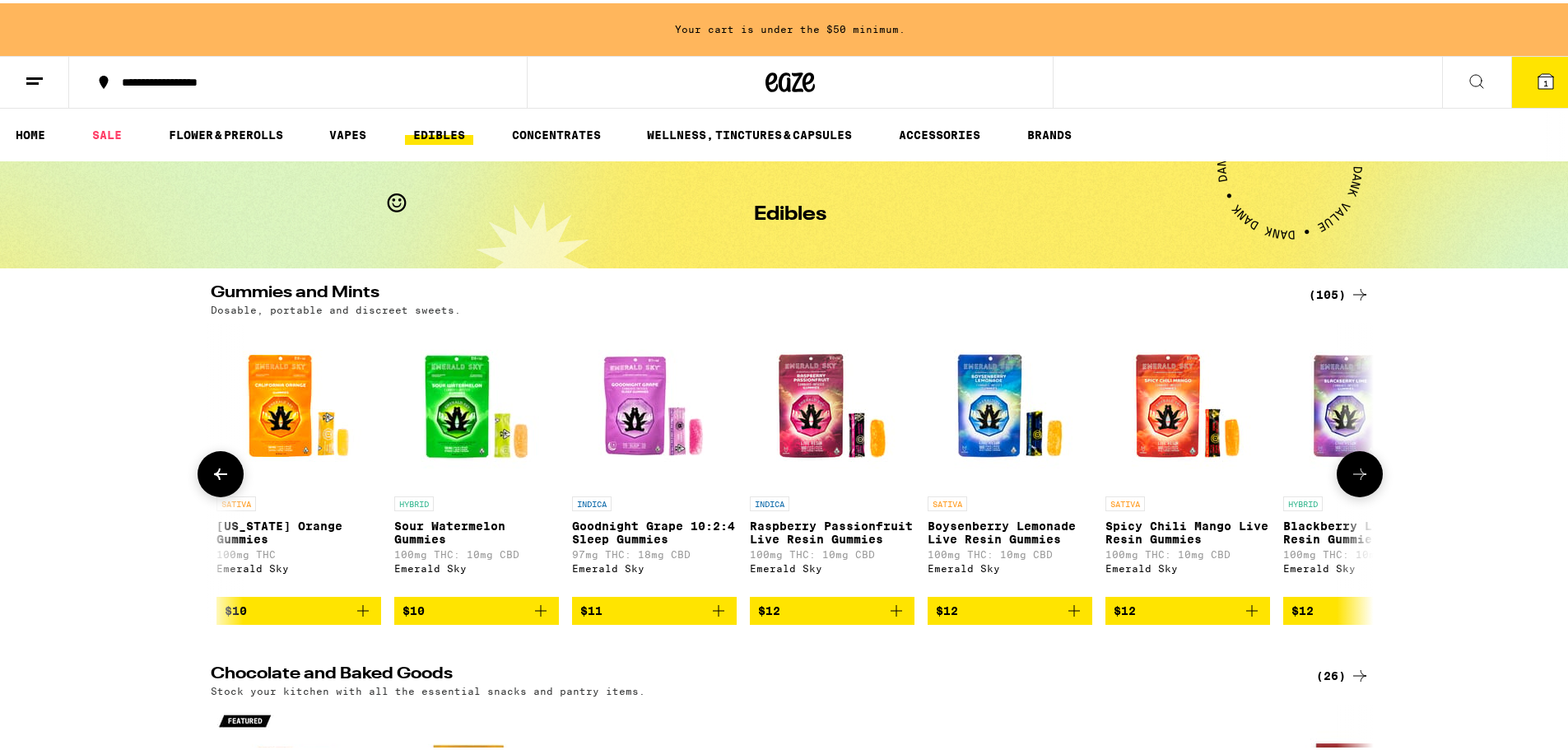
scroll to position [0, 1959]
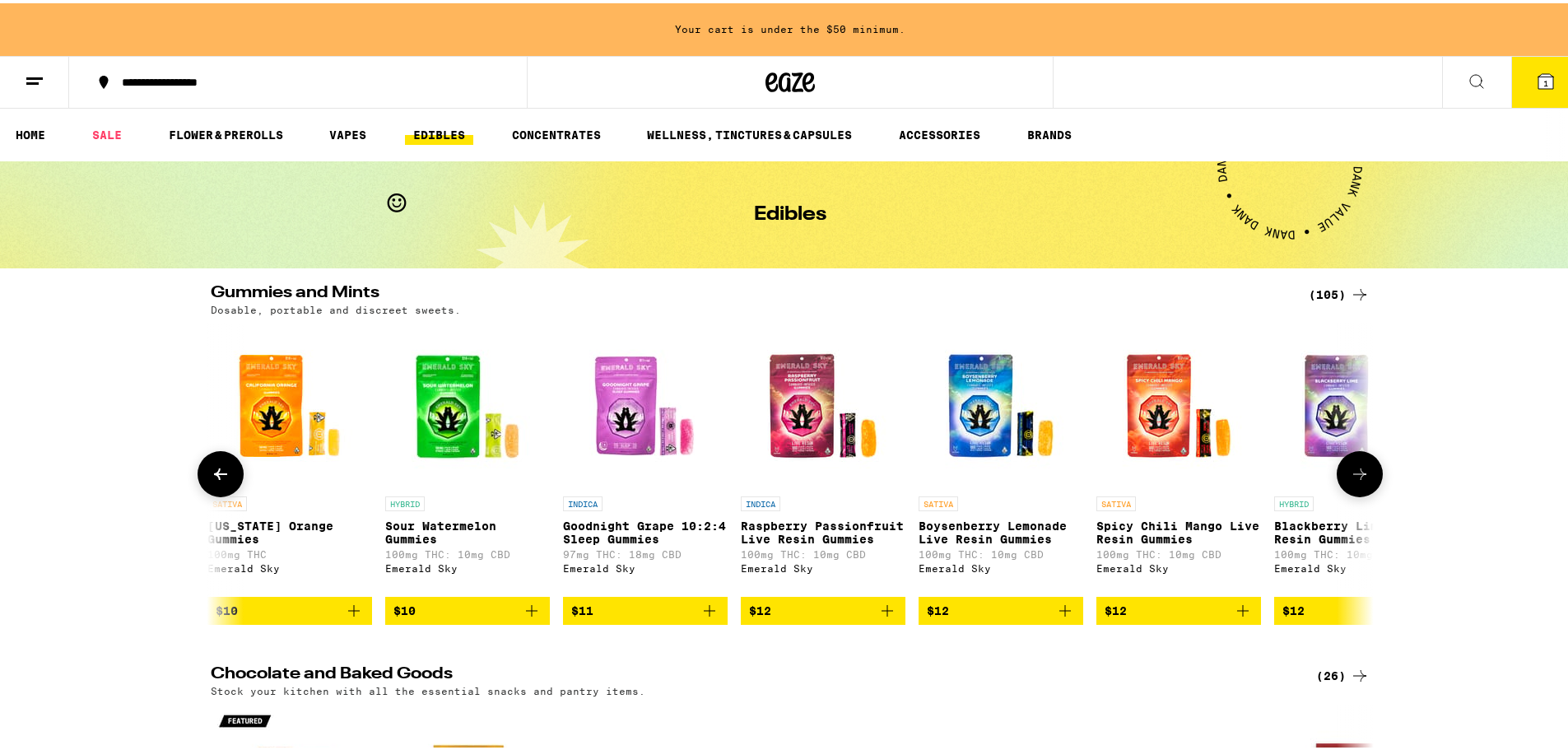
click at [1365, 478] on button at bounding box center [1360, 471] width 46 height 46
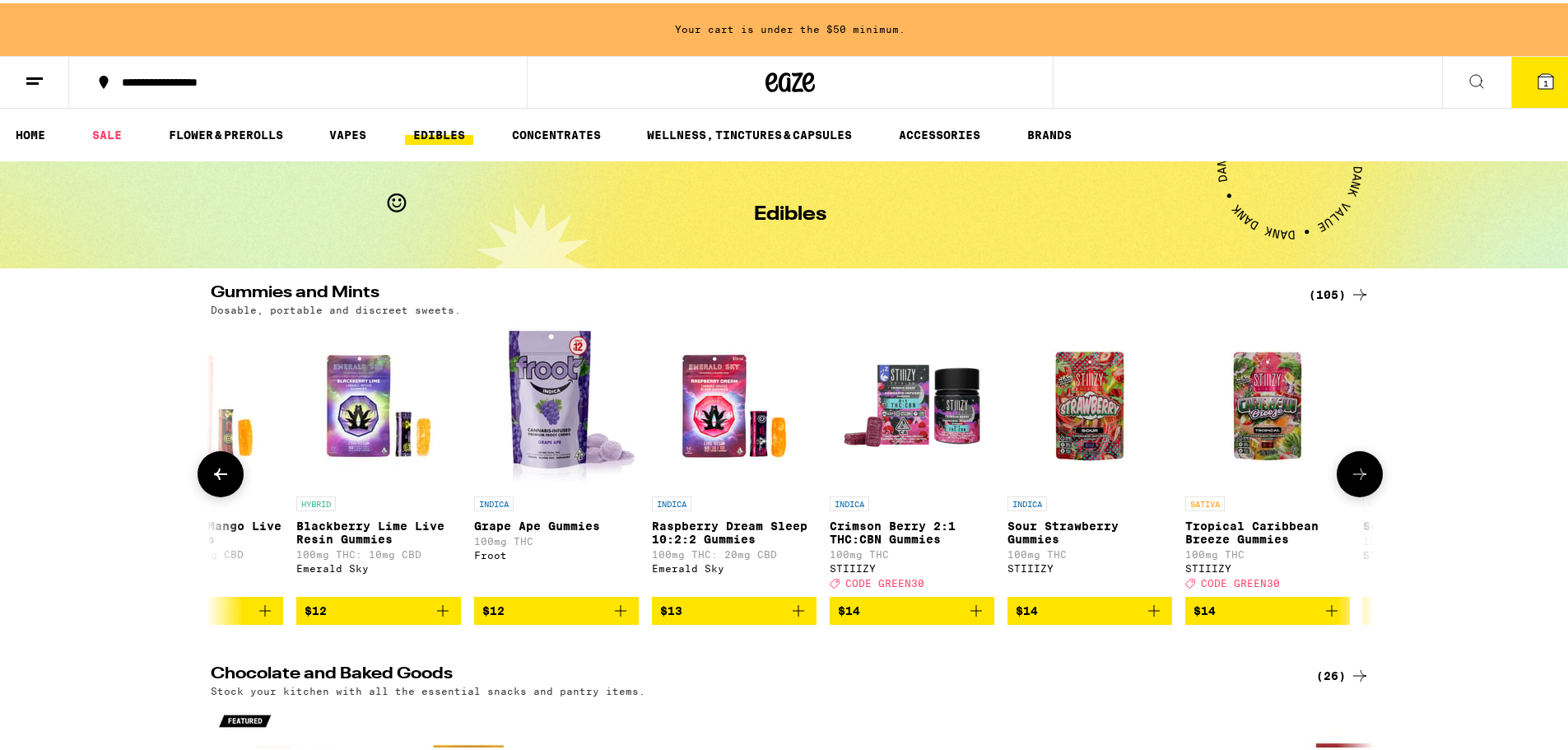
scroll to position [0, 2938]
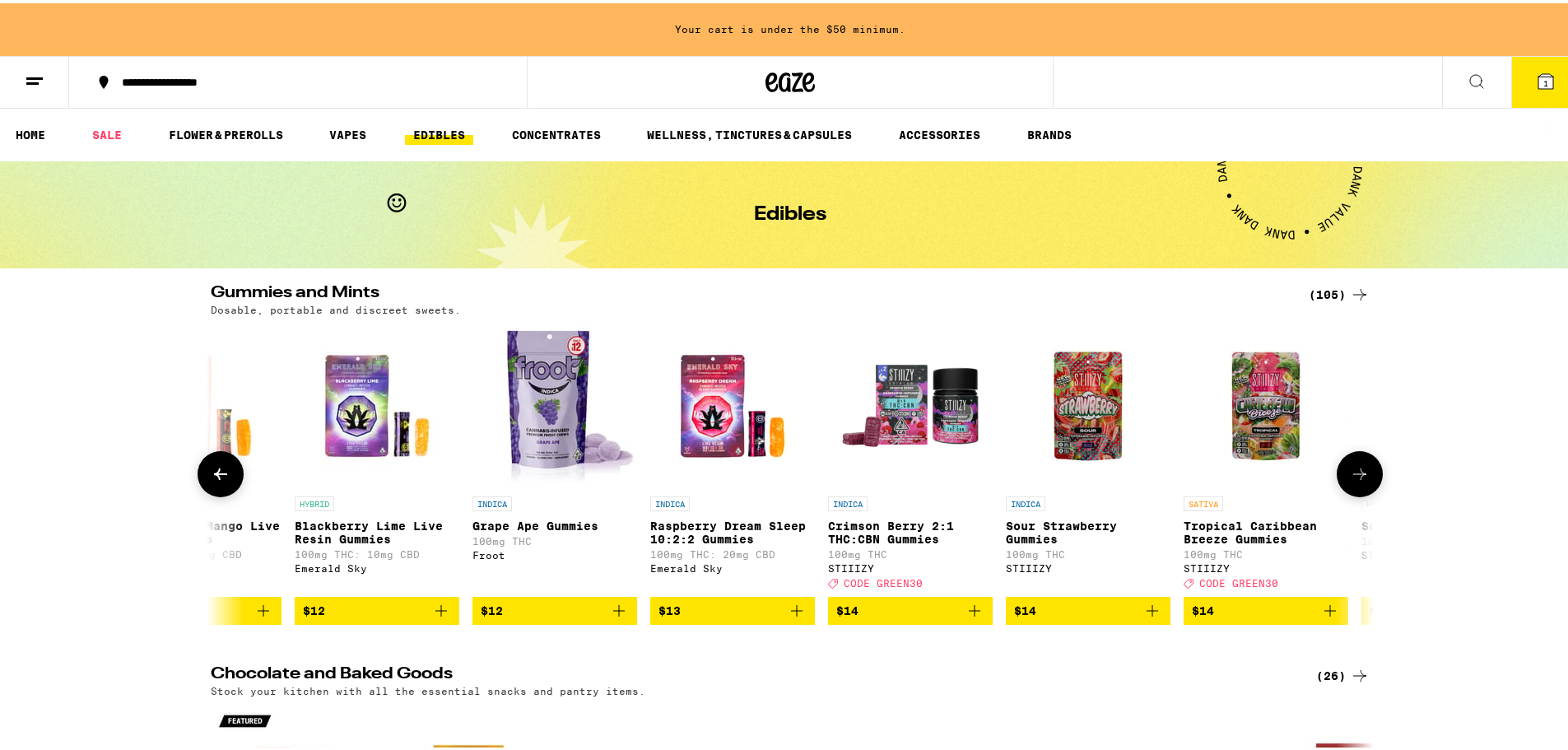
click at [1364, 463] on button at bounding box center [1360, 471] width 46 height 46
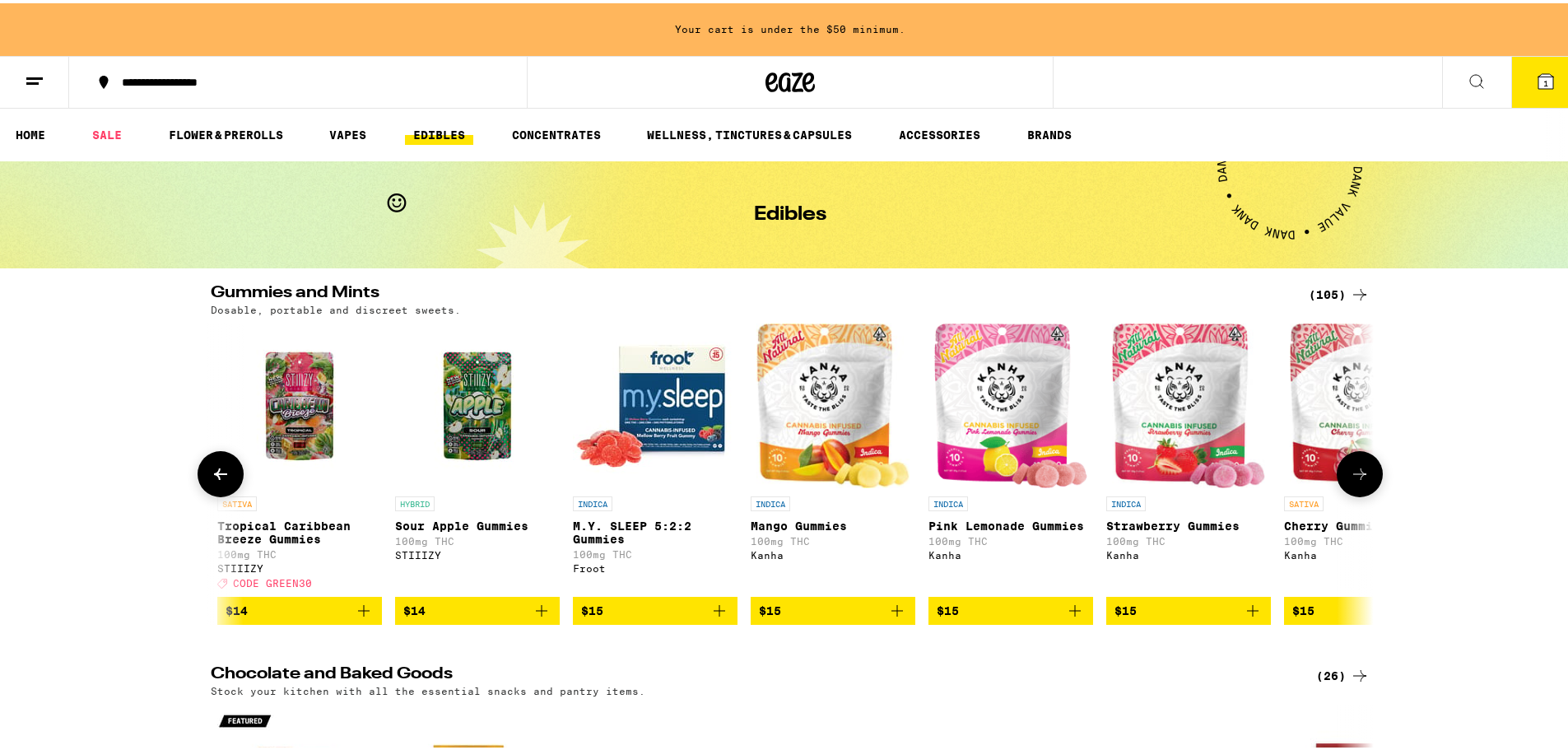
scroll to position [0, 3918]
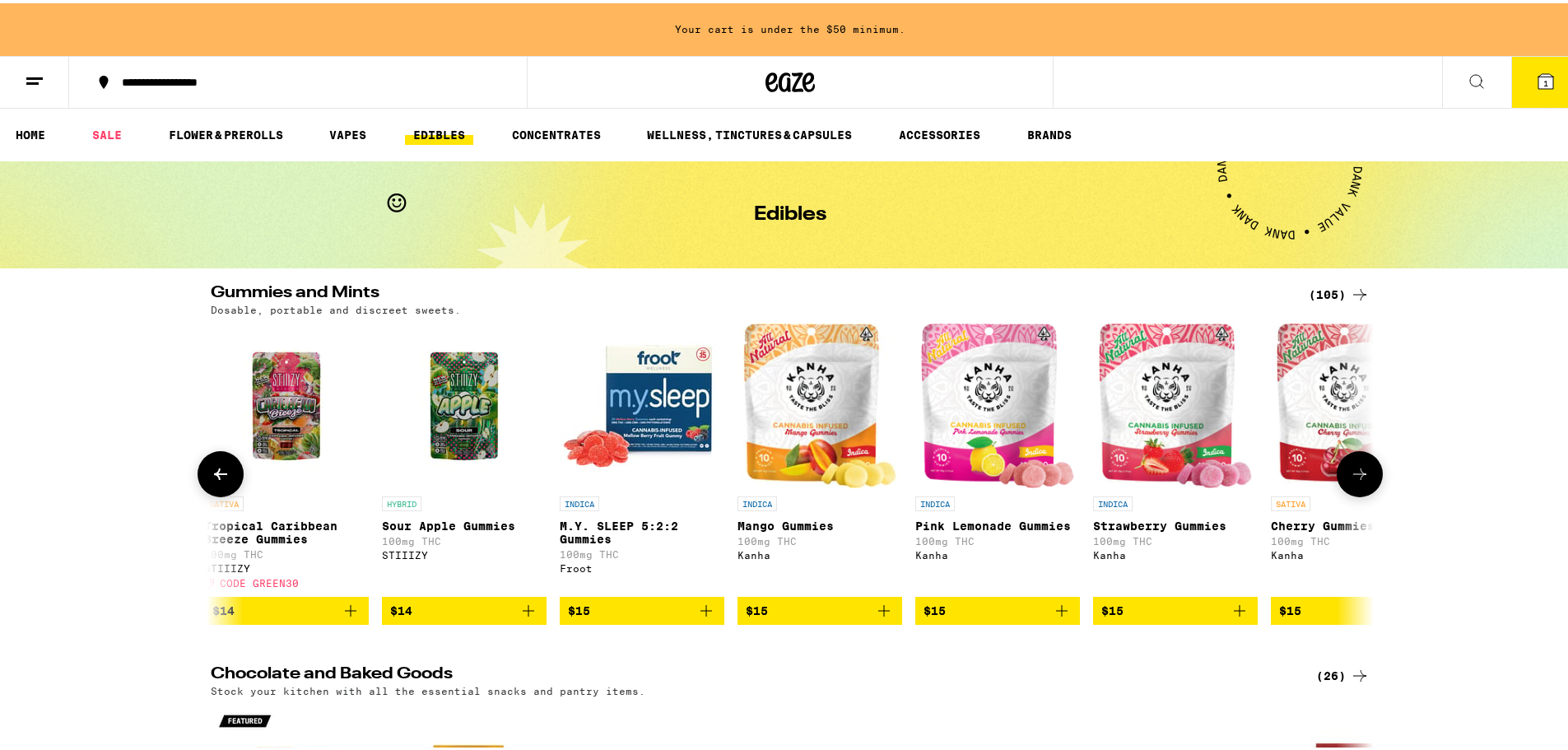
click at [1364, 463] on button at bounding box center [1360, 471] width 46 height 46
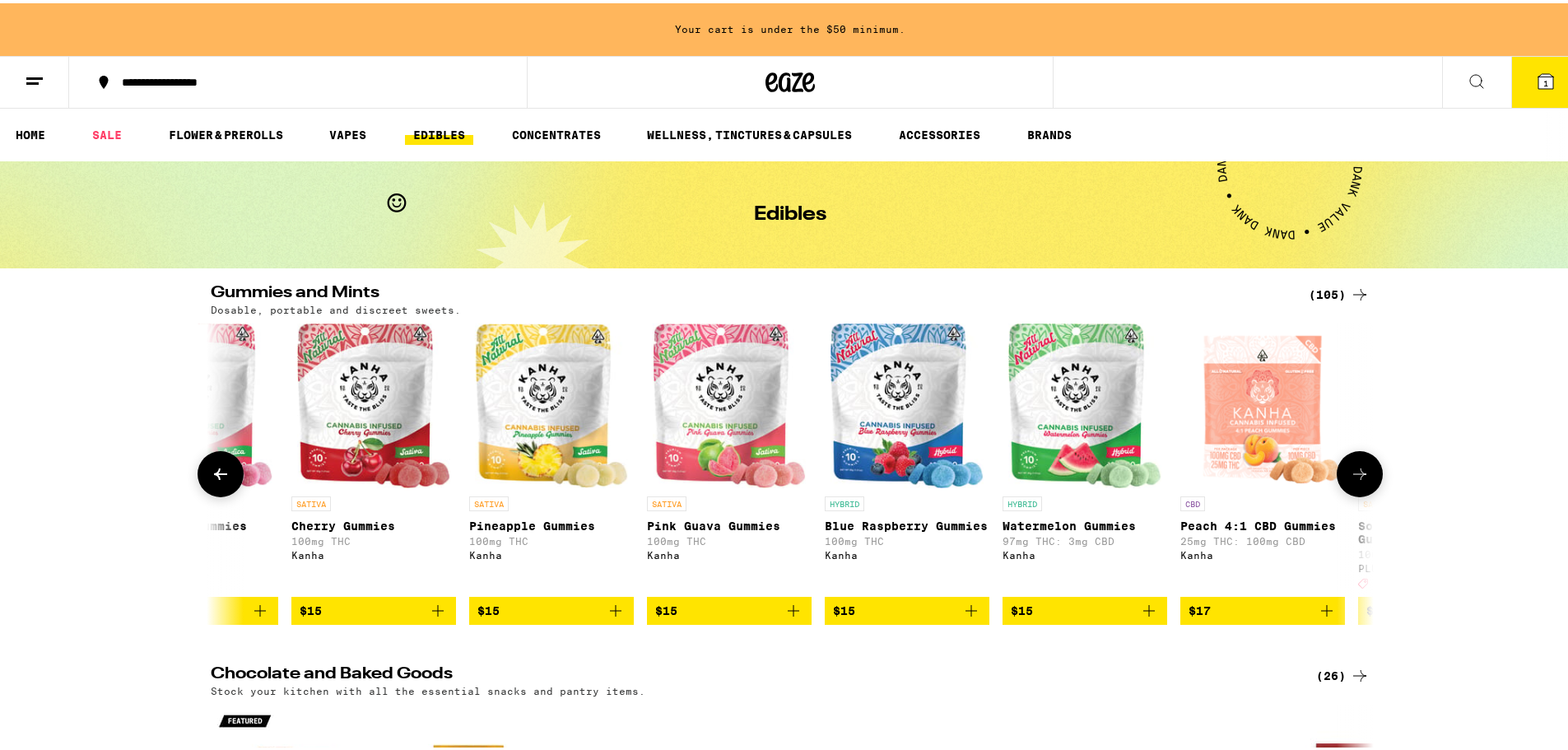
click at [1357, 472] on icon at bounding box center [1360, 471] width 20 height 20
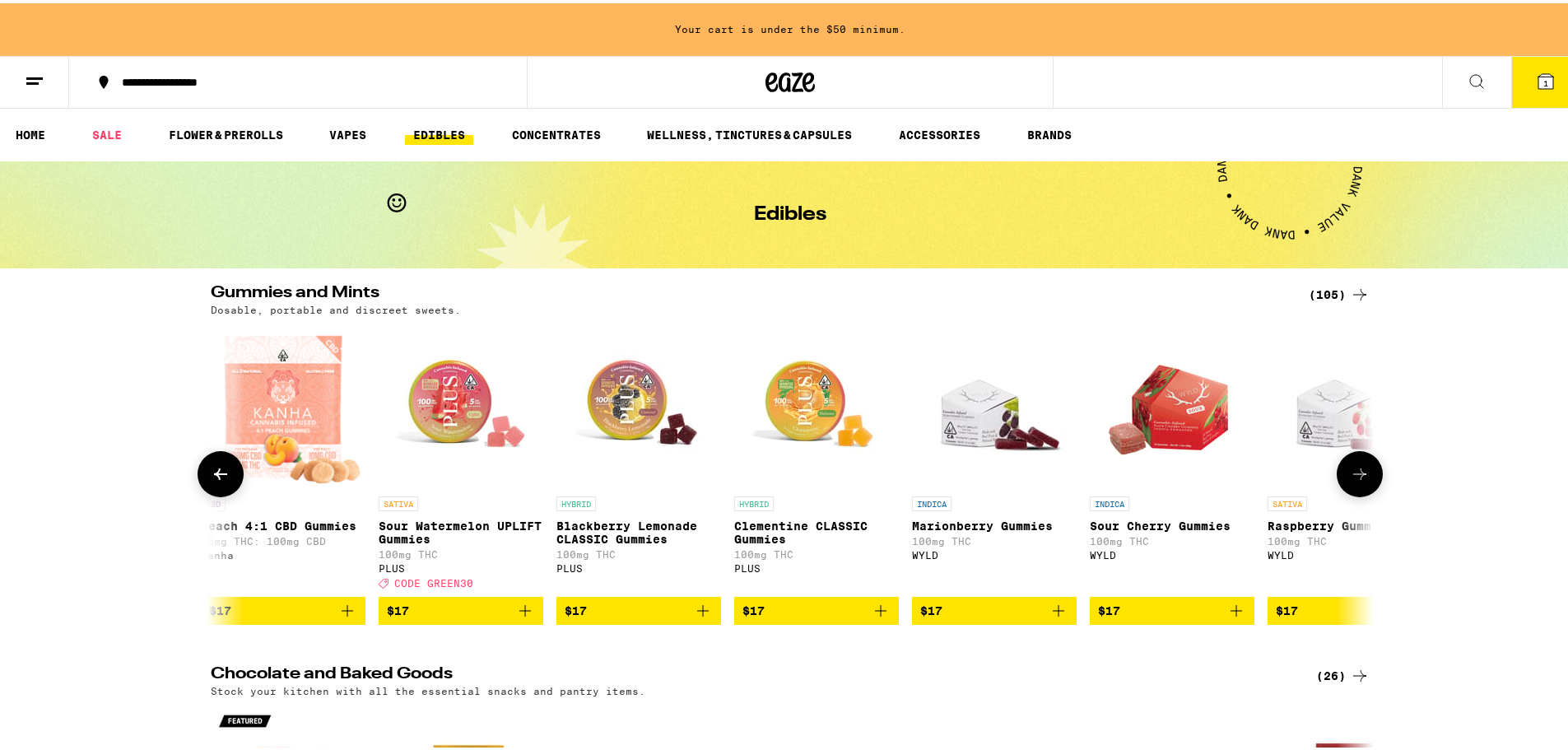
click at [1357, 472] on icon at bounding box center [1360, 471] width 20 height 20
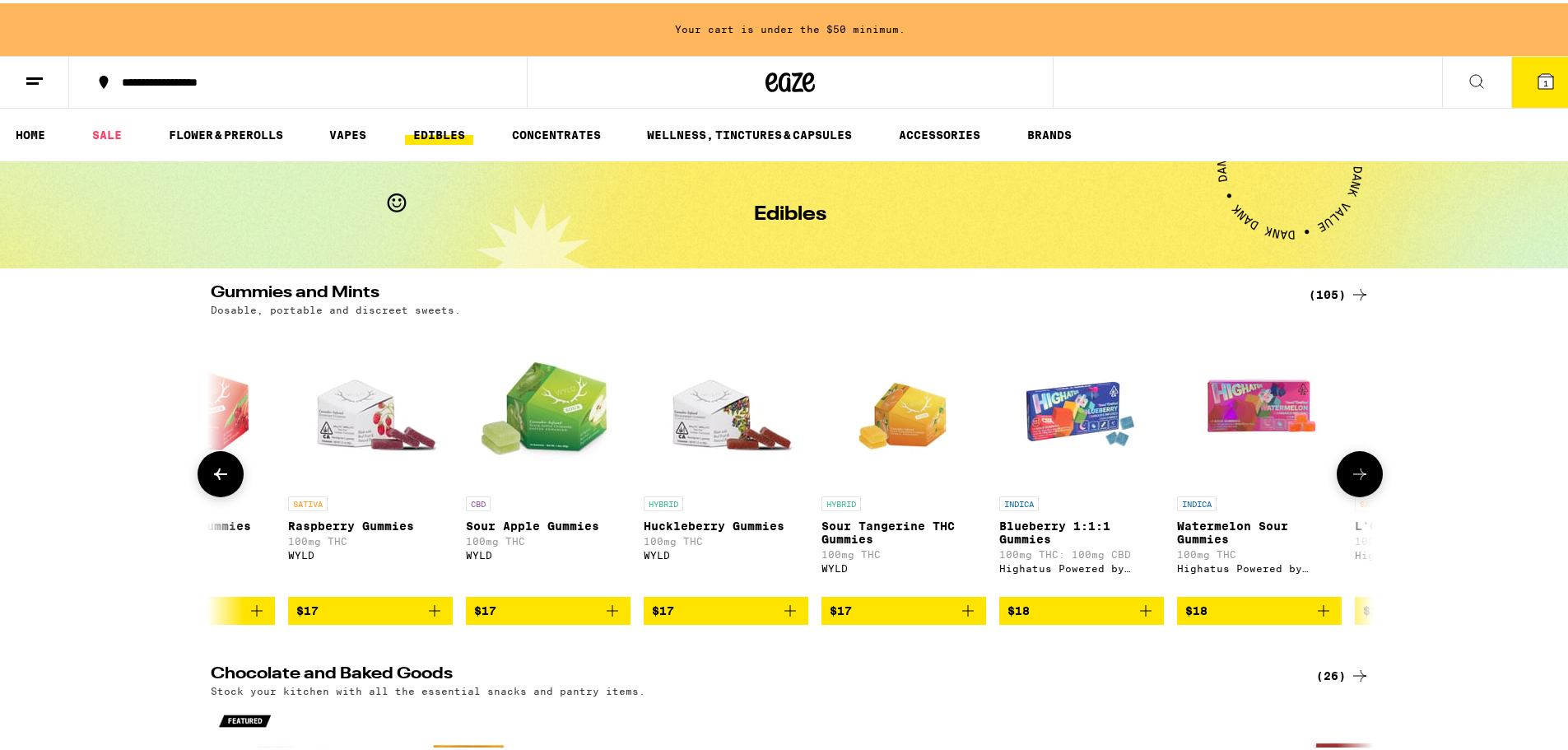
click at [1357, 472] on icon at bounding box center [1360, 471] width 20 height 20
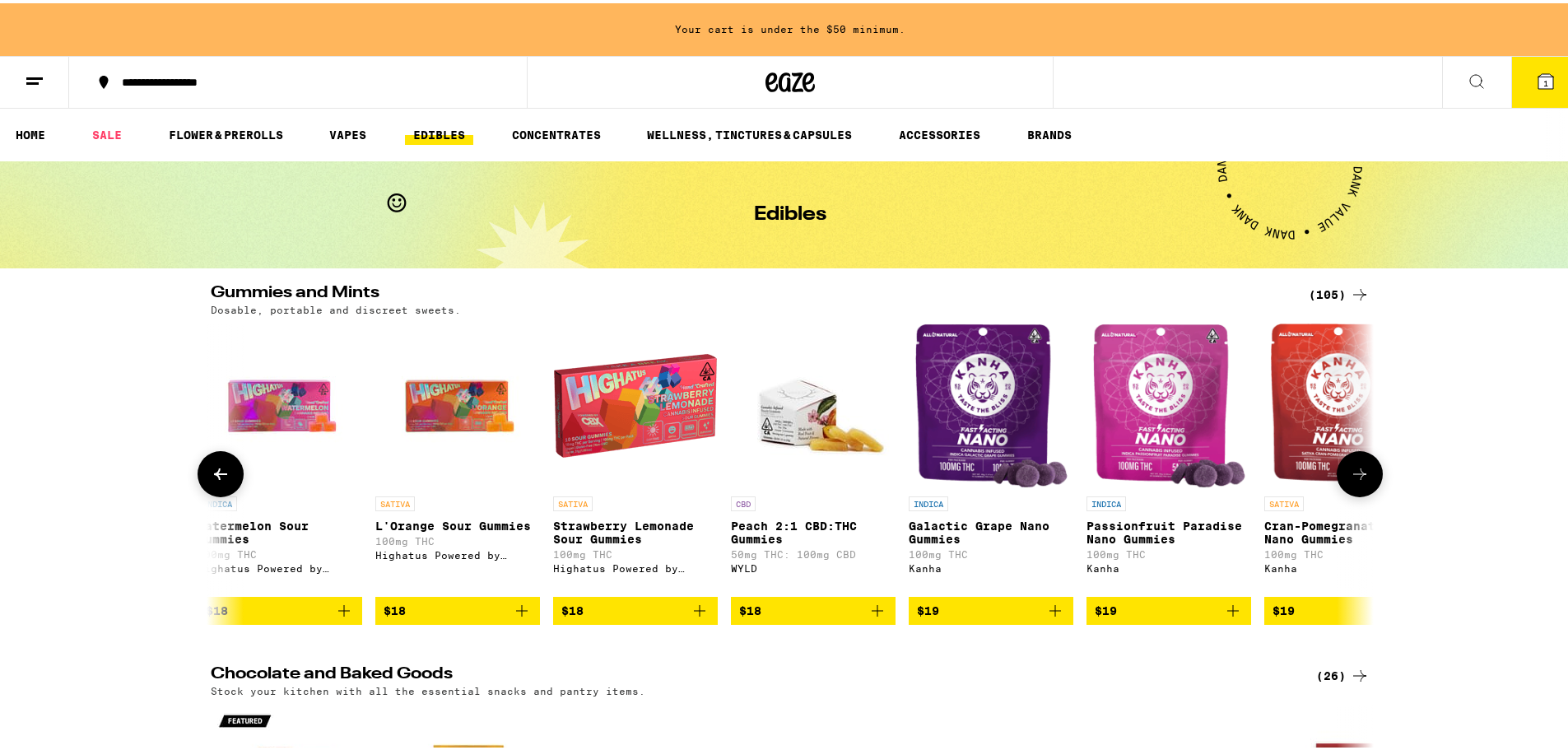
click at [1357, 472] on icon at bounding box center [1360, 471] width 20 height 20
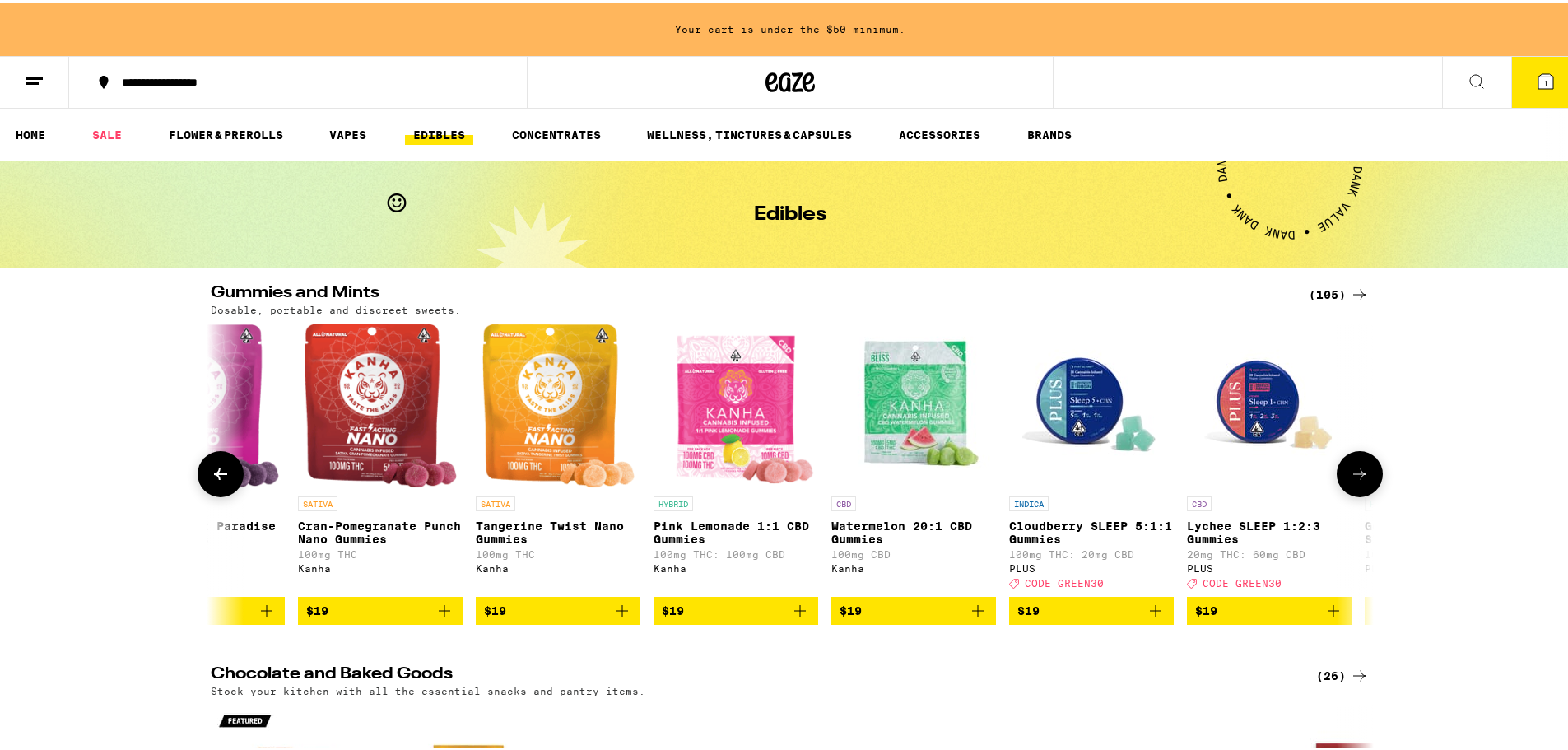
scroll to position [0, 8815]
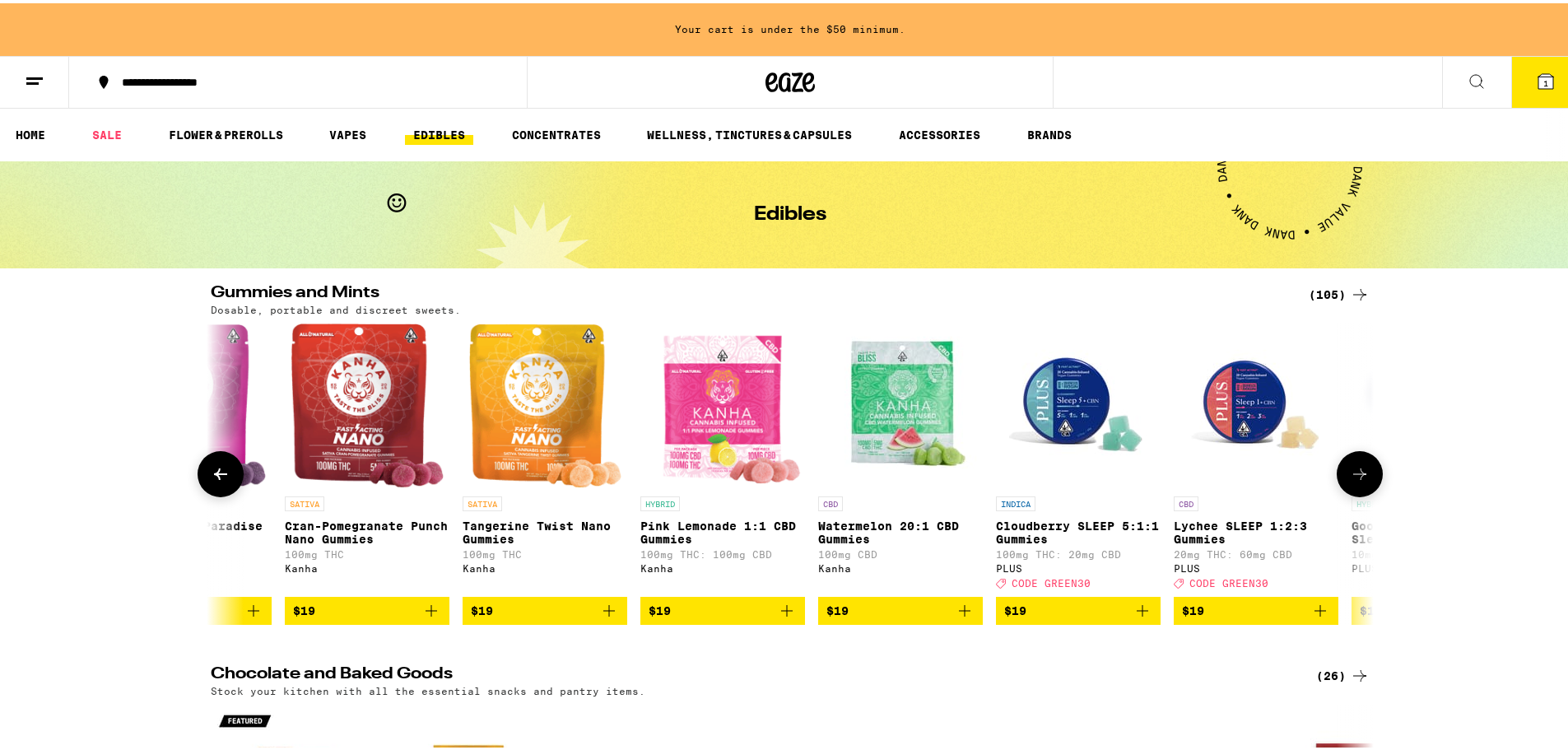
click at [1357, 472] on icon at bounding box center [1360, 471] width 20 height 20
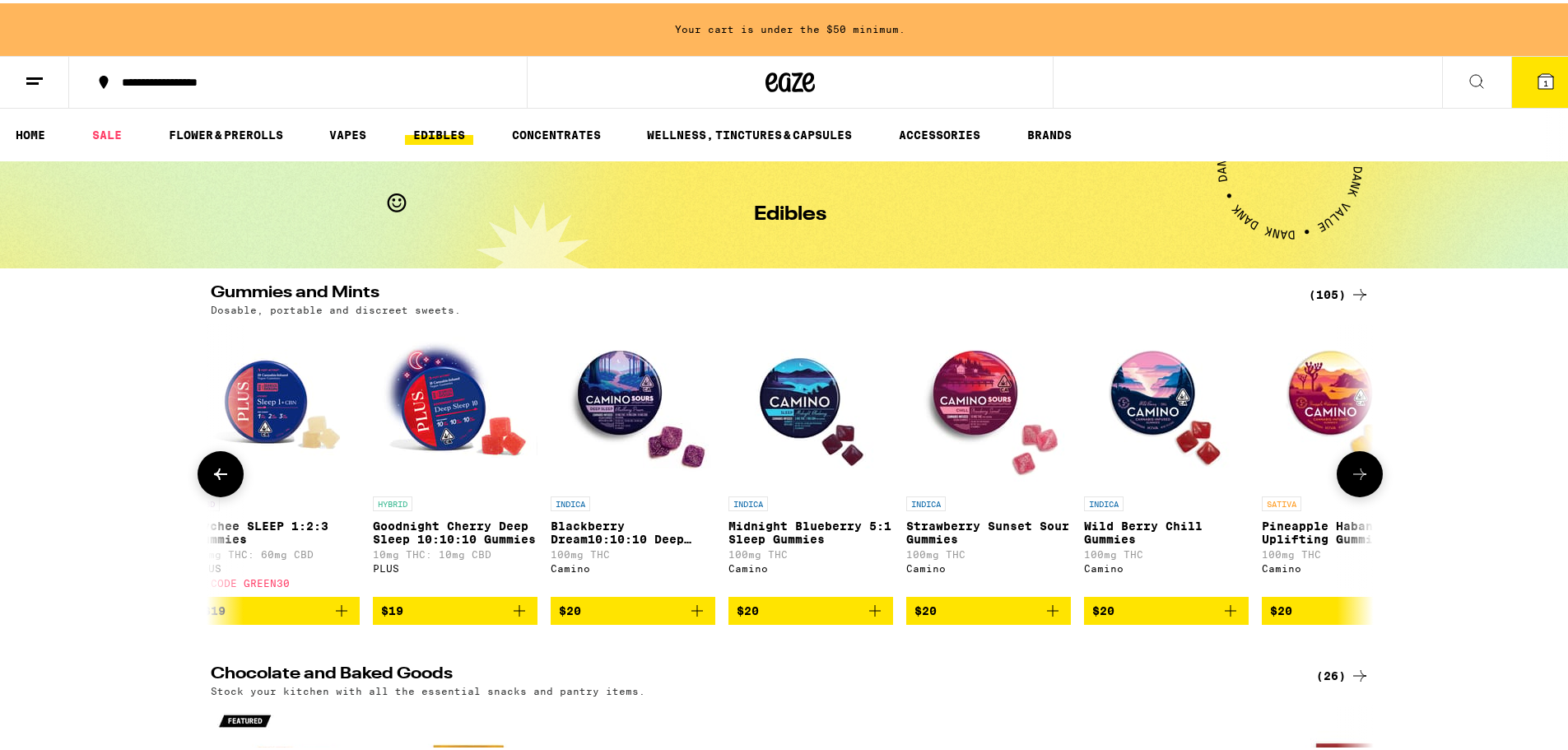
scroll to position [0, 9795]
click at [219, 467] on button at bounding box center [221, 471] width 46 height 46
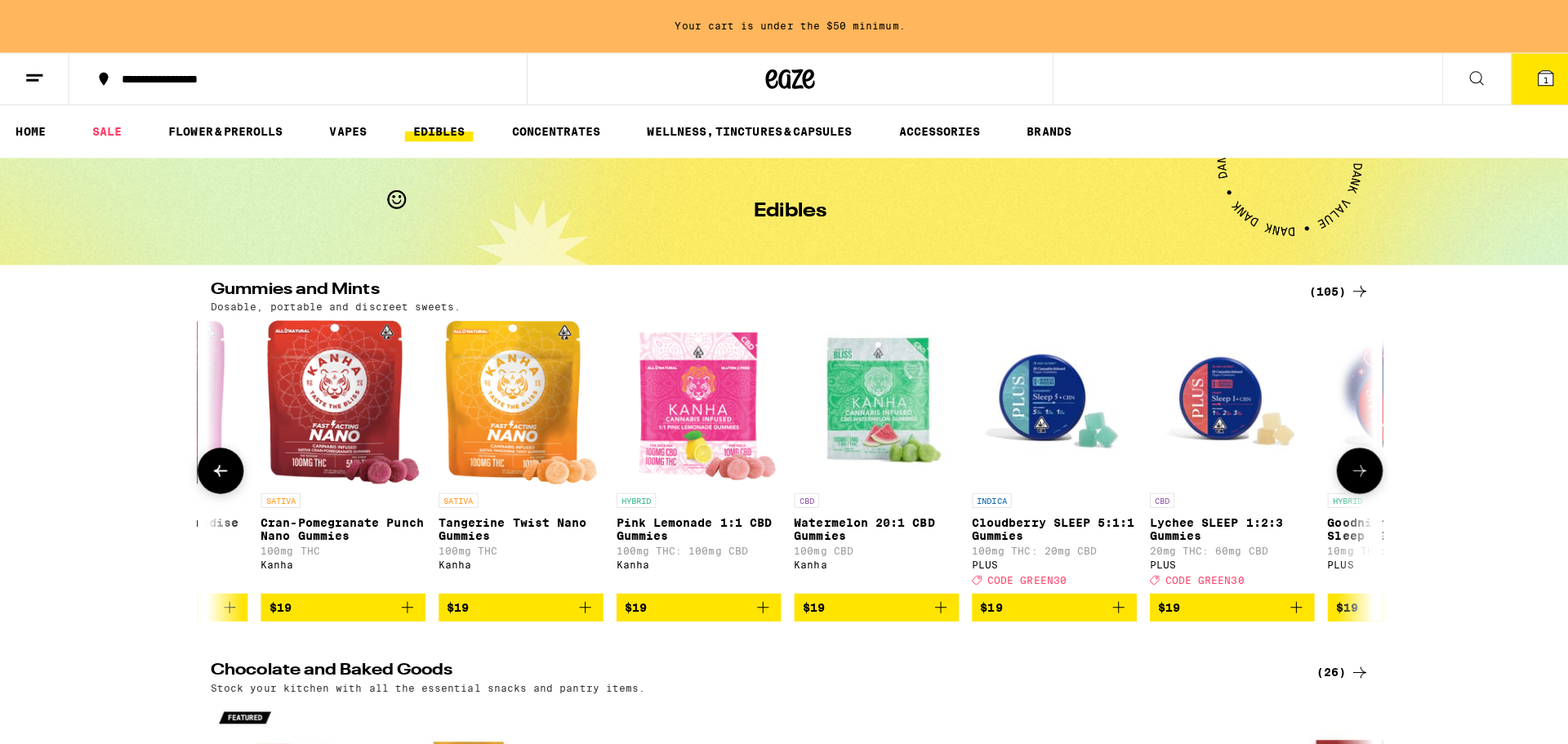
scroll to position [0, 8746]
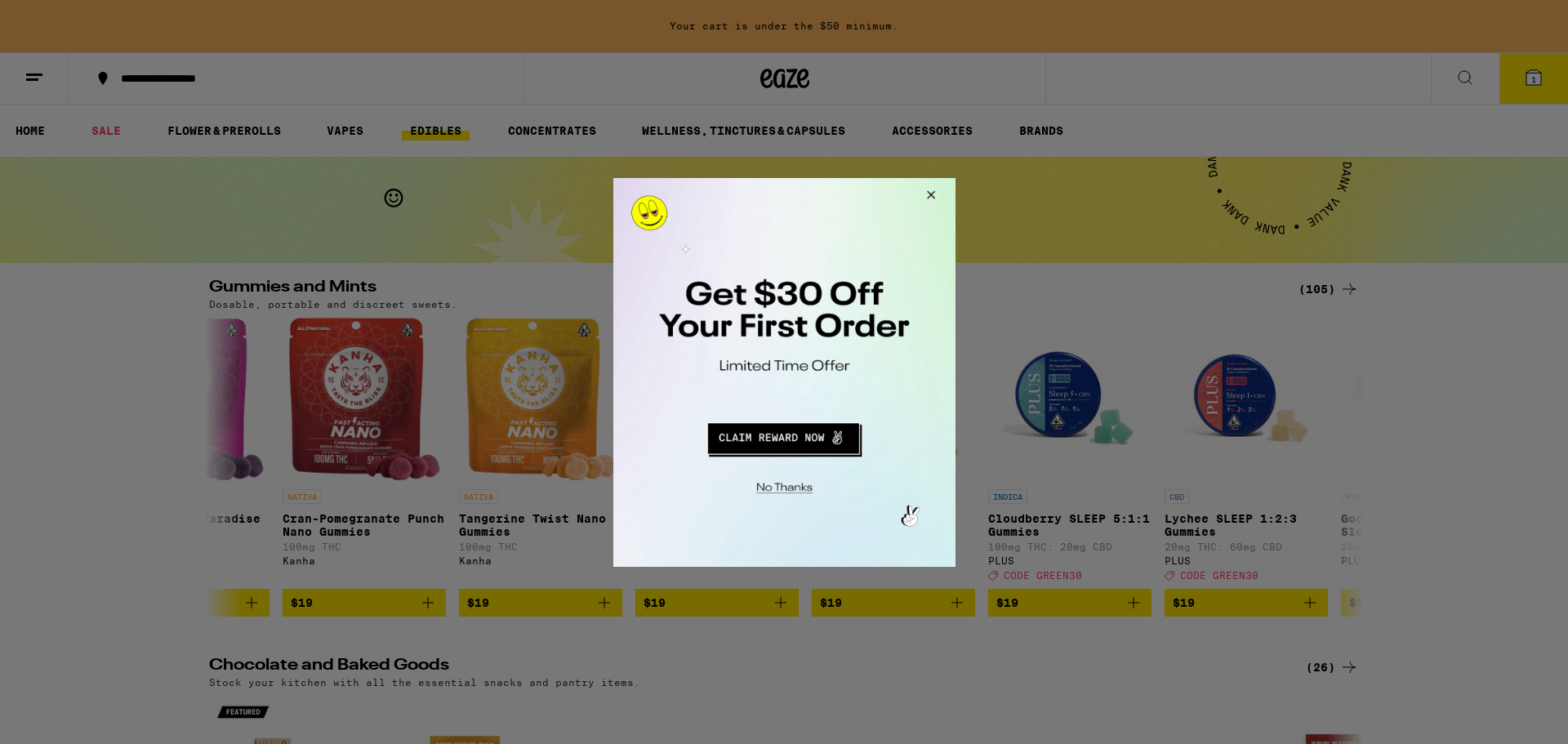
click at [805, 434] on button "Redirect to URL" at bounding box center [782, 435] width 284 height 39
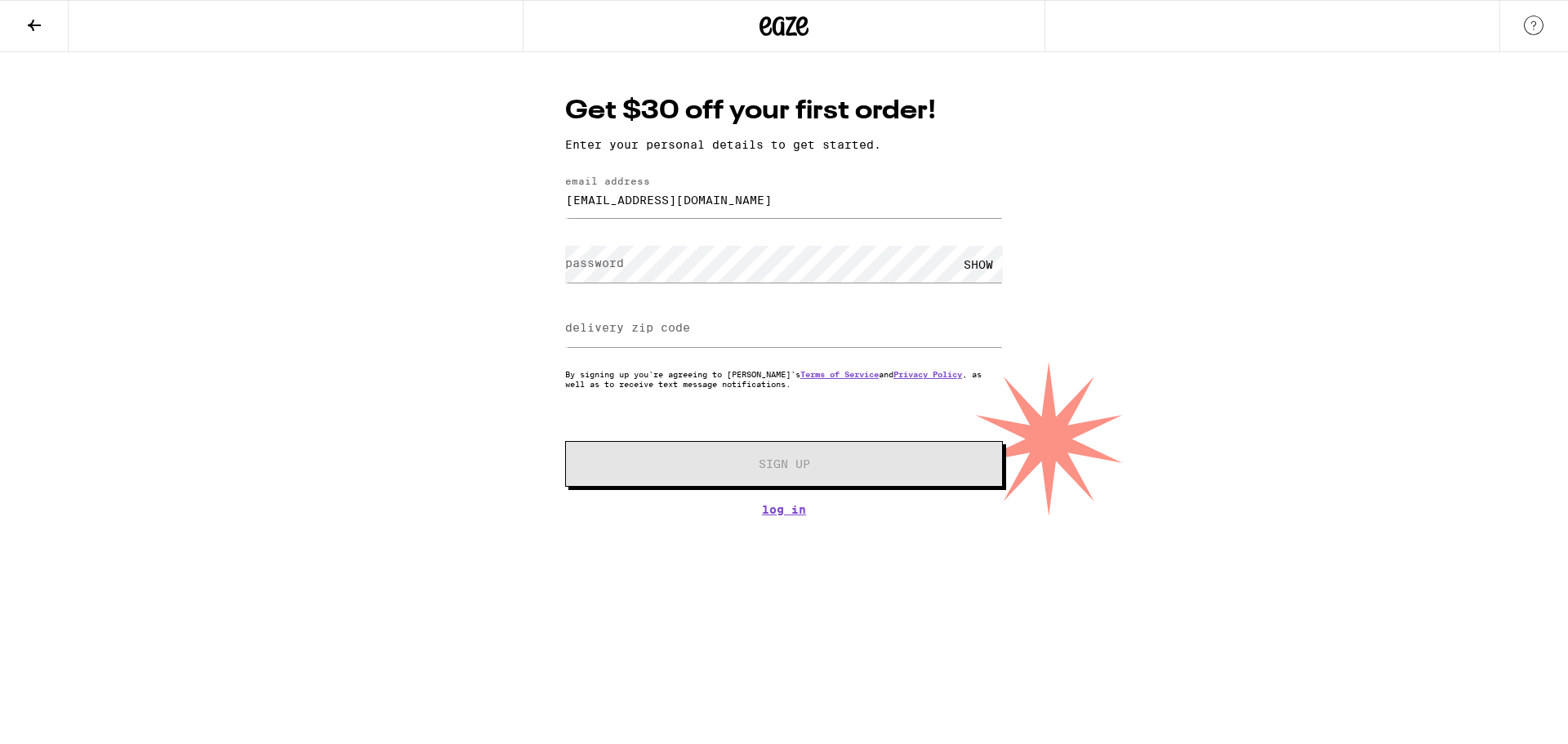
type input "[EMAIL_ADDRESS][DOMAIN_NAME]"
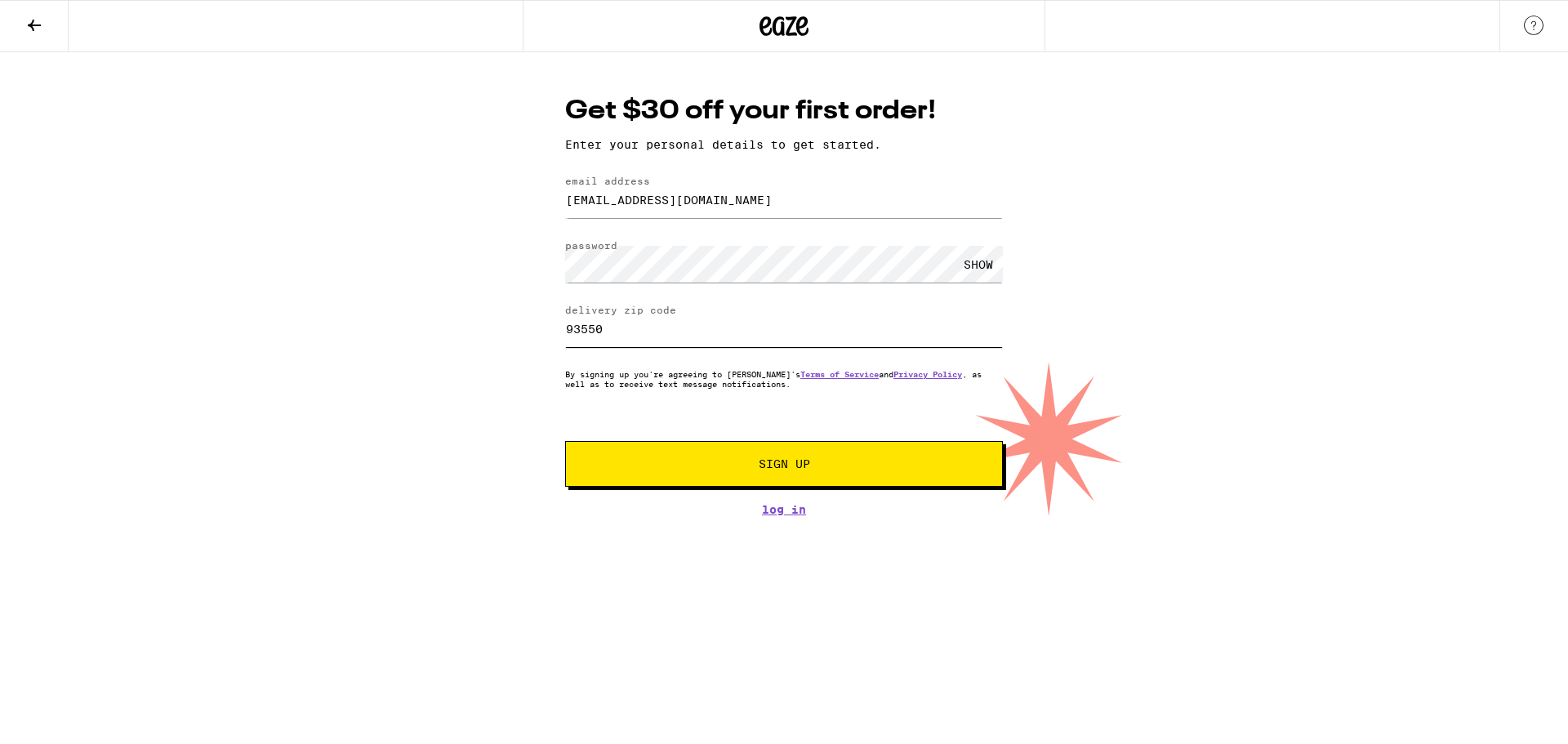
type input "93550"
click at [565, 441] on button "Sign Up" at bounding box center [784, 463] width 438 height 46
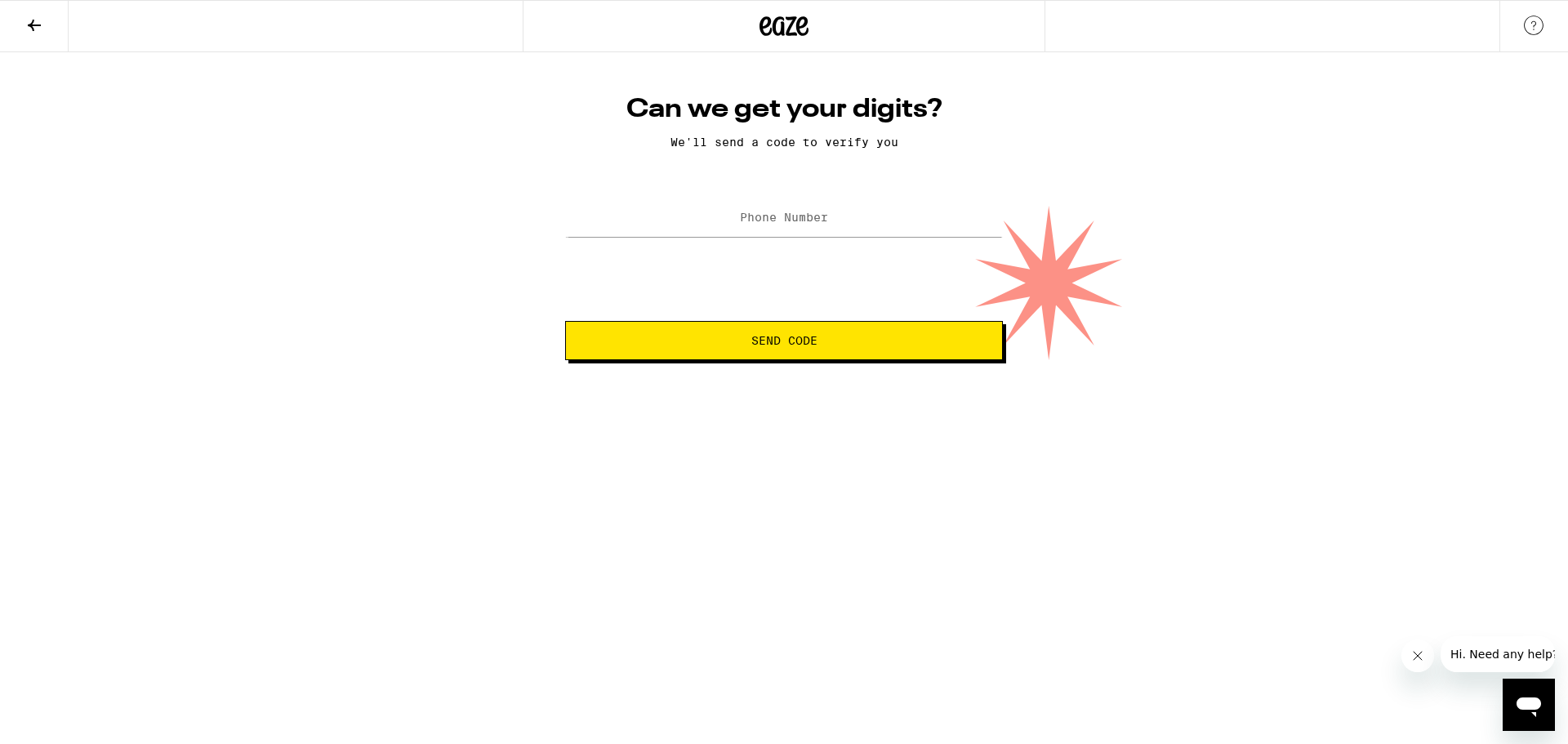
click at [796, 224] on label "Phone Number" at bounding box center [784, 217] width 88 height 13
type input "(818) 290-4811"
click at [876, 337] on span "Send Code" at bounding box center [784, 341] width 410 height 11
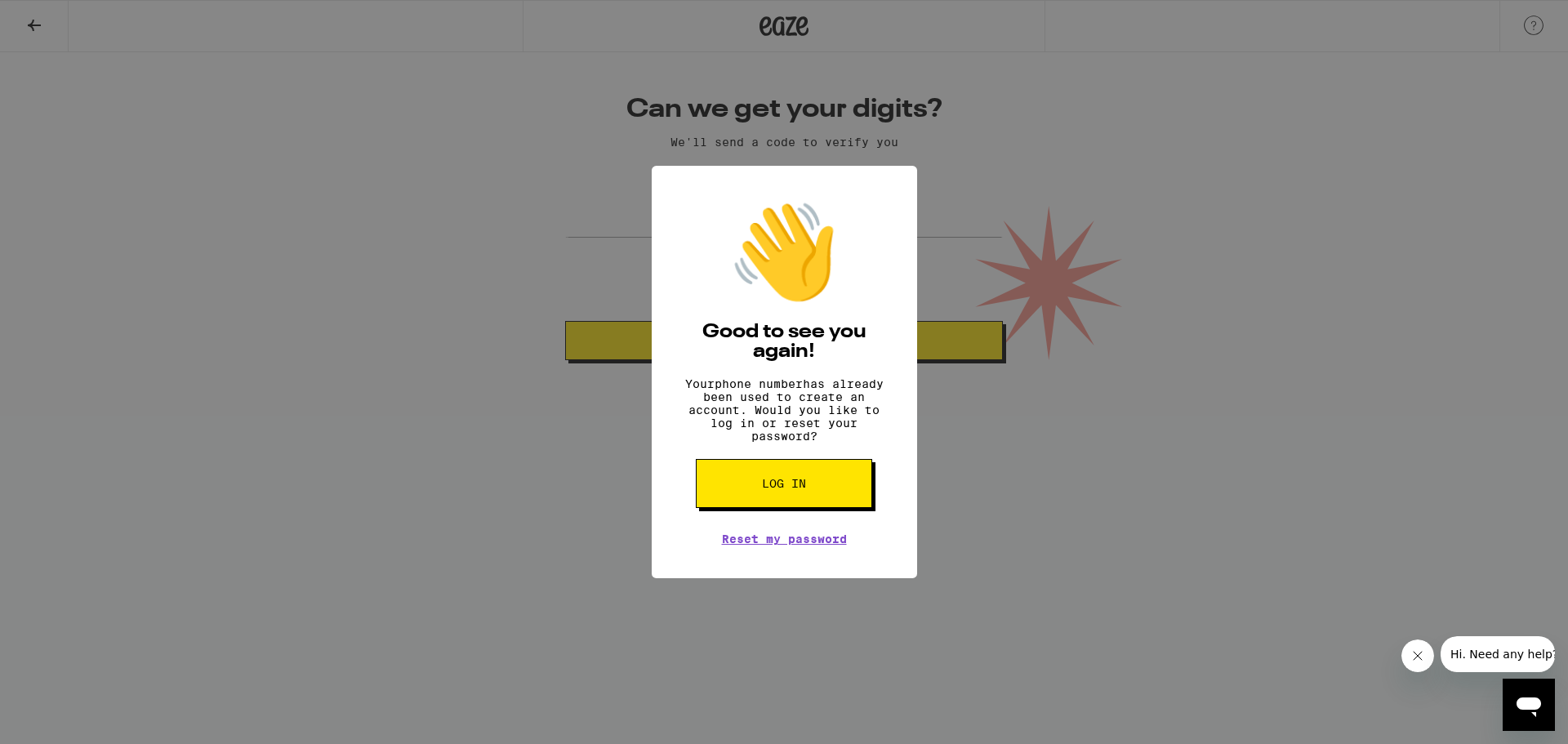
click at [798, 489] on span "Log in" at bounding box center [784, 483] width 44 height 11
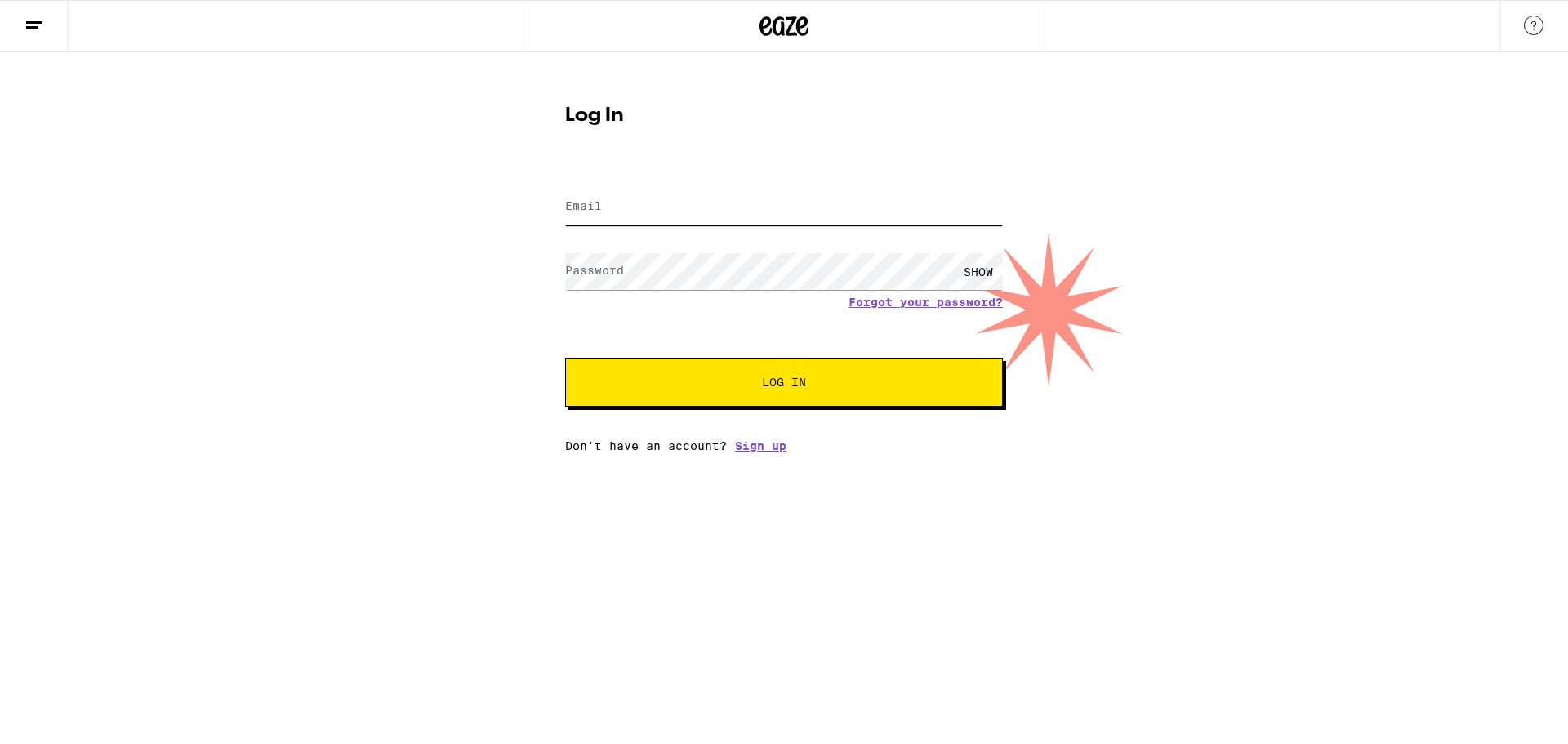
click at [706, 194] on input "Email" at bounding box center [784, 206] width 438 height 37
click at [746, 210] on input "ashleyramirez809@yahoo.vom" at bounding box center [784, 206] width 438 height 37
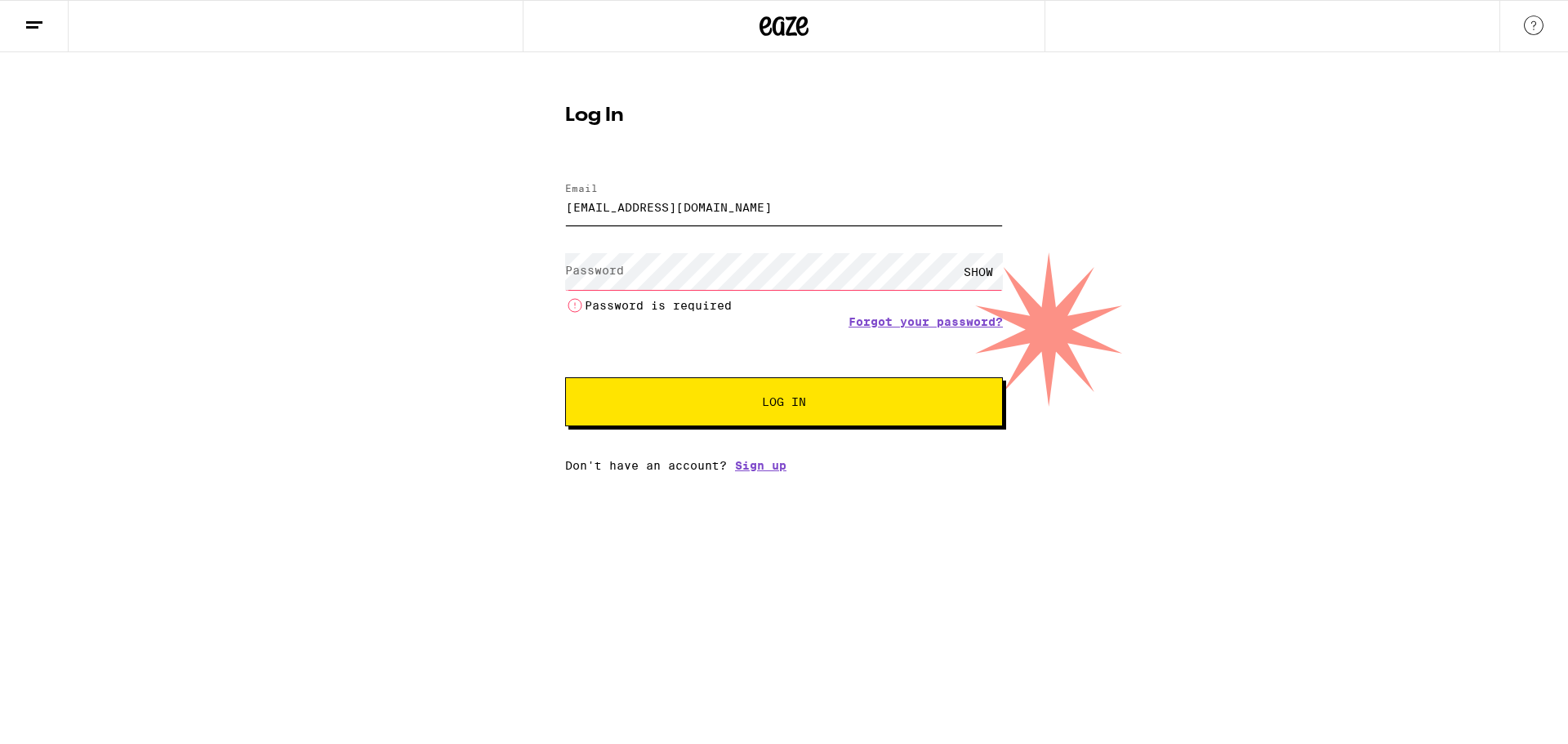
type input "ashleyramirez809@yahoo.com"
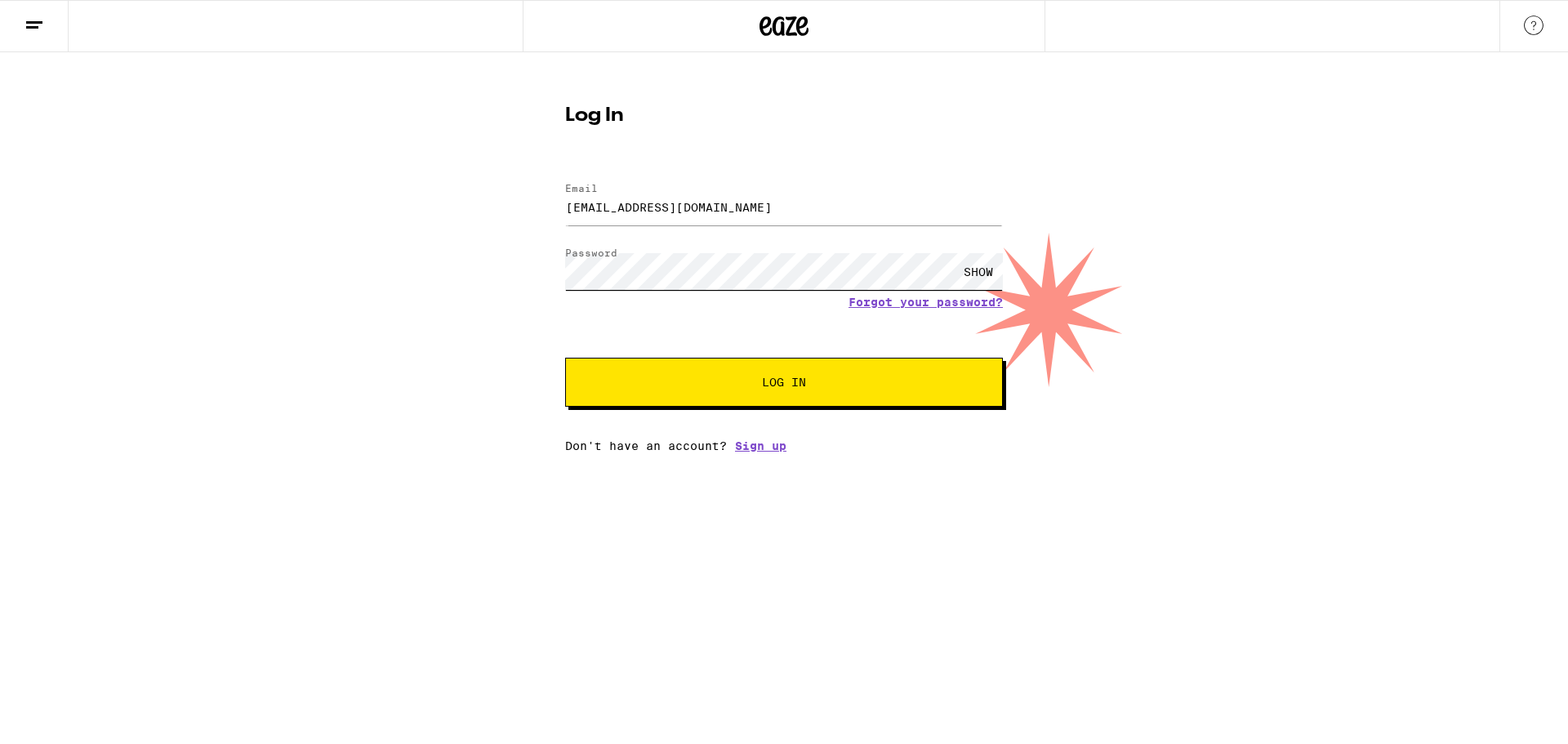
click at [565, 358] on button "Log In" at bounding box center [784, 382] width 438 height 49
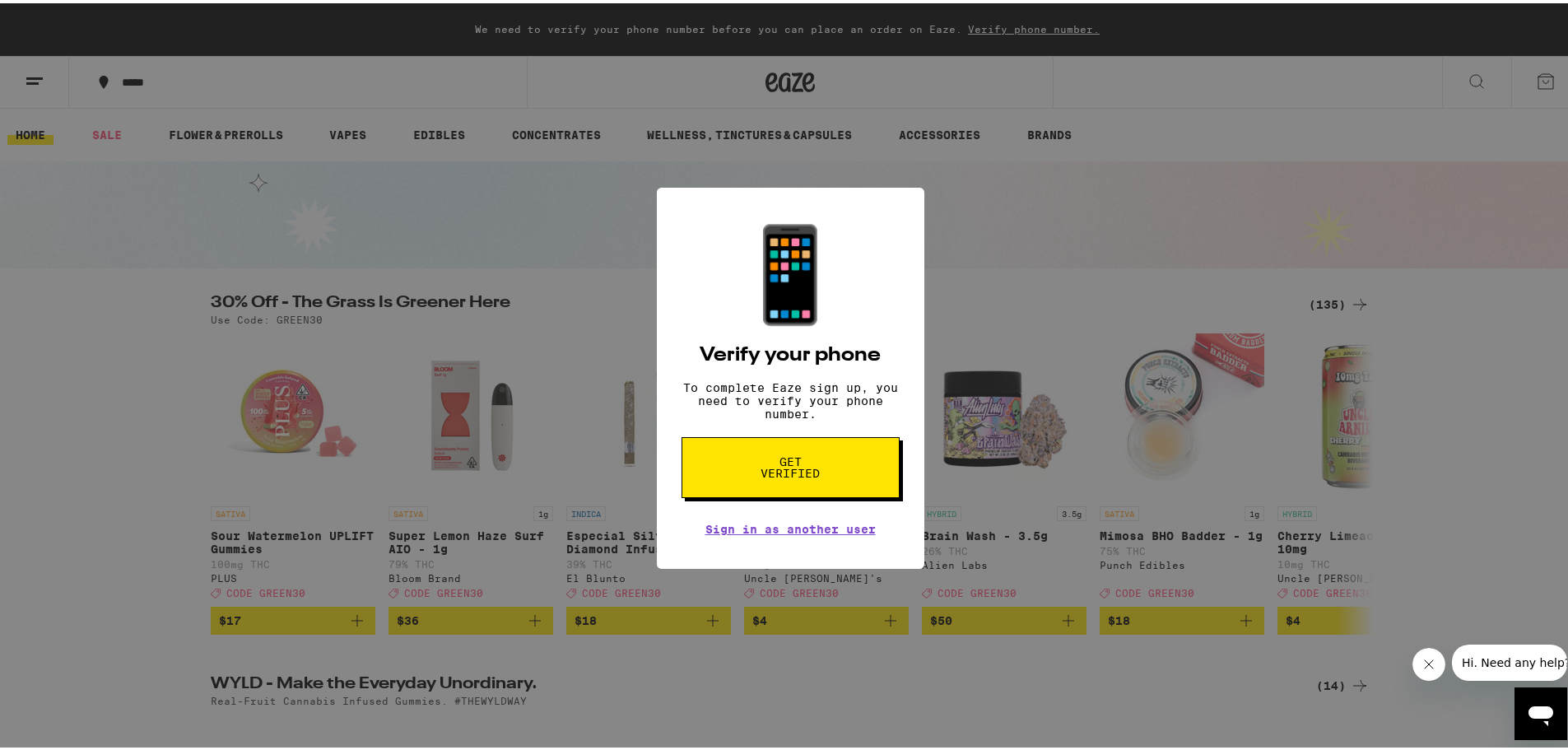
click at [821, 470] on span "Get verified" at bounding box center [790, 464] width 84 height 23
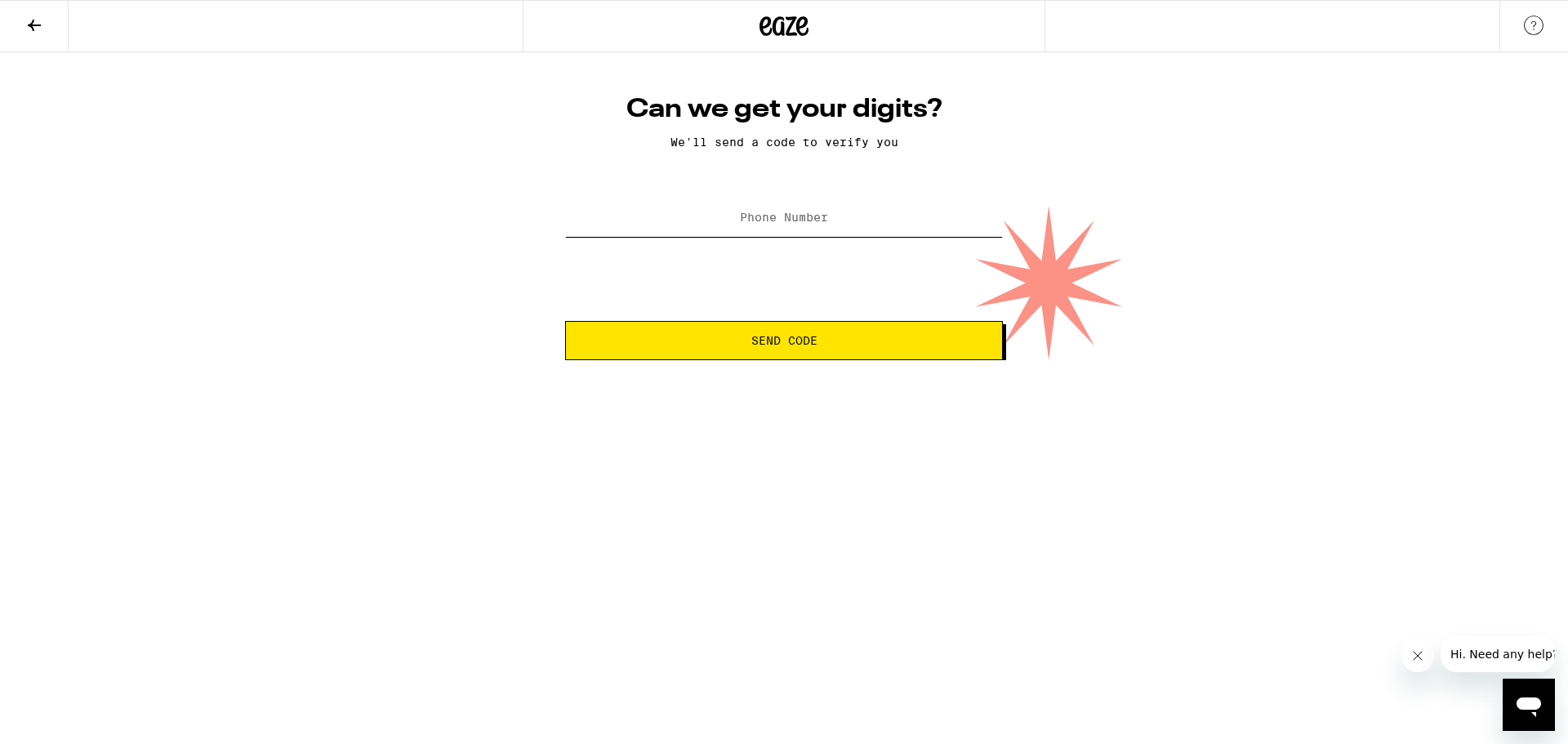
click at [844, 209] on input "Phone Number" at bounding box center [784, 218] width 438 height 37
type input "(818) 290-4811"
click at [565, 321] on button "Send Code" at bounding box center [784, 340] width 438 height 39
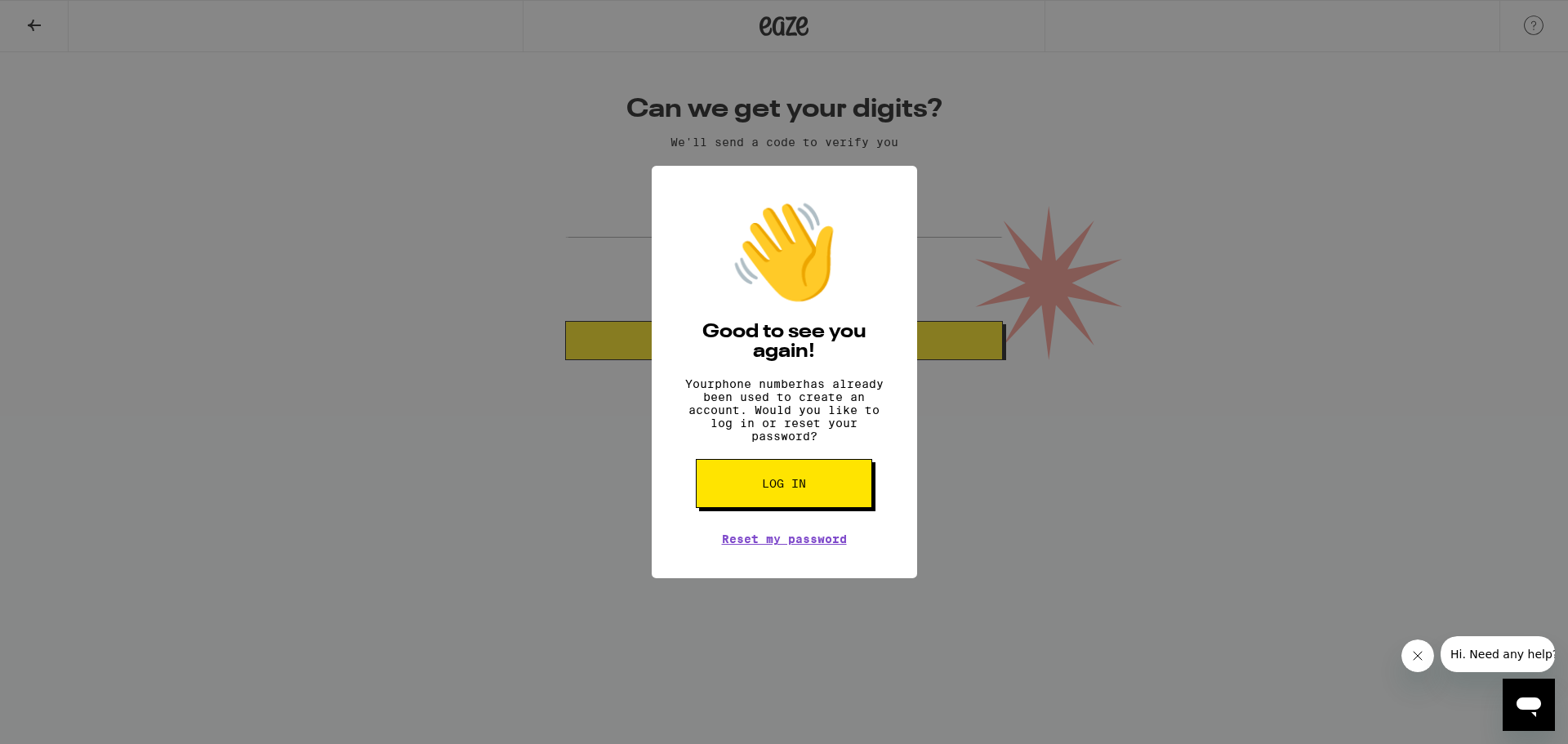
click at [758, 664] on div "👋 Good to see you again! Your phone number has already been used to create an a…" at bounding box center [784, 372] width 1568 height 744
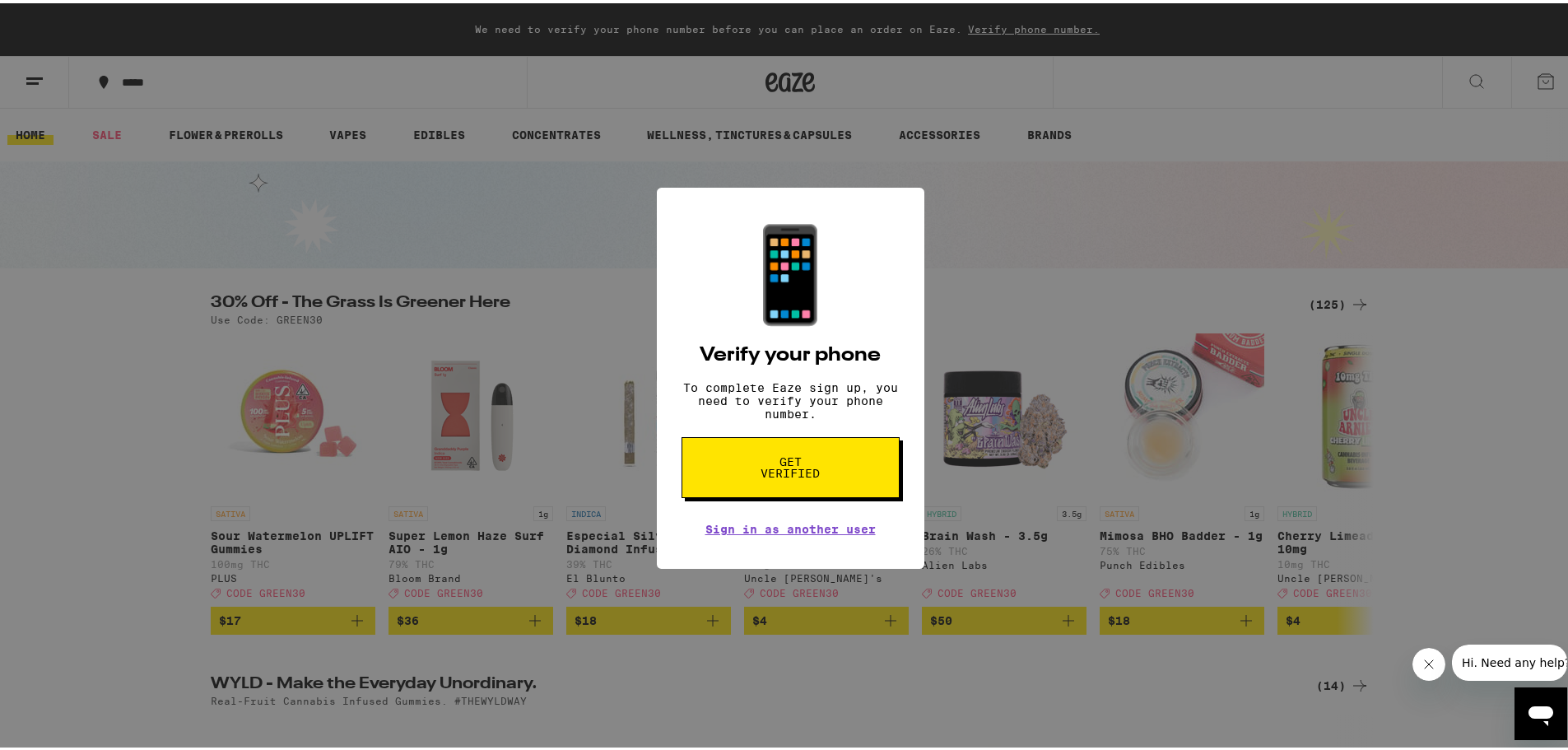
click at [1478, 447] on div "📱 Verify your phone To complete Eaze sign up, you need to verify your phone num…" at bounding box center [790, 375] width 1580 height 750
click at [1210, 445] on div "📱 Verify your phone To complete Eaze sign up, you need to verify your phone num…" at bounding box center [790, 375] width 1580 height 750
click at [731, 476] on button "Get verified" at bounding box center [790, 464] width 218 height 61
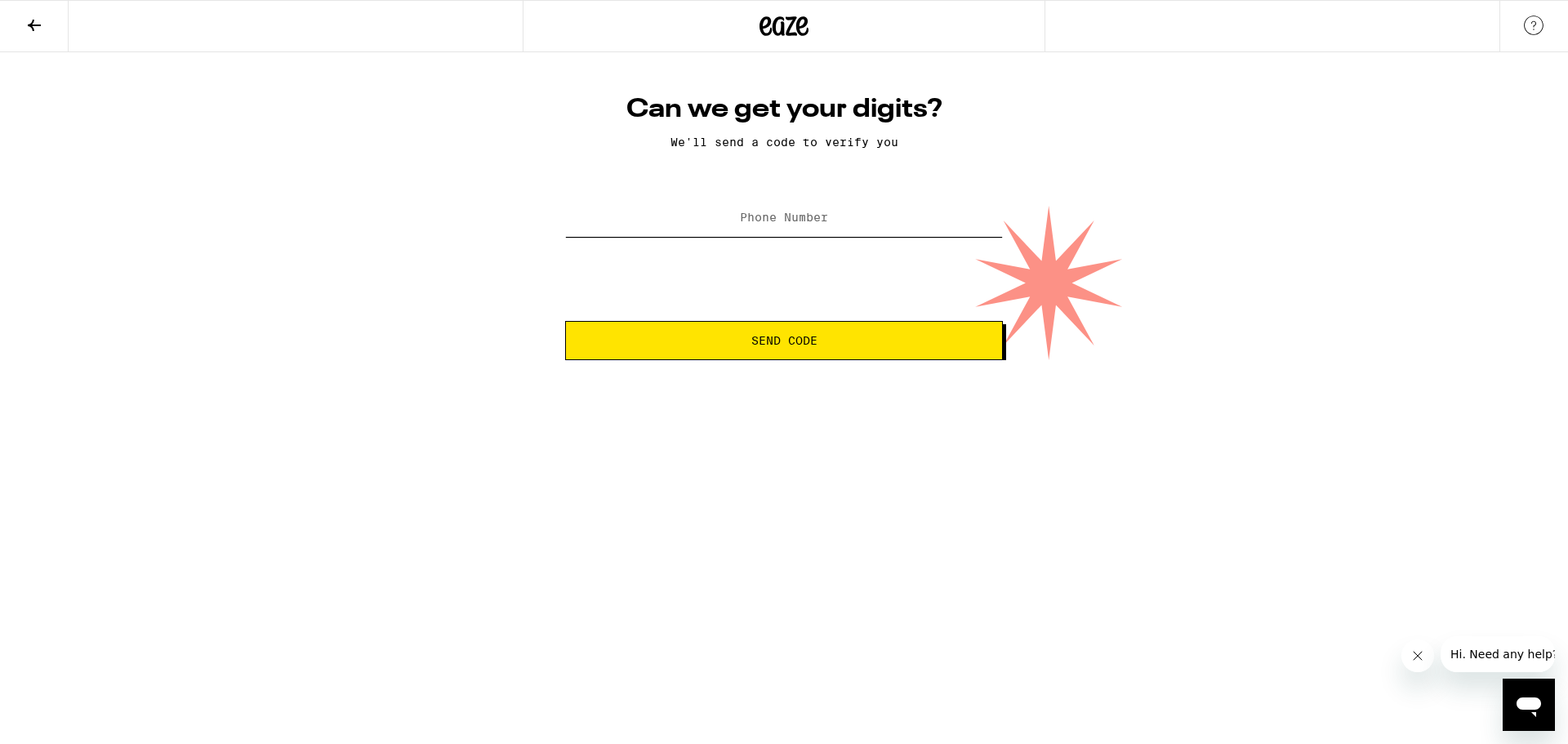
click at [843, 217] on input "Phone Number" at bounding box center [784, 218] width 438 height 37
type input "(818) 799-8025"
click at [865, 346] on span "Send Code" at bounding box center [784, 341] width 410 height 11
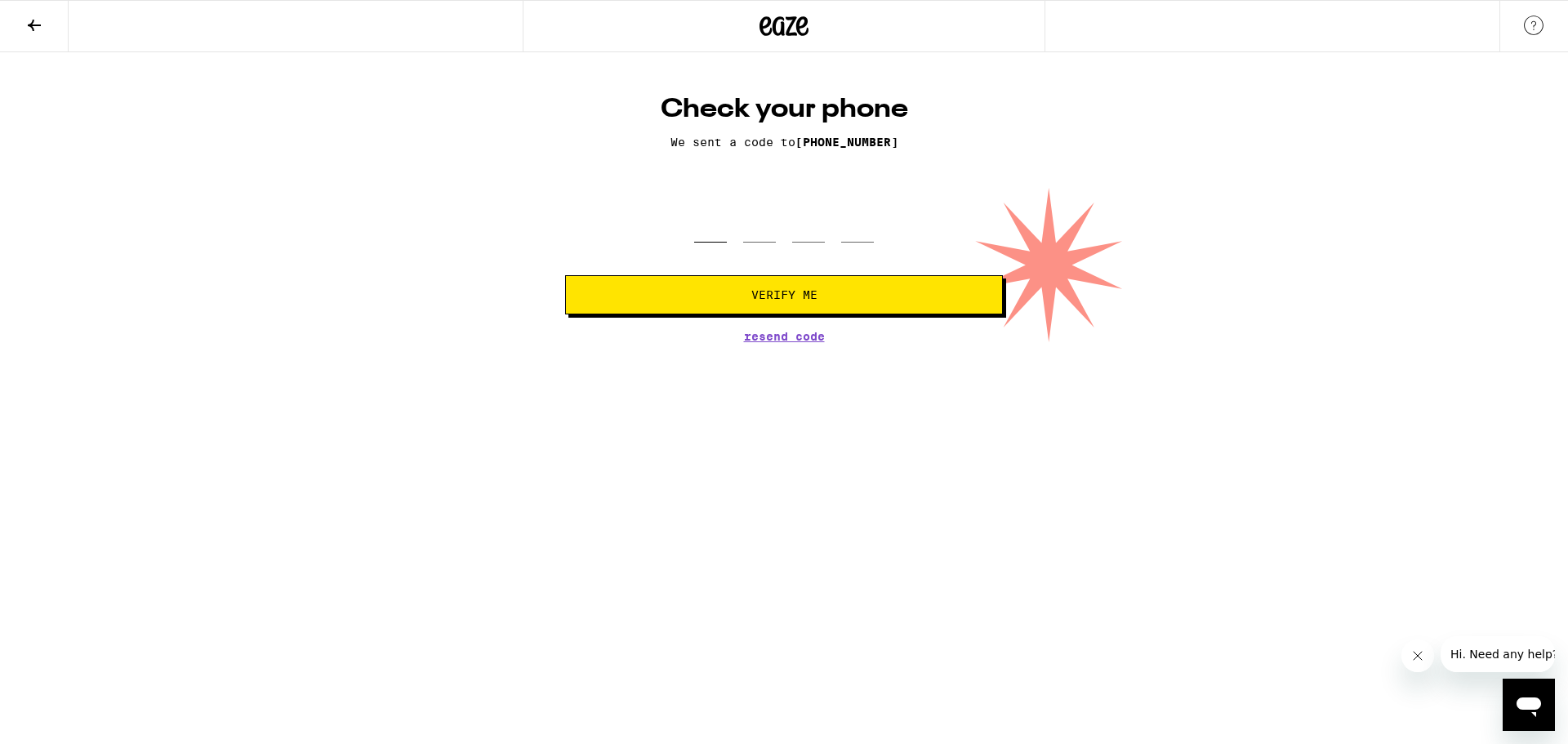
click at [716, 217] on input "tel" at bounding box center [711, 218] width 32 height 49
type input "1"
type input "9"
type input "2"
type input "4"
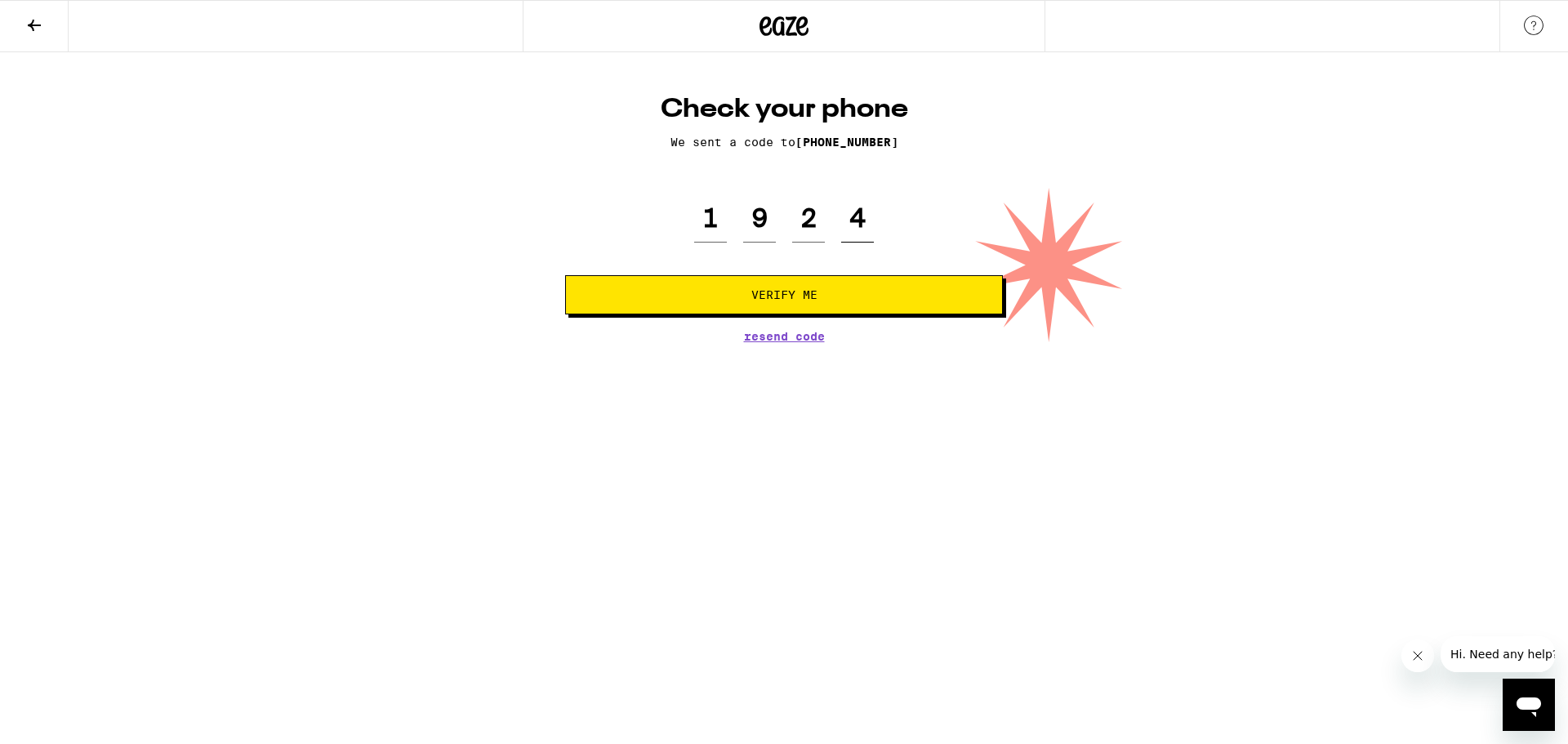
click at [565, 275] on button "Verify Me" at bounding box center [784, 294] width 438 height 39
